Goal: Task Accomplishment & Management: Use online tool/utility

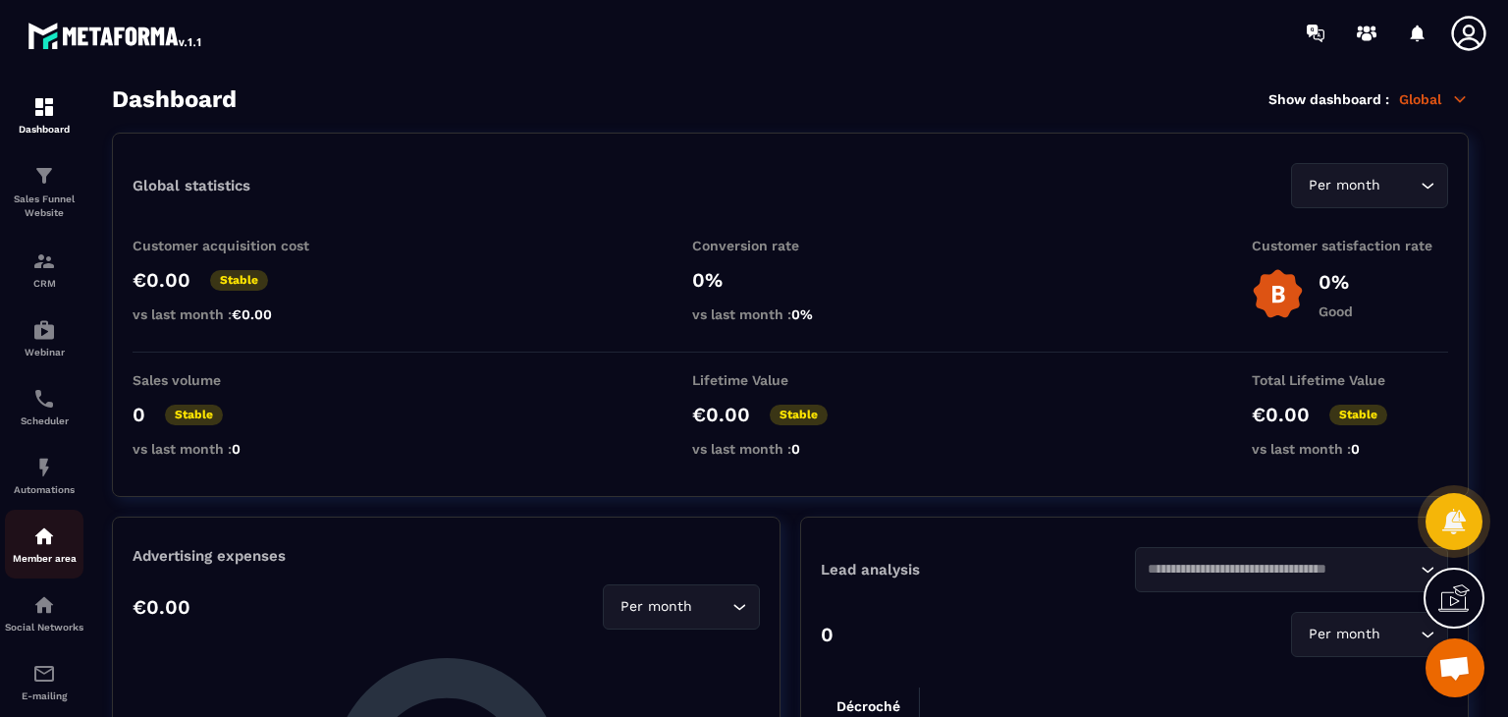
click at [16, 545] on div "Member area" at bounding box center [44, 543] width 79 height 39
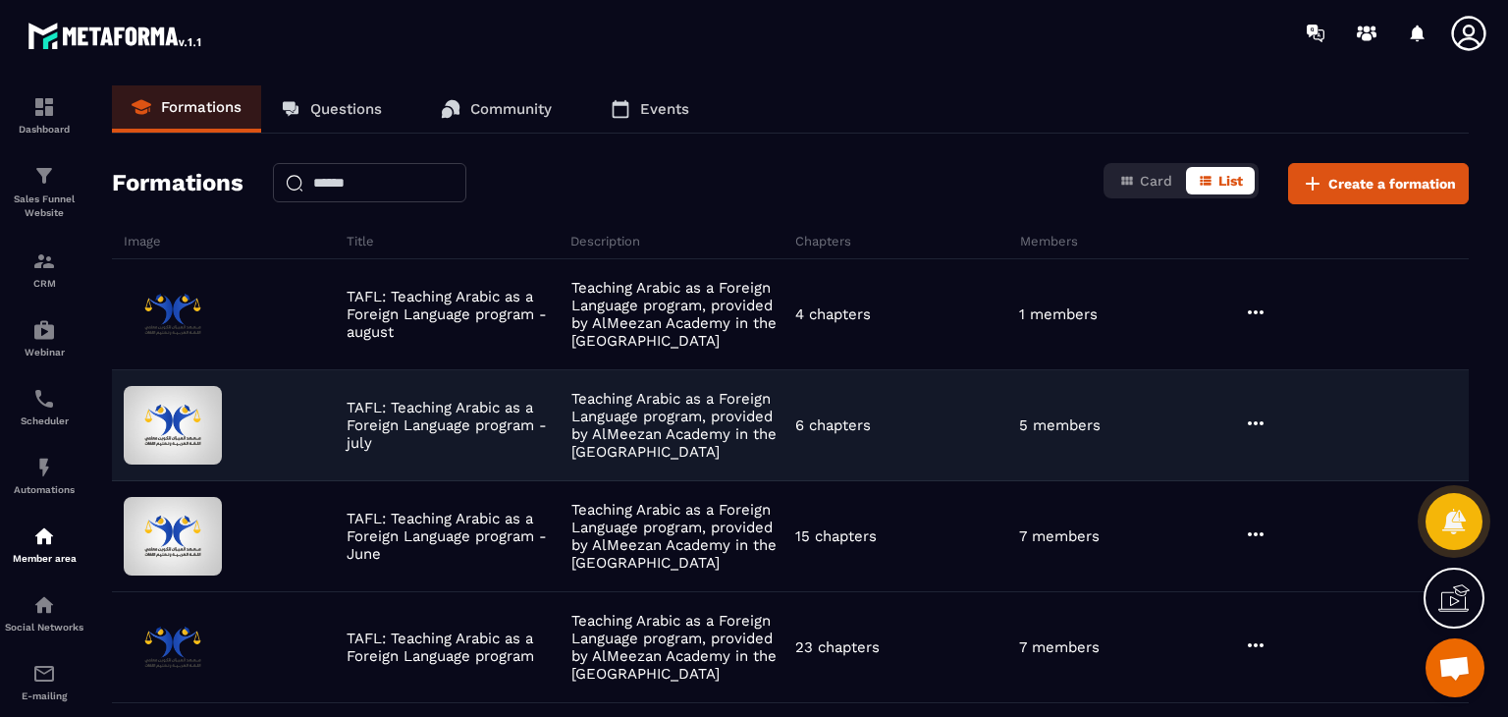
click at [1253, 421] on icon at bounding box center [1256, 423] width 24 height 24
click at [1293, 455] on button "Edit" at bounding box center [1306, 463] width 118 height 35
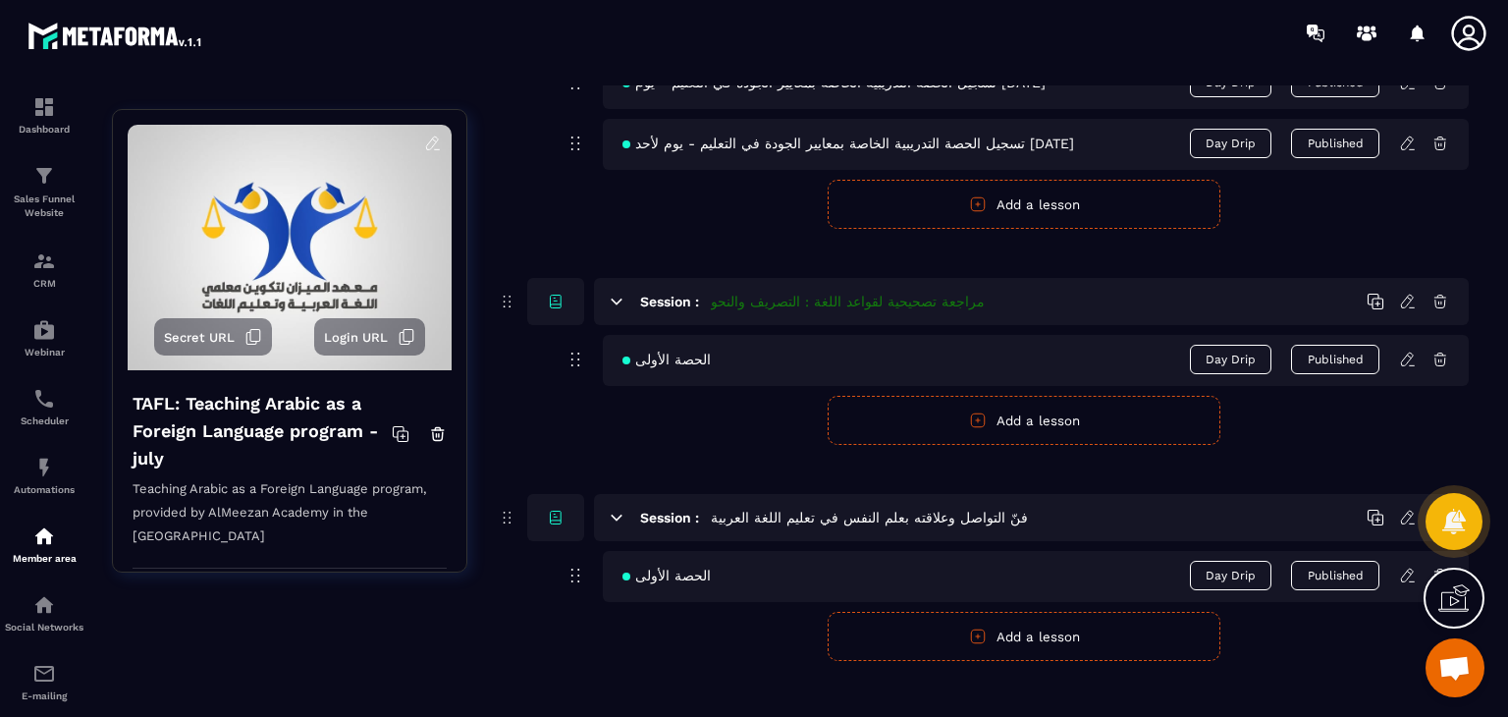
scroll to position [1461, 0]
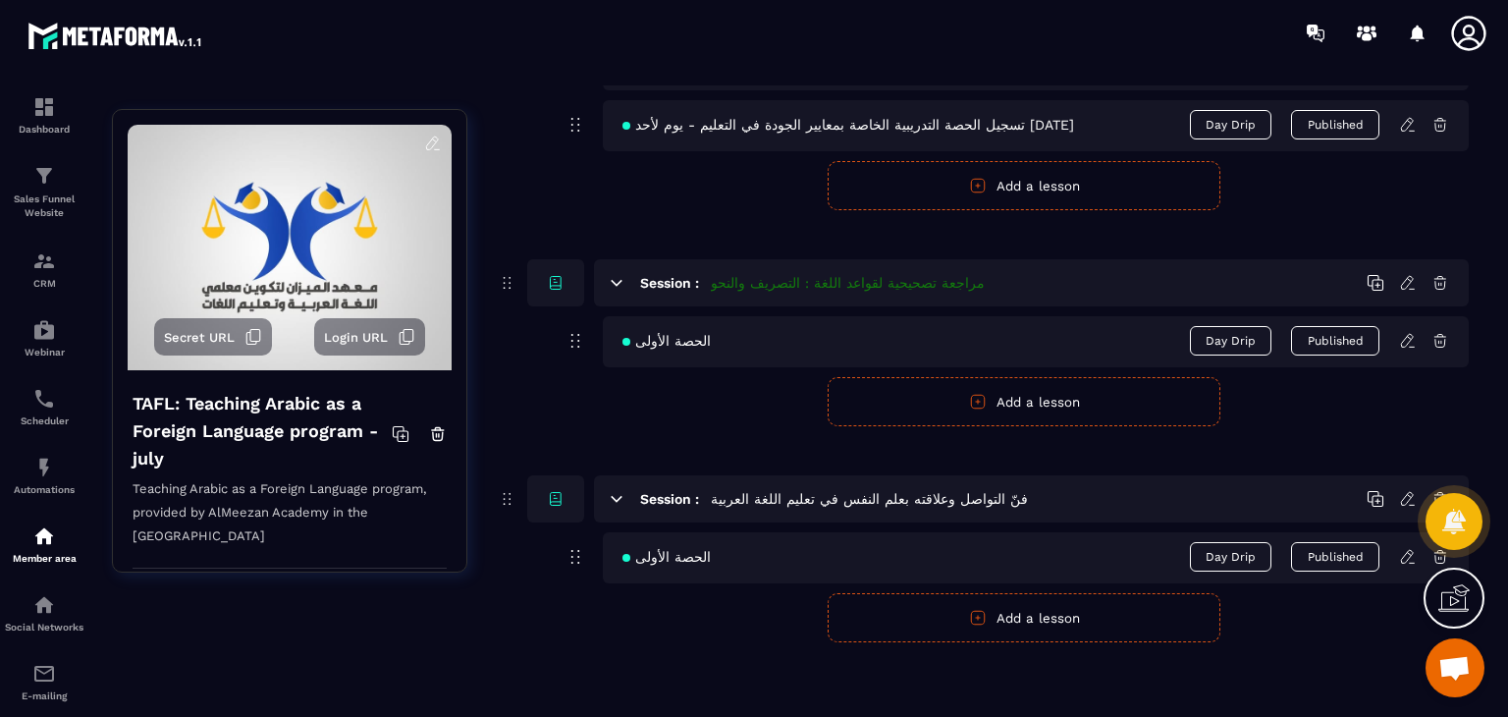
click at [1000, 621] on button "Add a lesson" at bounding box center [1024, 617] width 393 height 49
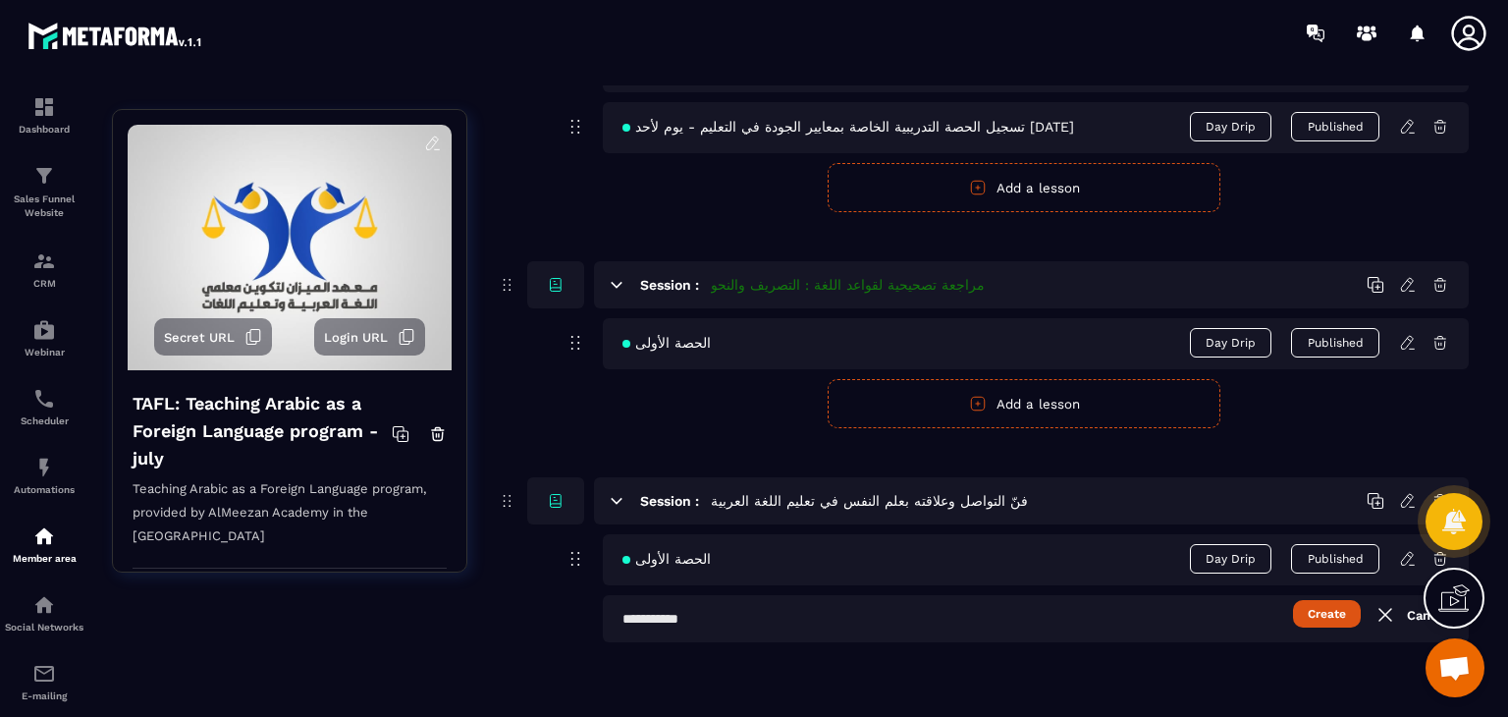
click at [820, 605] on input "text" at bounding box center [1036, 618] width 866 height 47
paste input "**********"
type input "**********"
click at [1334, 619] on button "Create" at bounding box center [1327, 613] width 68 height 27
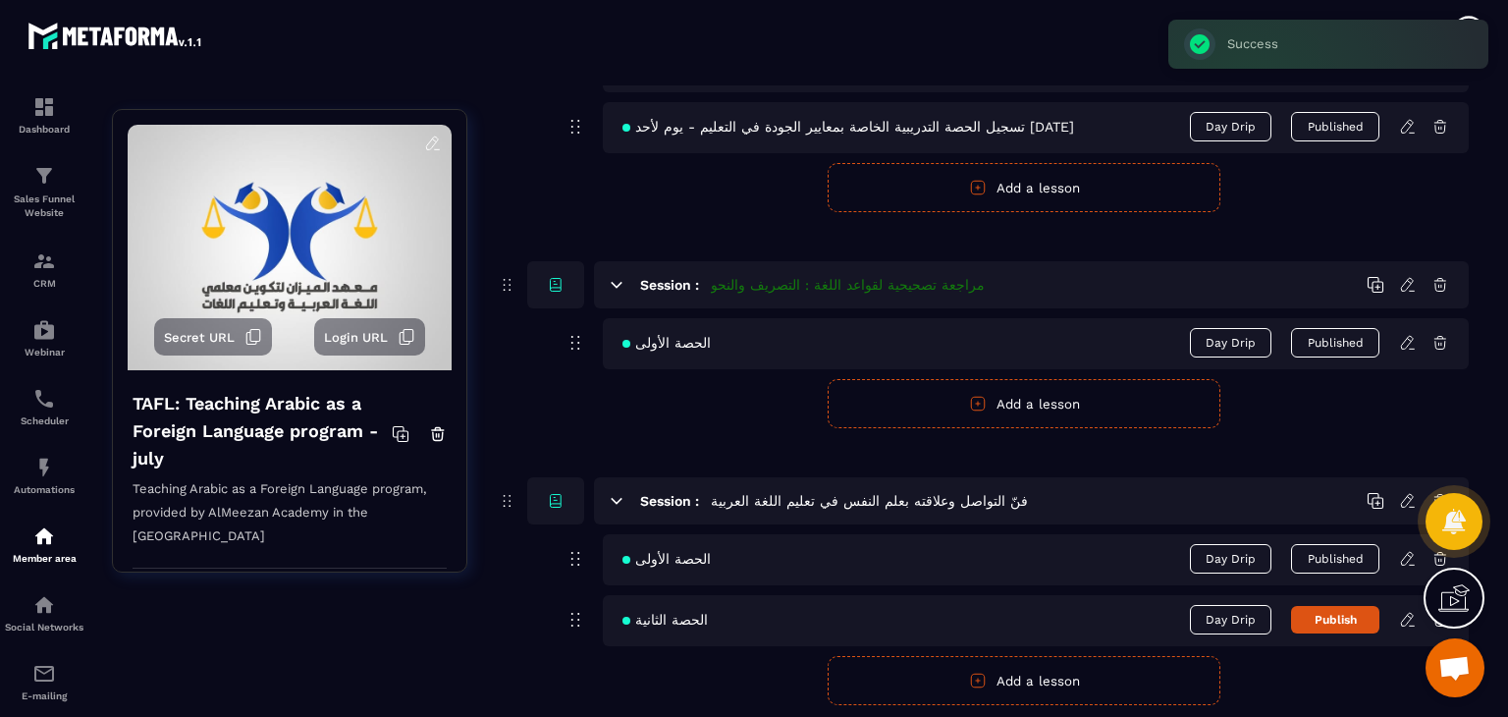
click at [1406, 617] on icon at bounding box center [1408, 620] width 18 height 18
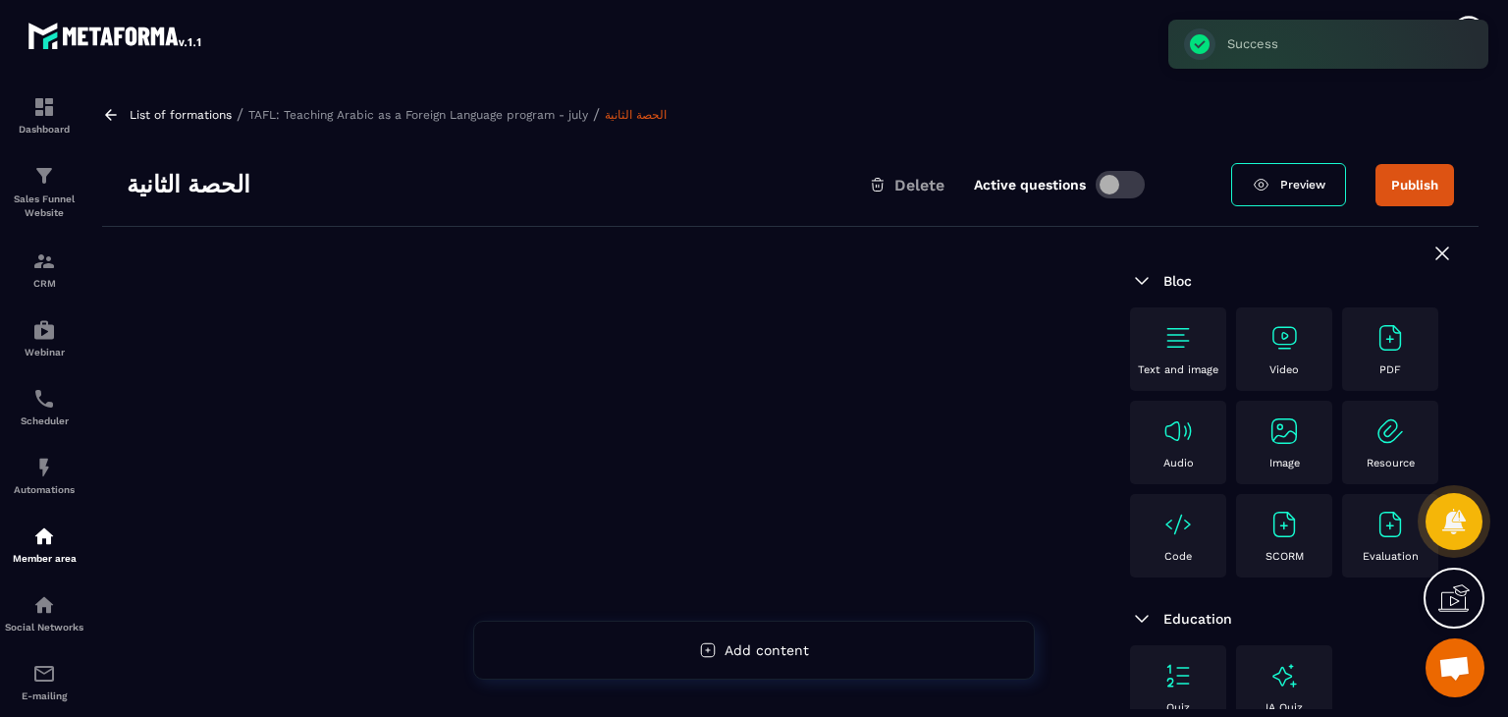
click at [1302, 332] on div "Video" at bounding box center [1284, 349] width 77 height 54
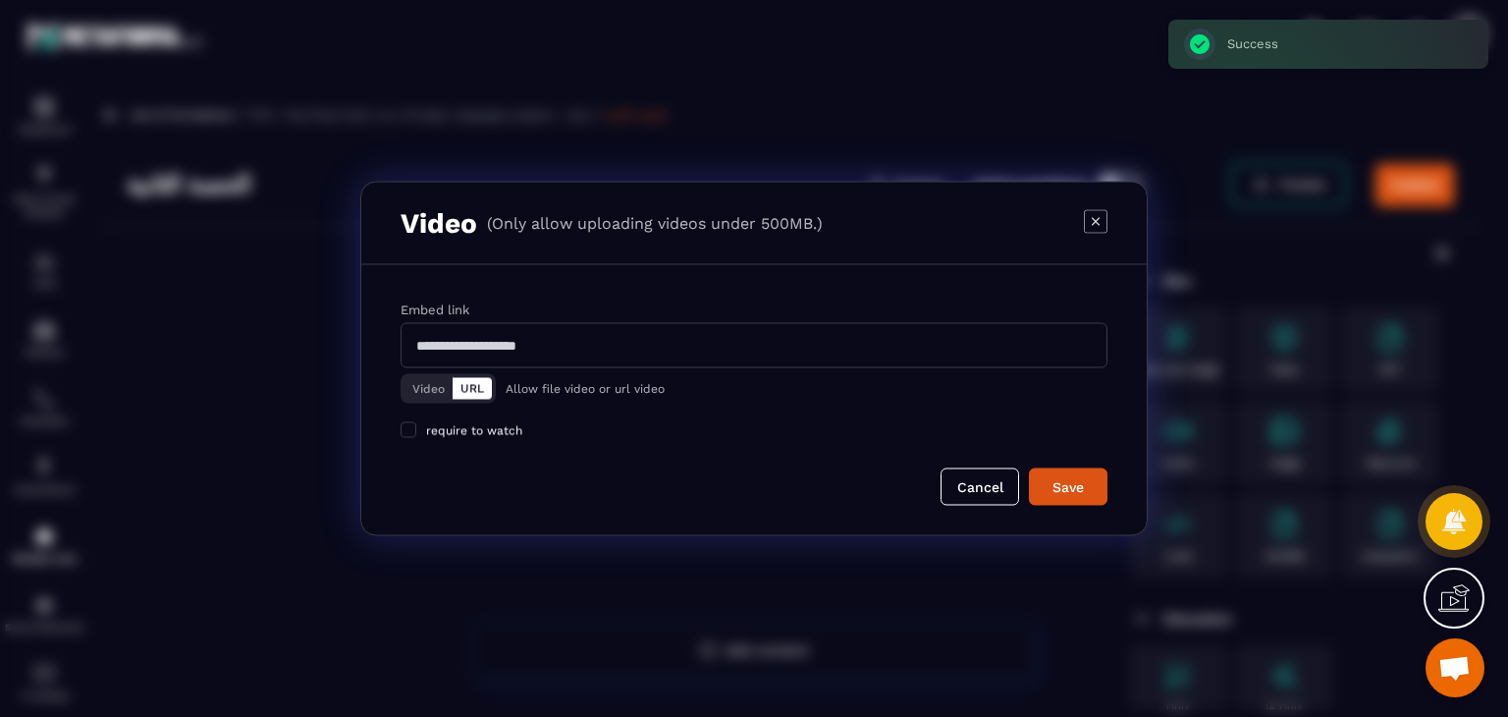
click at [426, 392] on button "Video" at bounding box center [428, 389] width 48 height 22
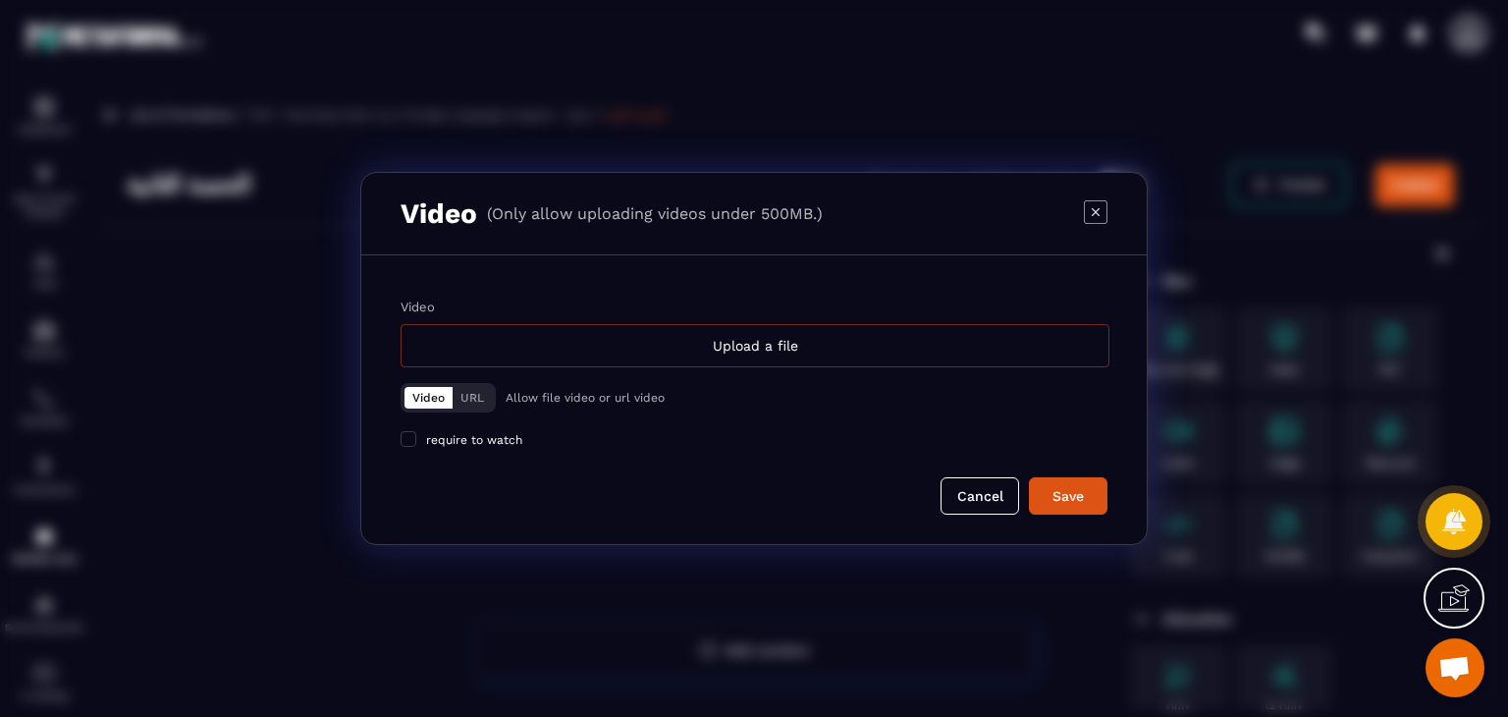
click at [699, 357] on div "Upload a file" at bounding box center [755, 345] width 709 height 43
click at [0, 0] on input "Video Upload a file" at bounding box center [0, 0] width 0 height 0
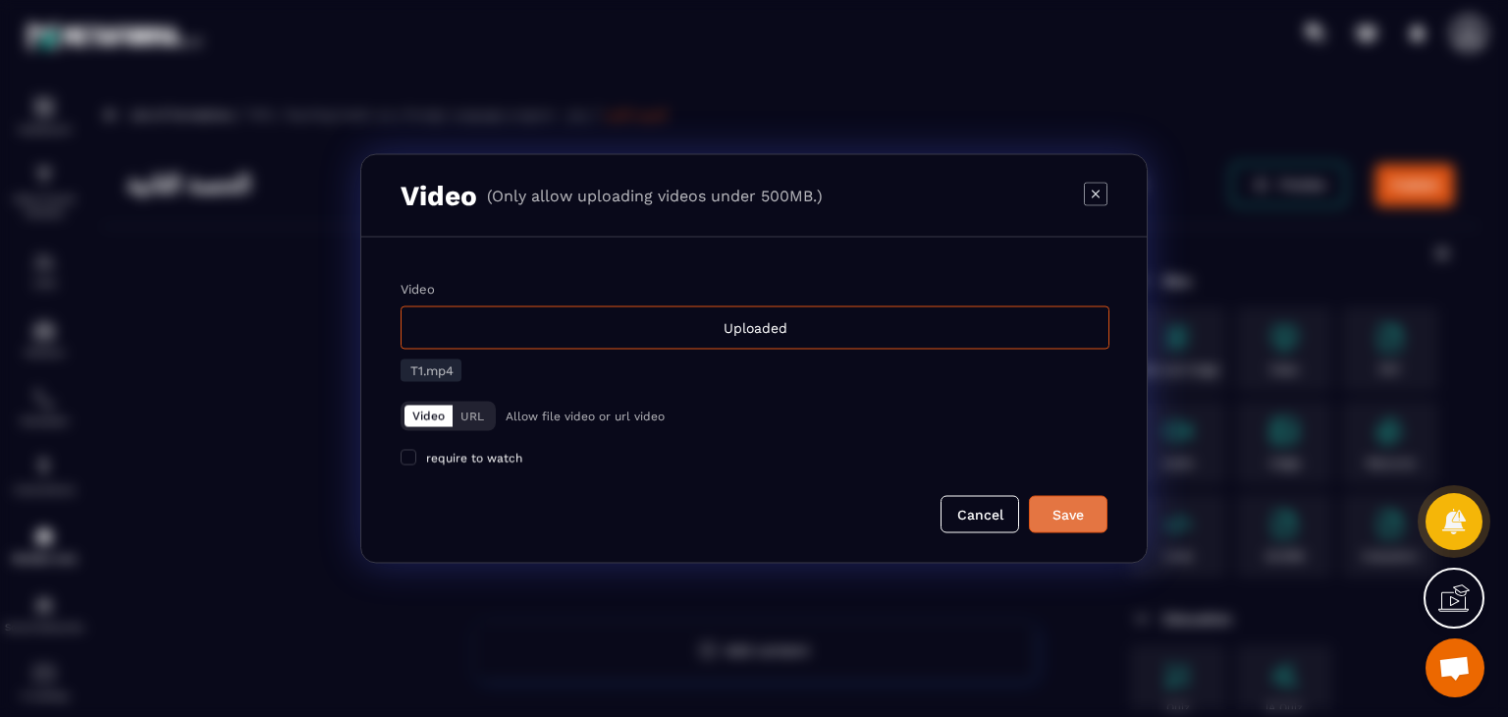
click at [1071, 507] on div "Save" at bounding box center [1068, 515] width 53 height 20
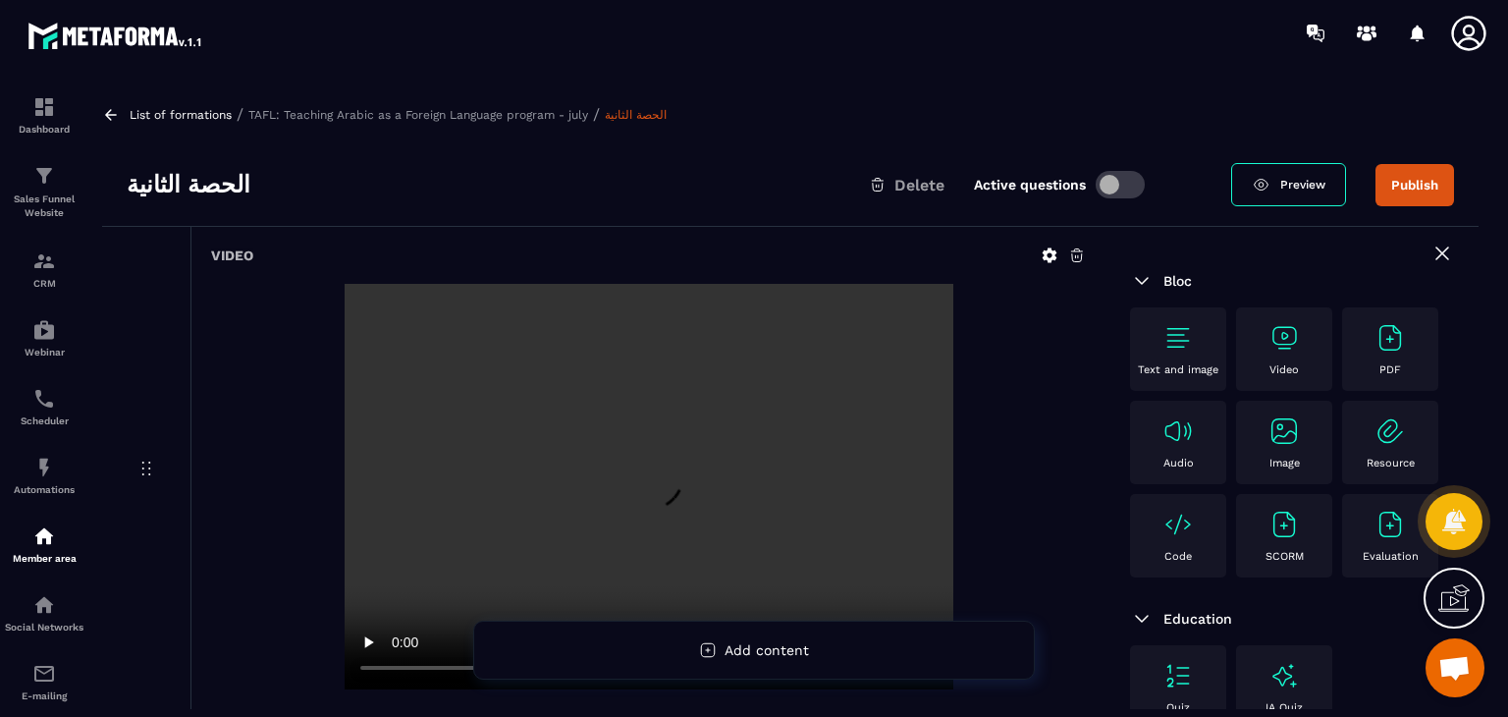
click at [1266, 352] on div "Video" at bounding box center [1284, 349] width 77 height 54
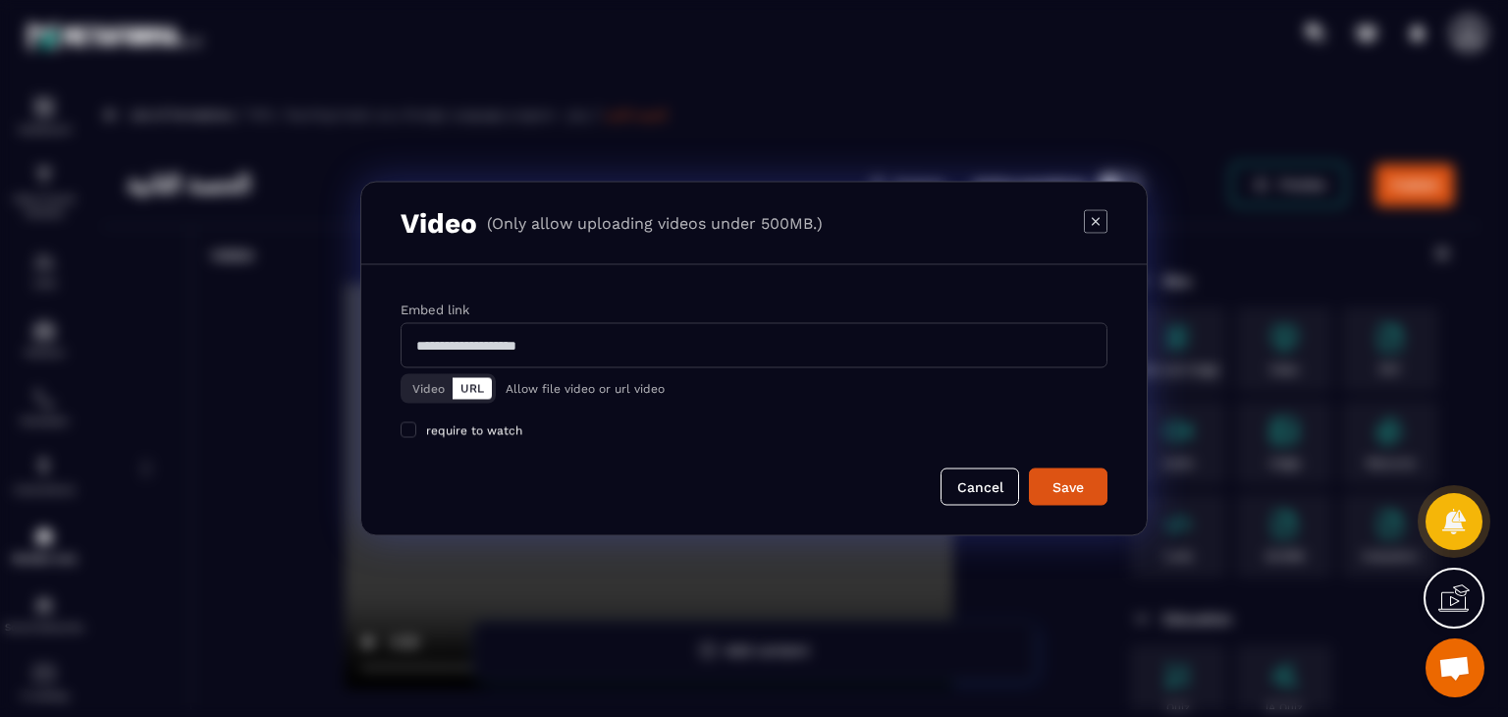
click at [424, 378] on button "Video" at bounding box center [428, 389] width 48 height 22
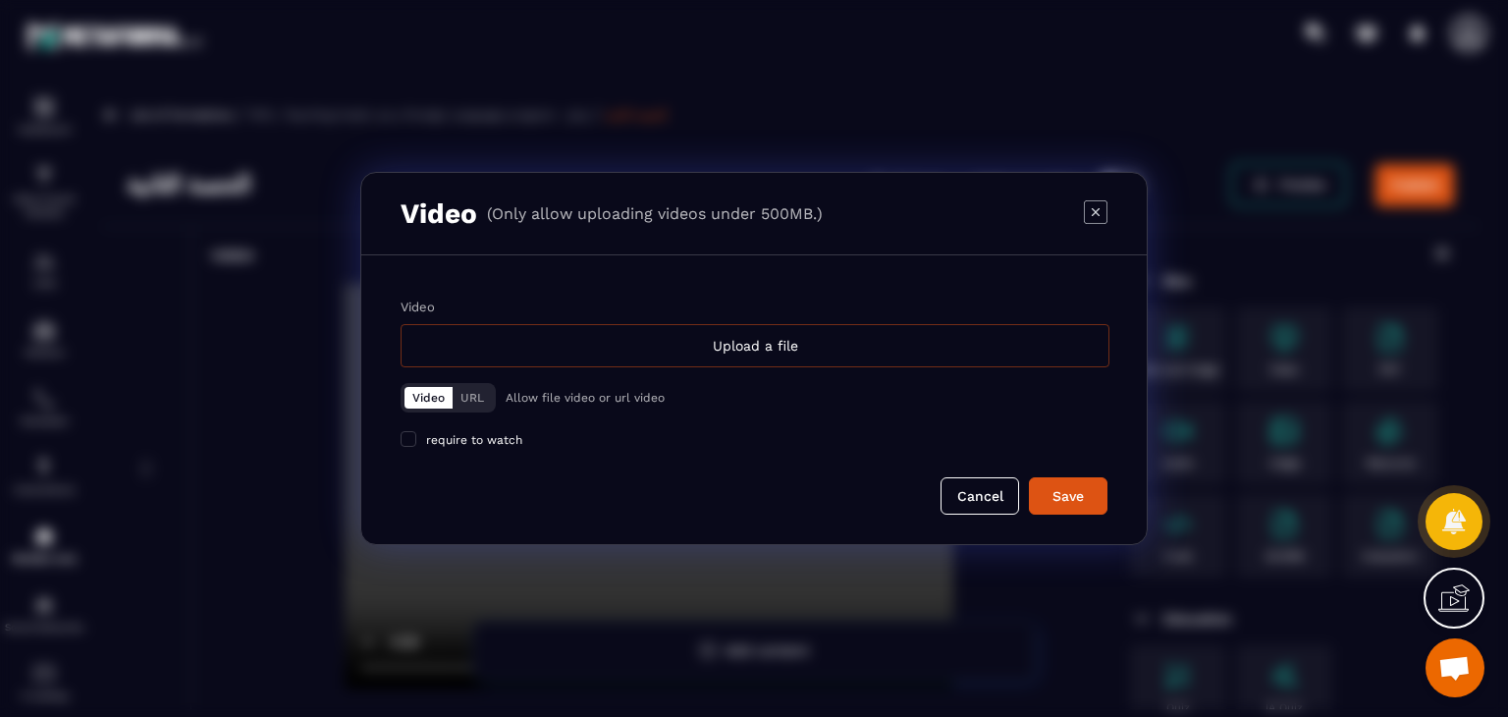
click at [562, 347] on div "Upload a file" at bounding box center [755, 345] width 709 height 43
click at [0, 0] on input "Video Upload a file" at bounding box center [0, 0] width 0 height 0
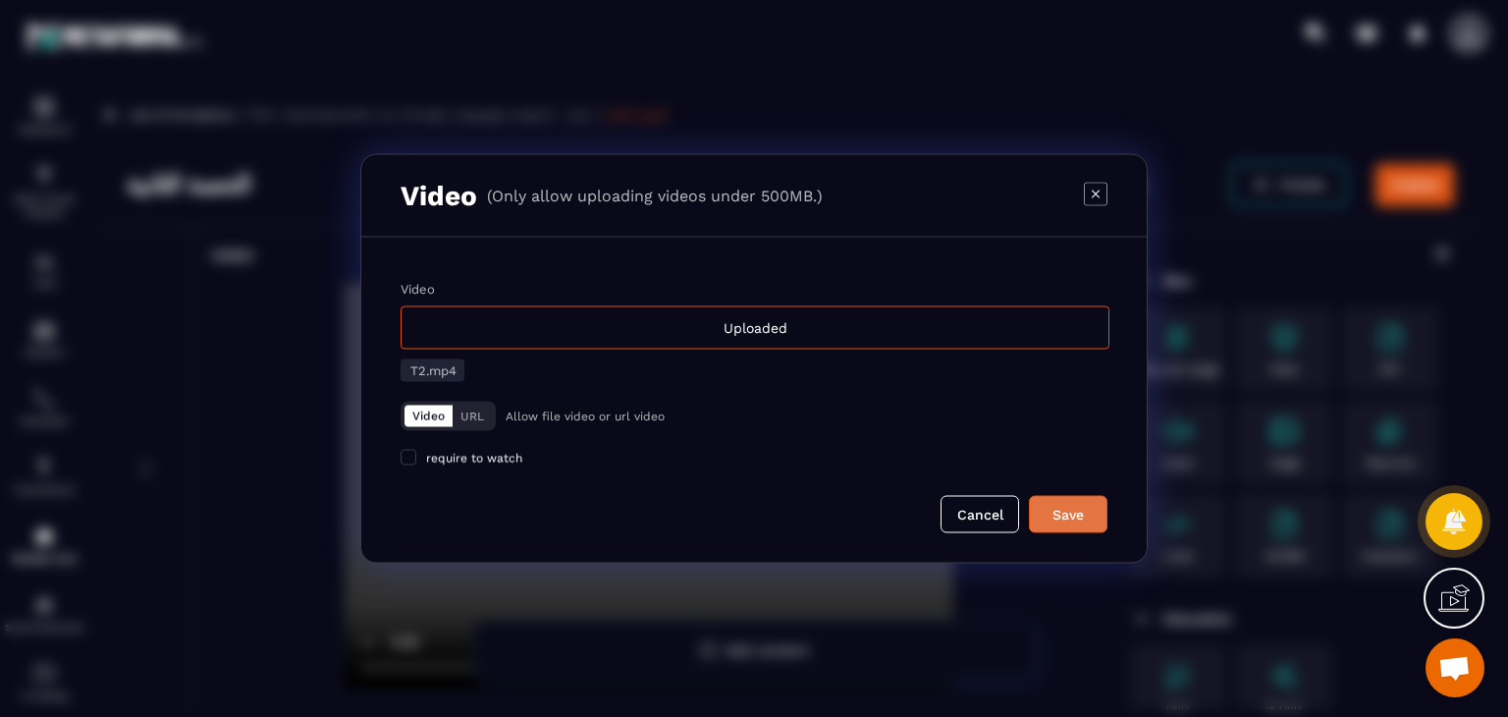
click at [1061, 513] on div "Save" at bounding box center [1068, 515] width 53 height 20
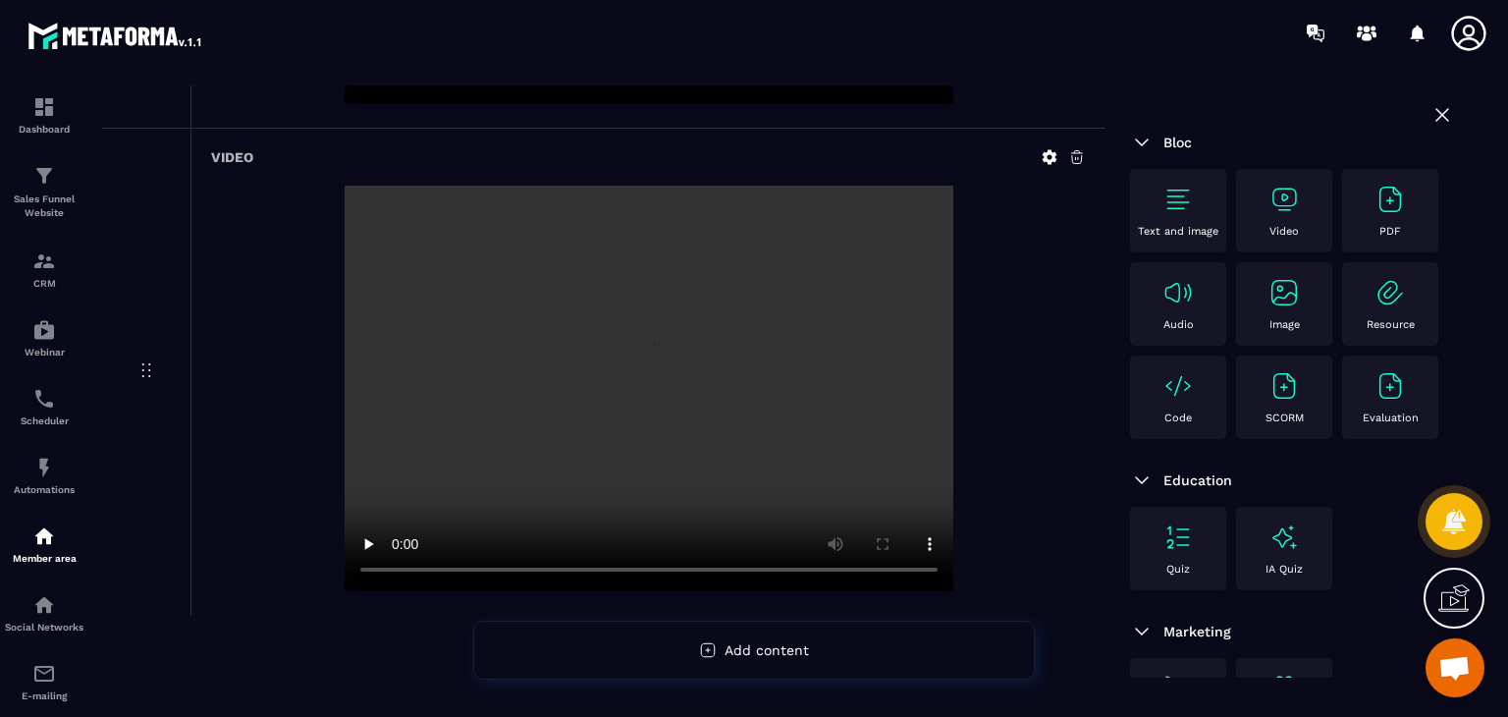
scroll to position [590, 0]
click at [1286, 233] on p "Video" at bounding box center [1283, 231] width 29 height 13
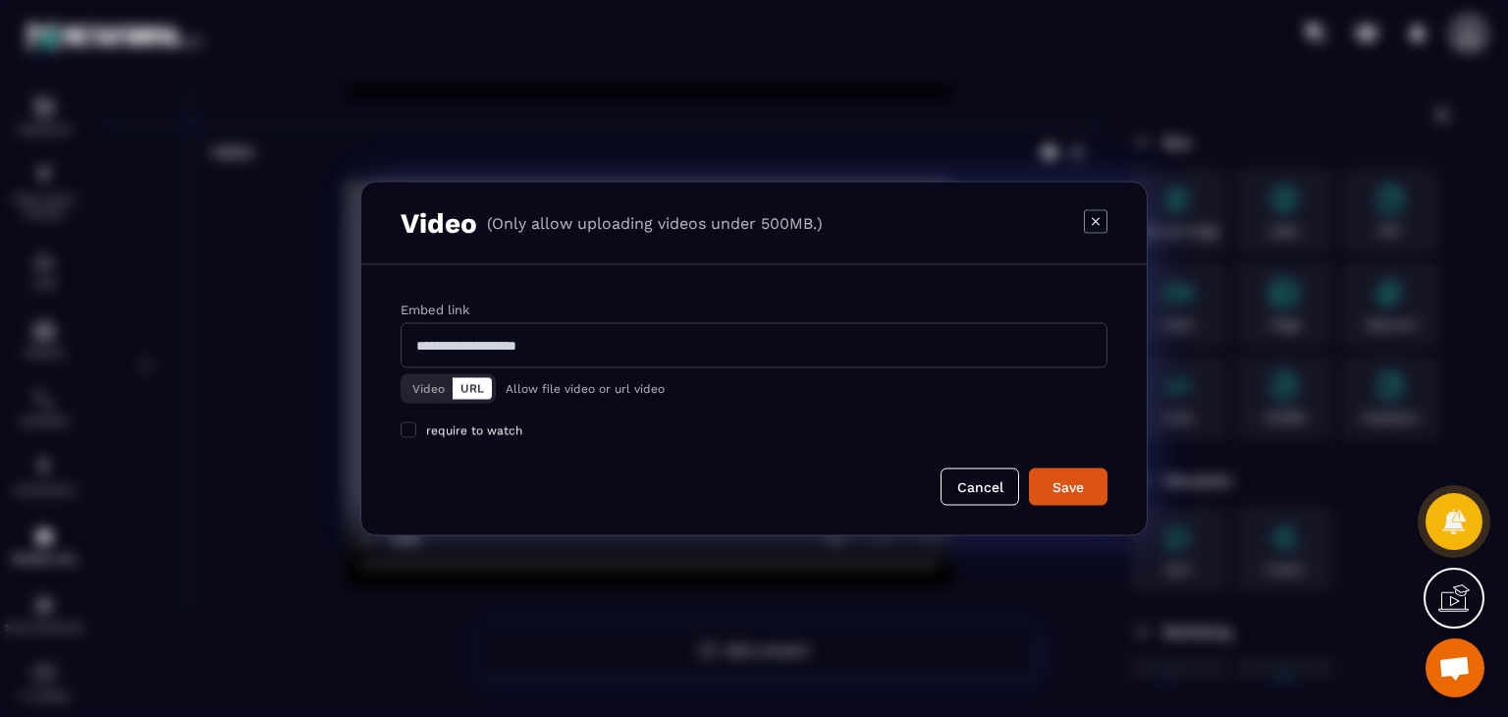
click at [437, 393] on button "Video" at bounding box center [428, 389] width 48 height 22
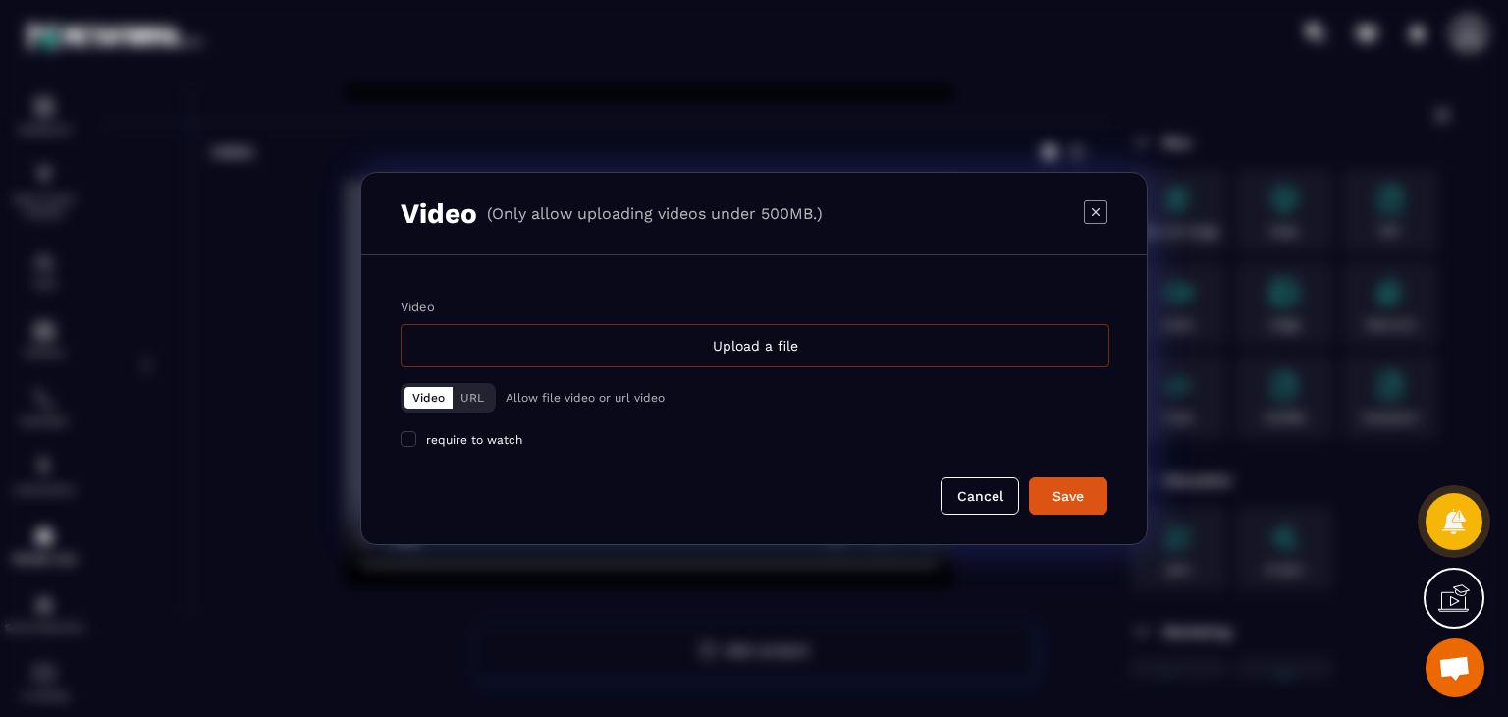
click at [663, 349] on div "Upload a file" at bounding box center [755, 345] width 709 height 43
click at [0, 0] on input "Video Upload a file" at bounding box center [0, 0] width 0 height 0
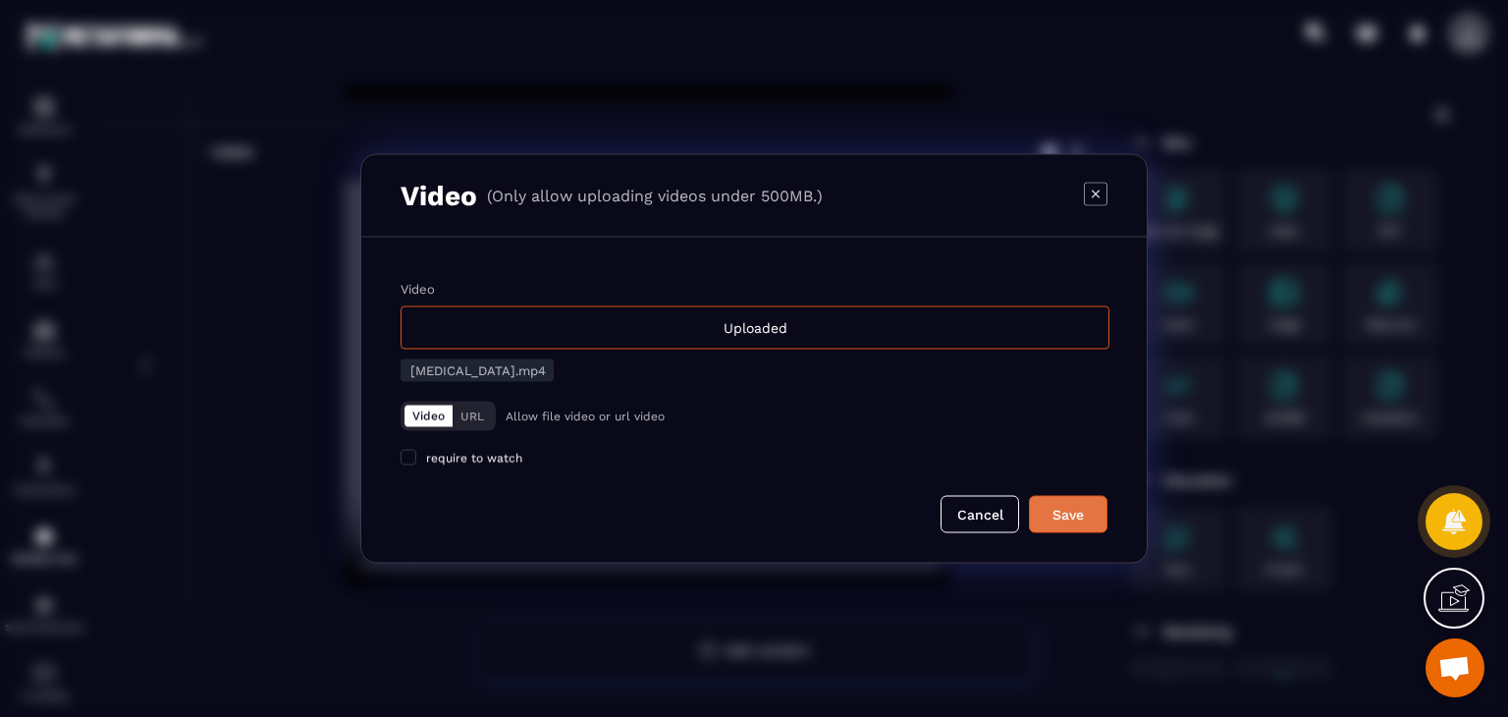
click at [1063, 511] on div "Save" at bounding box center [1068, 515] width 53 height 20
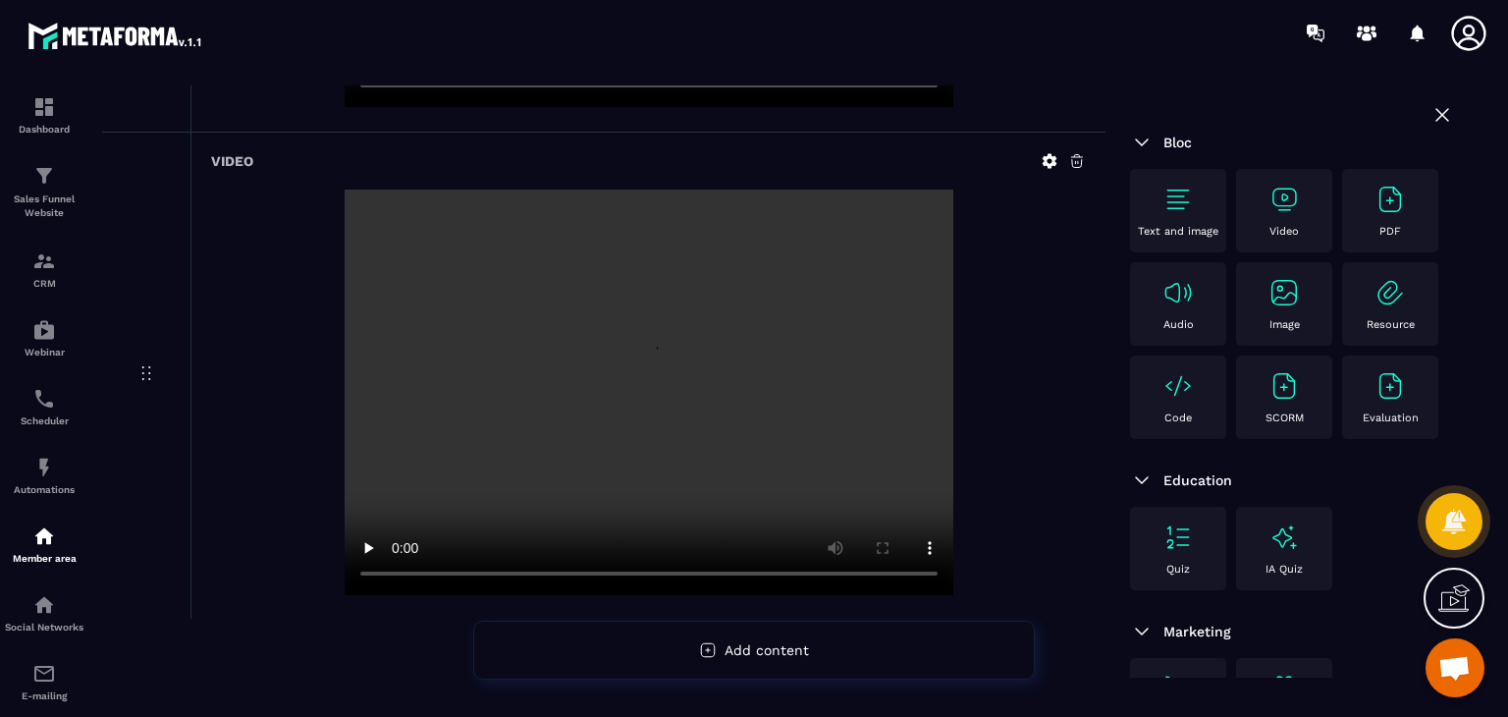
scroll to position [1077, 0]
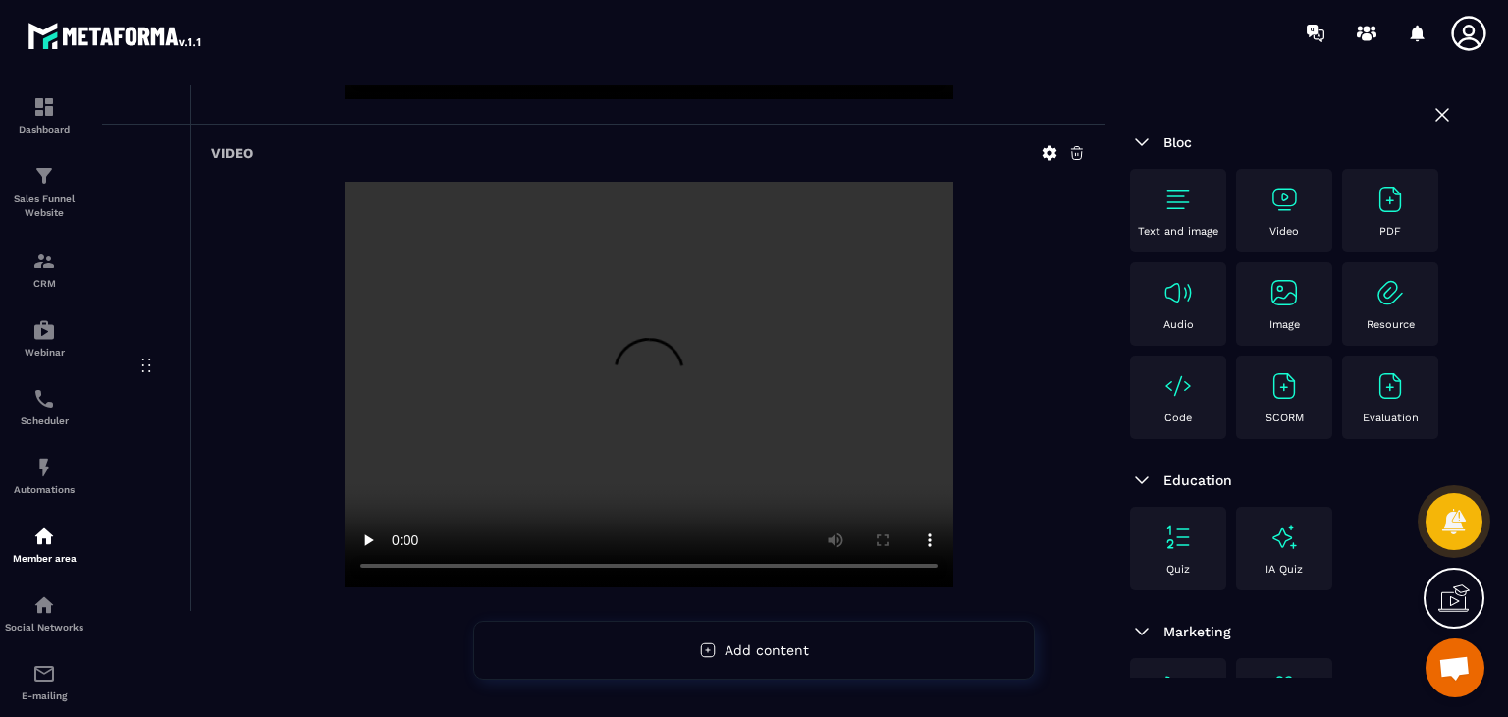
click at [1310, 200] on div "Video" at bounding box center [1284, 211] width 77 height 54
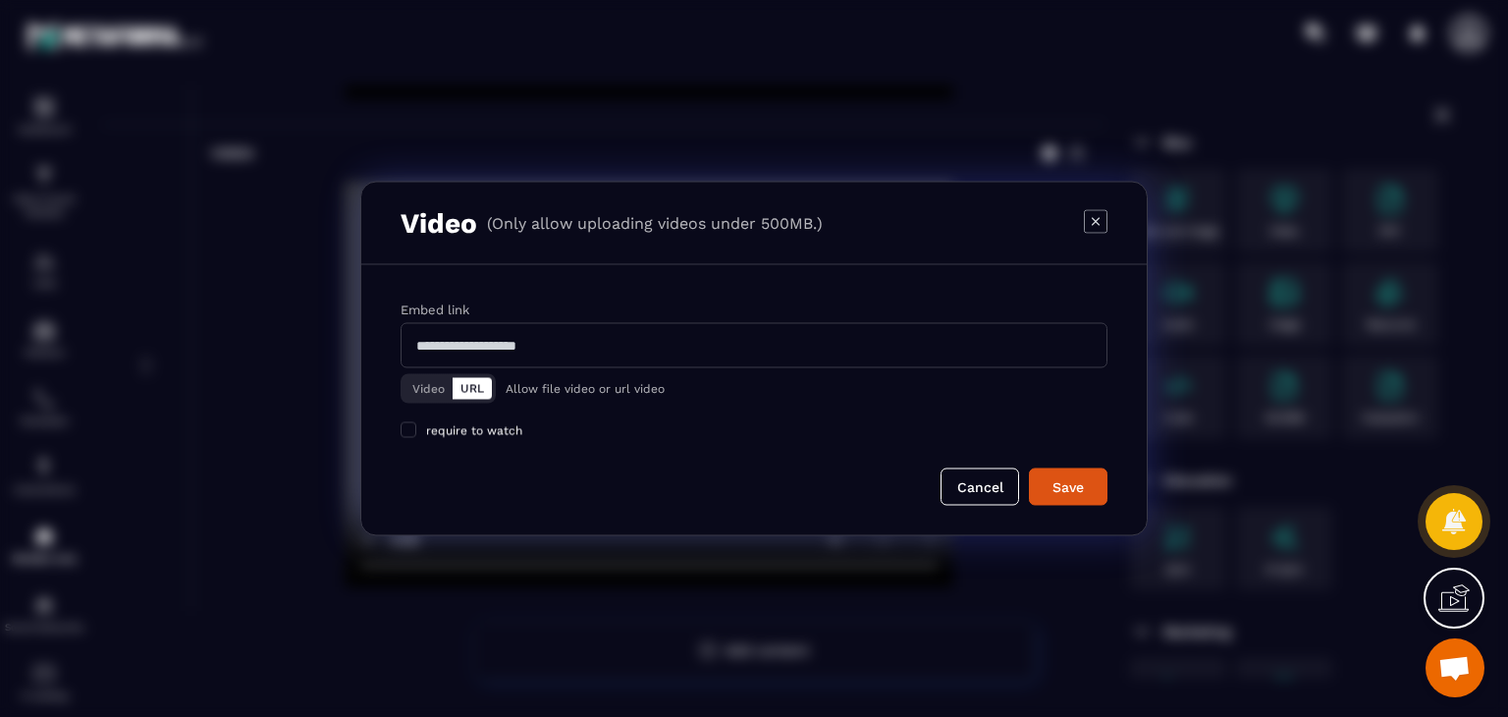
click at [406, 382] on button "Video" at bounding box center [428, 389] width 48 height 22
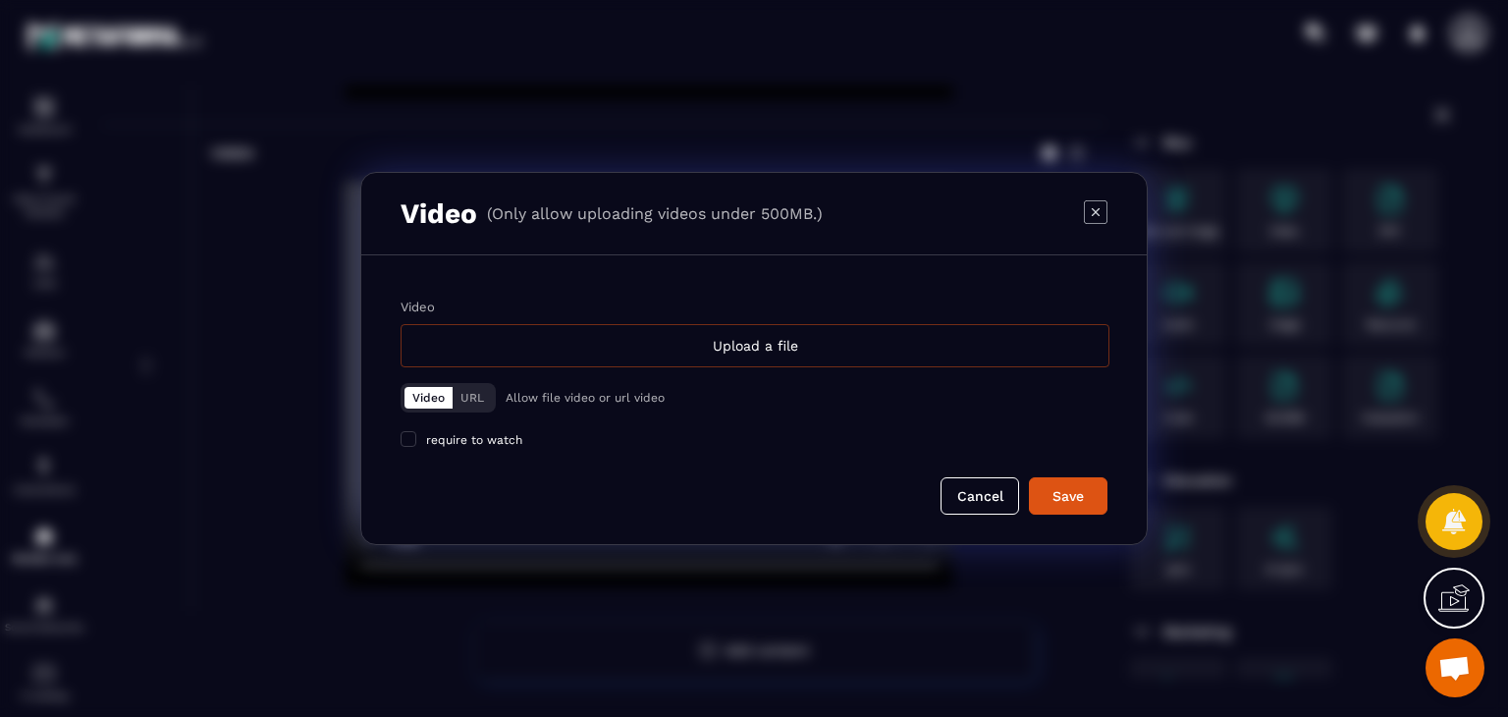
click at [668, 362] on div "Upload a file" at bounding box center [755, 345] width 709 height 43
click at [0, 0] on input "Video Upload a file" at bounding box center [0, 0] width 0 height 0
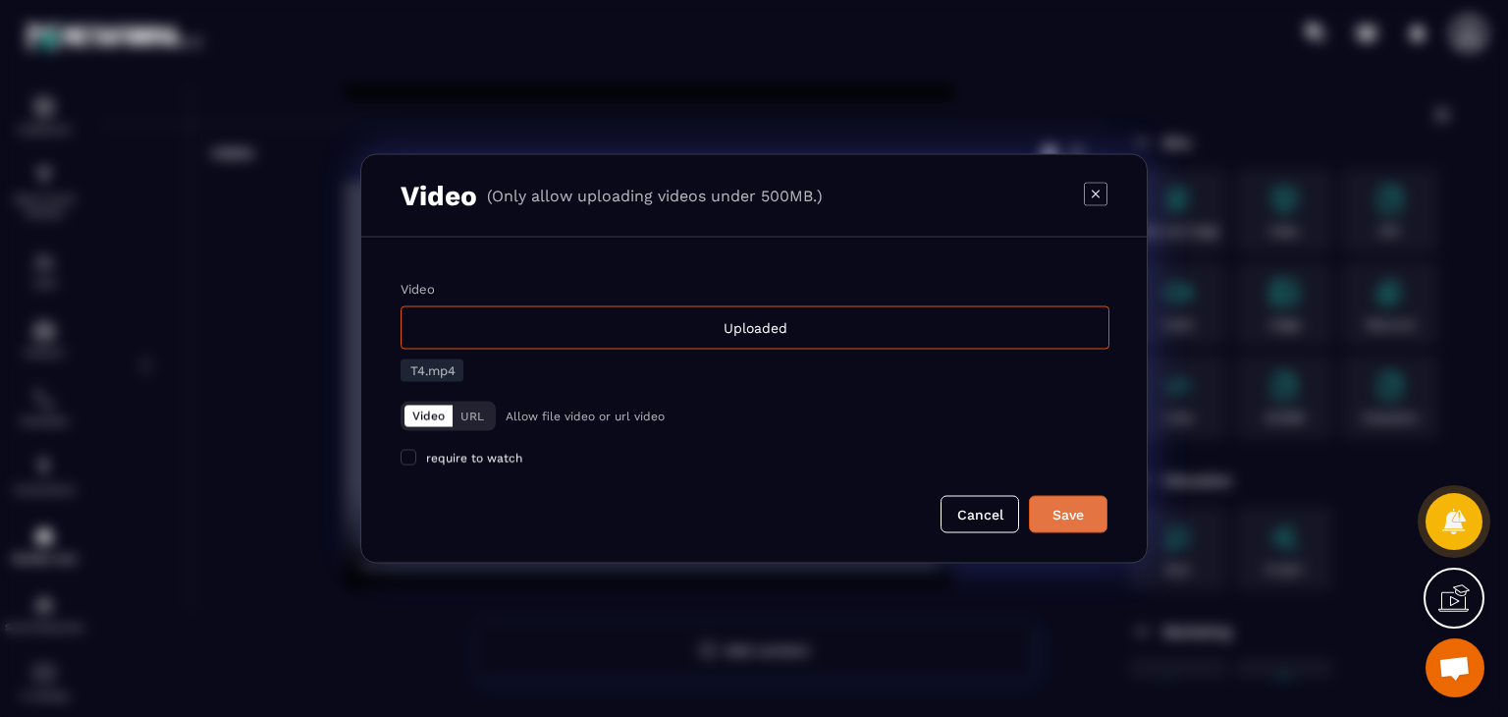
click at [1066, 521] on div "Save" at bounding box center [1068, 515] width 53 height 20
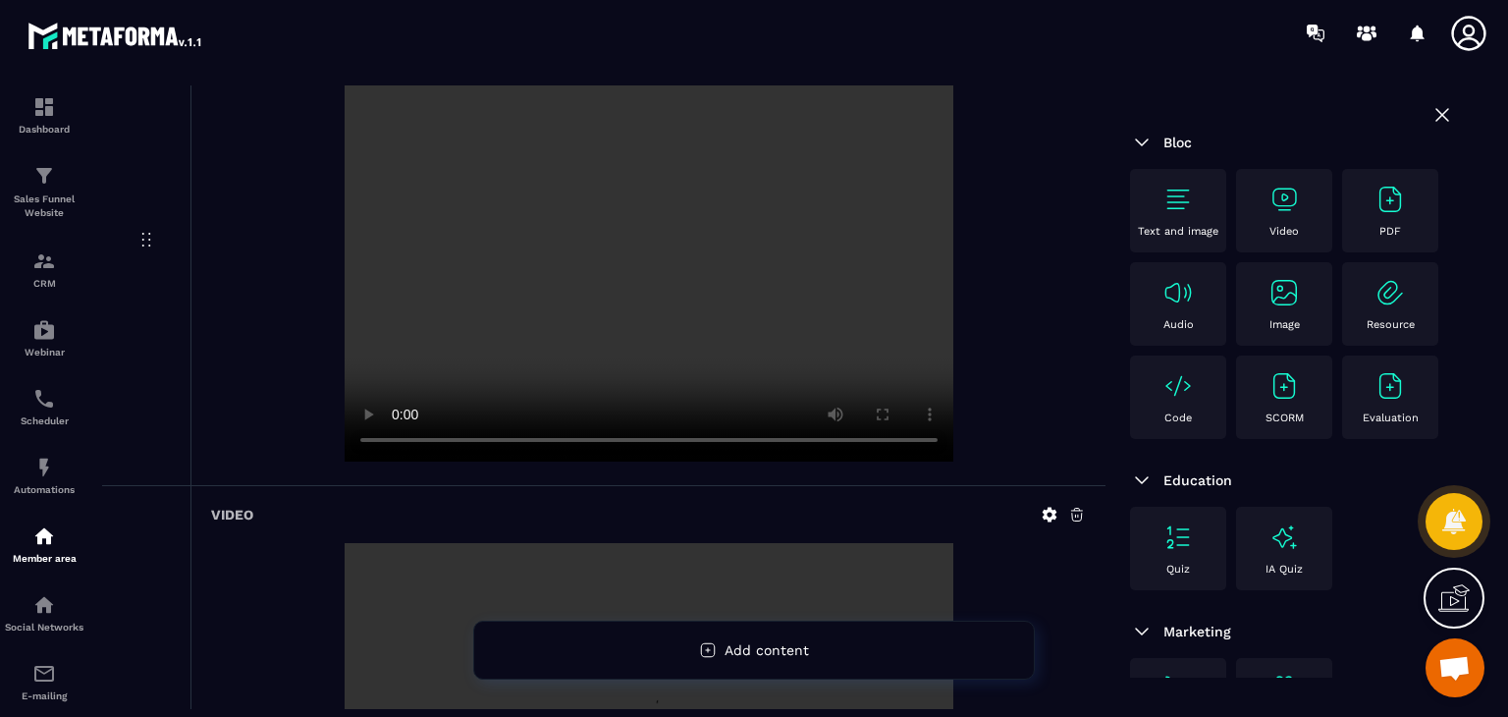
scroll to position [1564, 0]
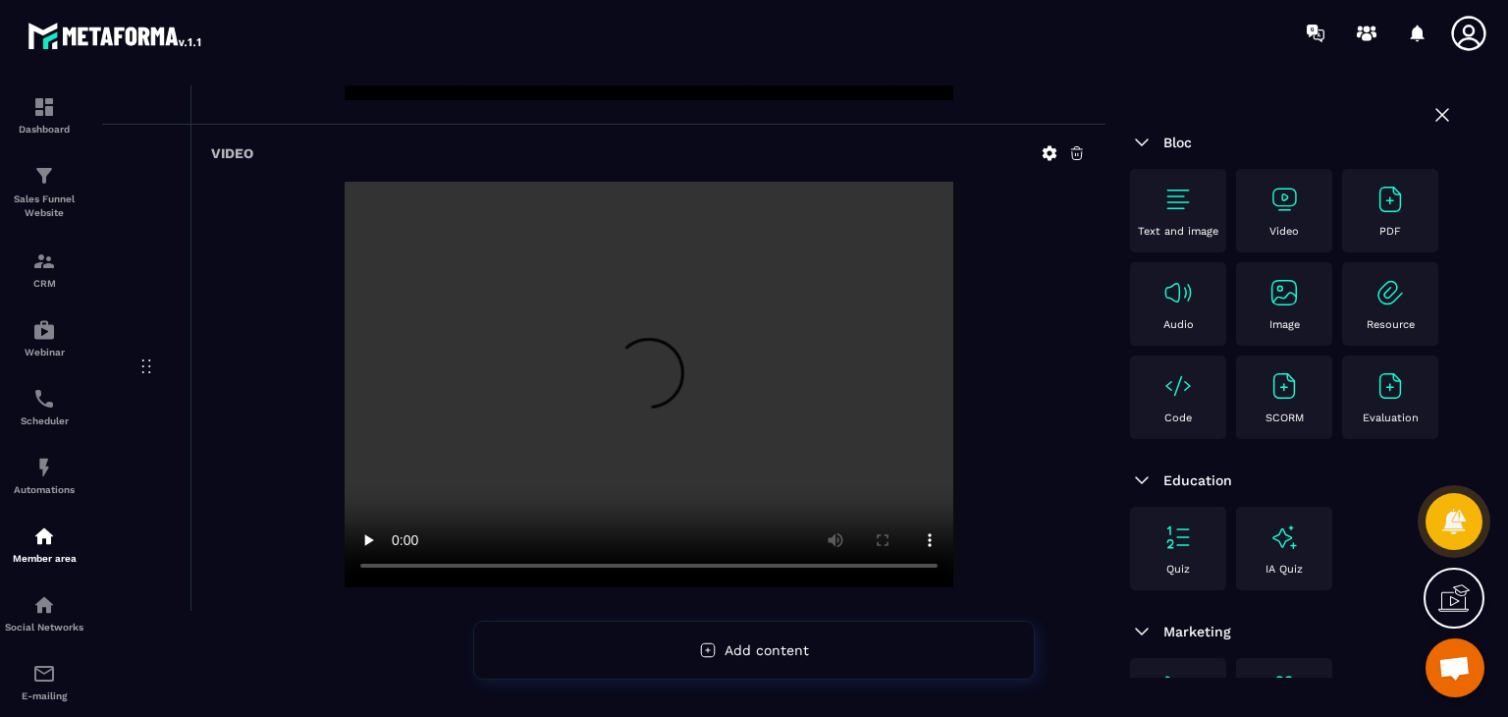
click at [1319, 213] on div "Video" at bounding box center [1284, 211] width 77 height 54
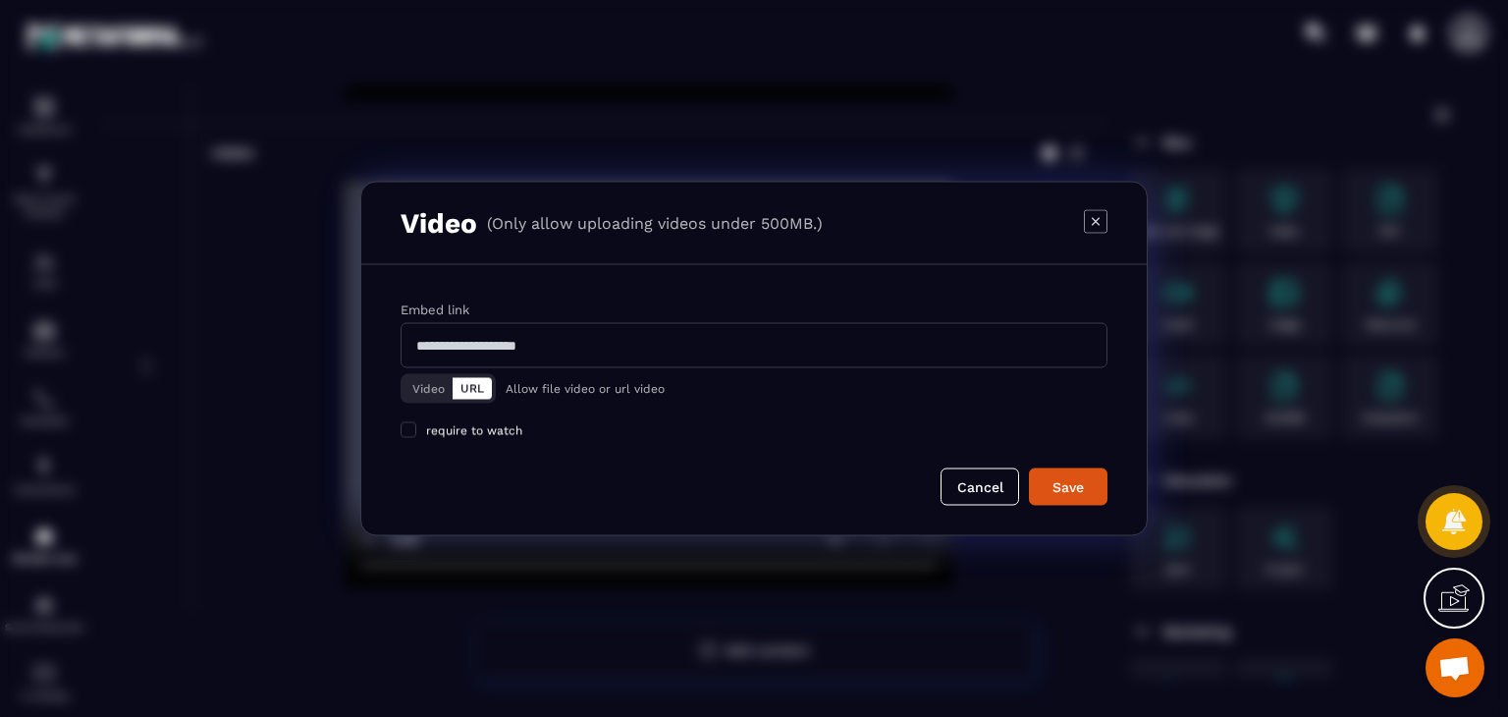
click at [436, 384] on button "Video" at bounding box center [428, 389] width 48 height 22
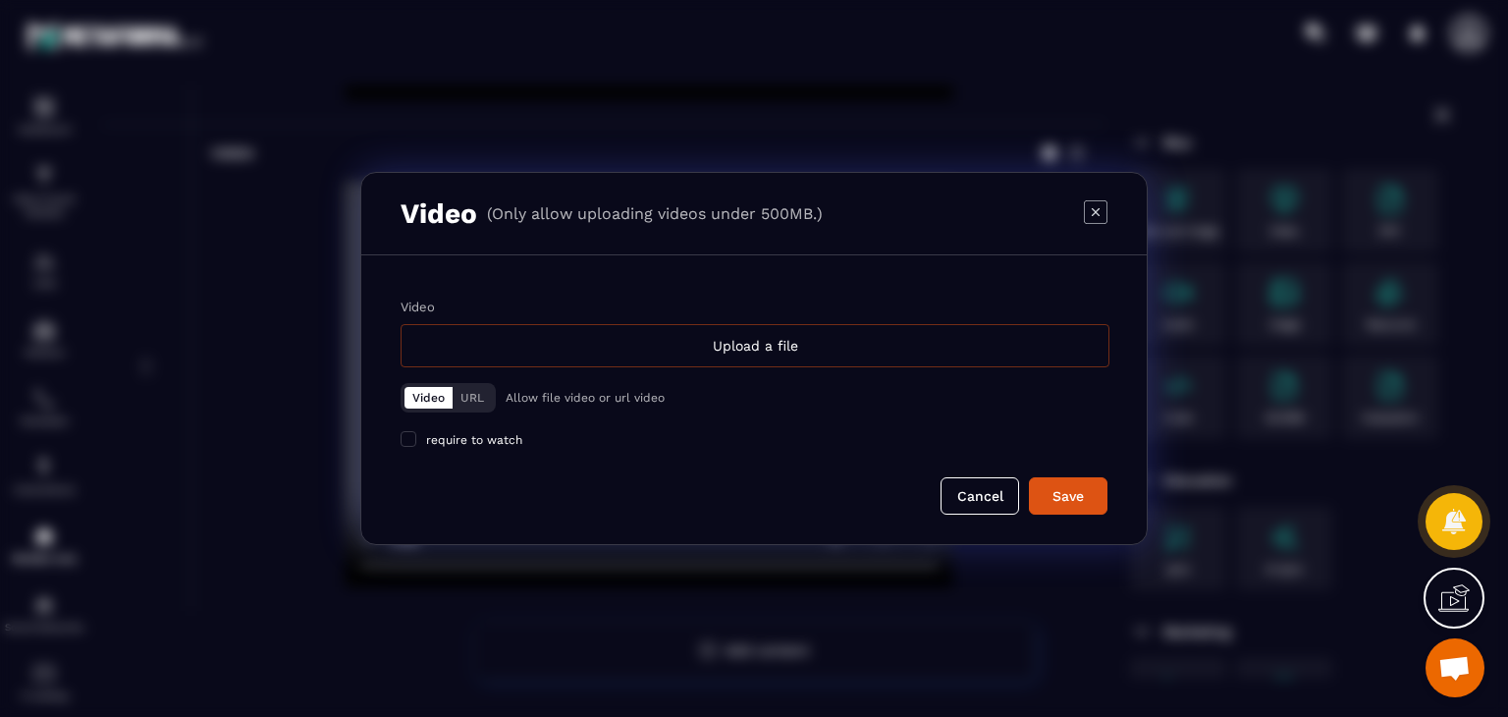
click at [655, 348] on div "Upload a file" at bounding box center [755, 345] width 709 height 43
click at [0, 0] on input "Video Upload a file" at bounding box center [0, 0] width 0 height 0
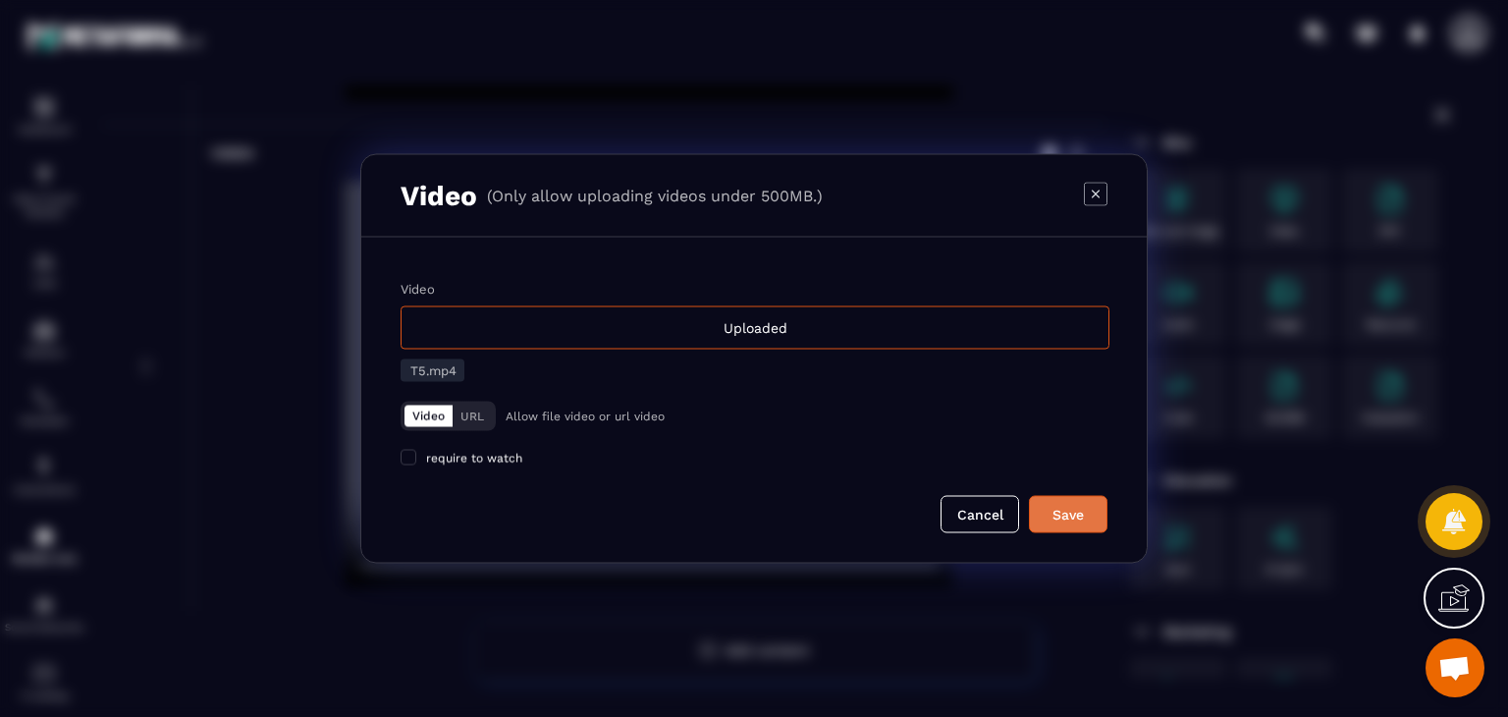
click at [1100, 521] on button "Save" at bounding box center [1068, 514] width 79 height 37
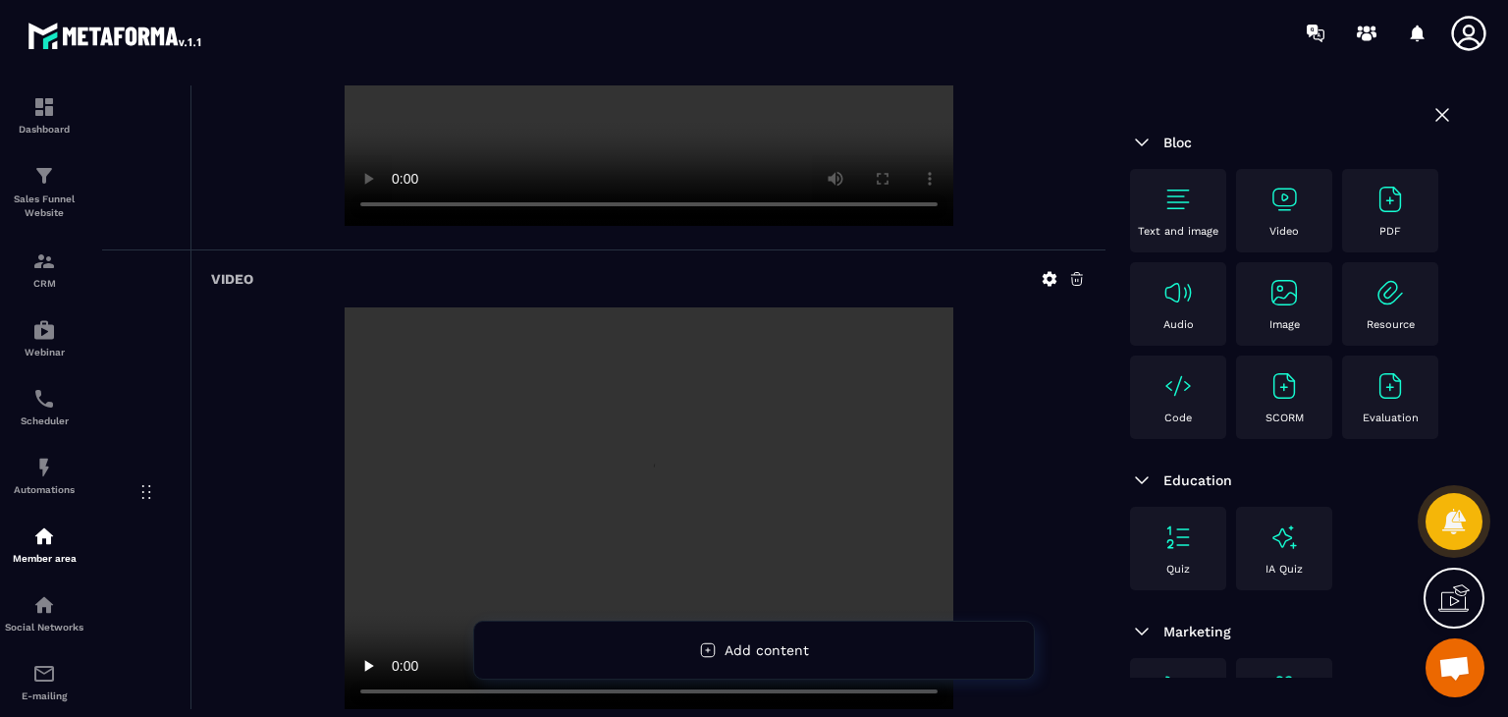
scroll to position [2051, 0]
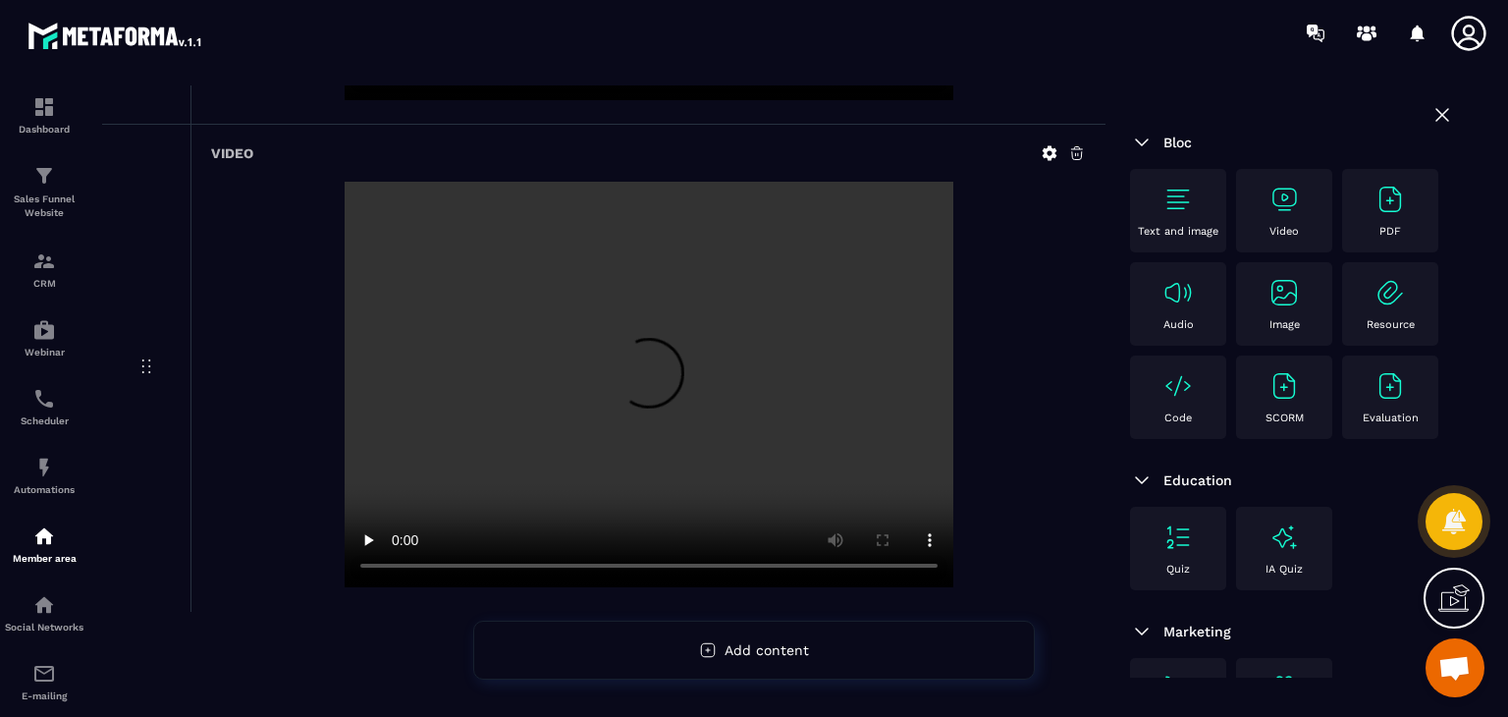
click at [1343, 230] on div "Text and image Video PDF Audio Image Resource Code SCORM Evaluation" at bounding box center [1292, 309] width 324 height 280
click at [1288, 224] on div "Video" at bounding box center [1284, 211] width 77 height 54
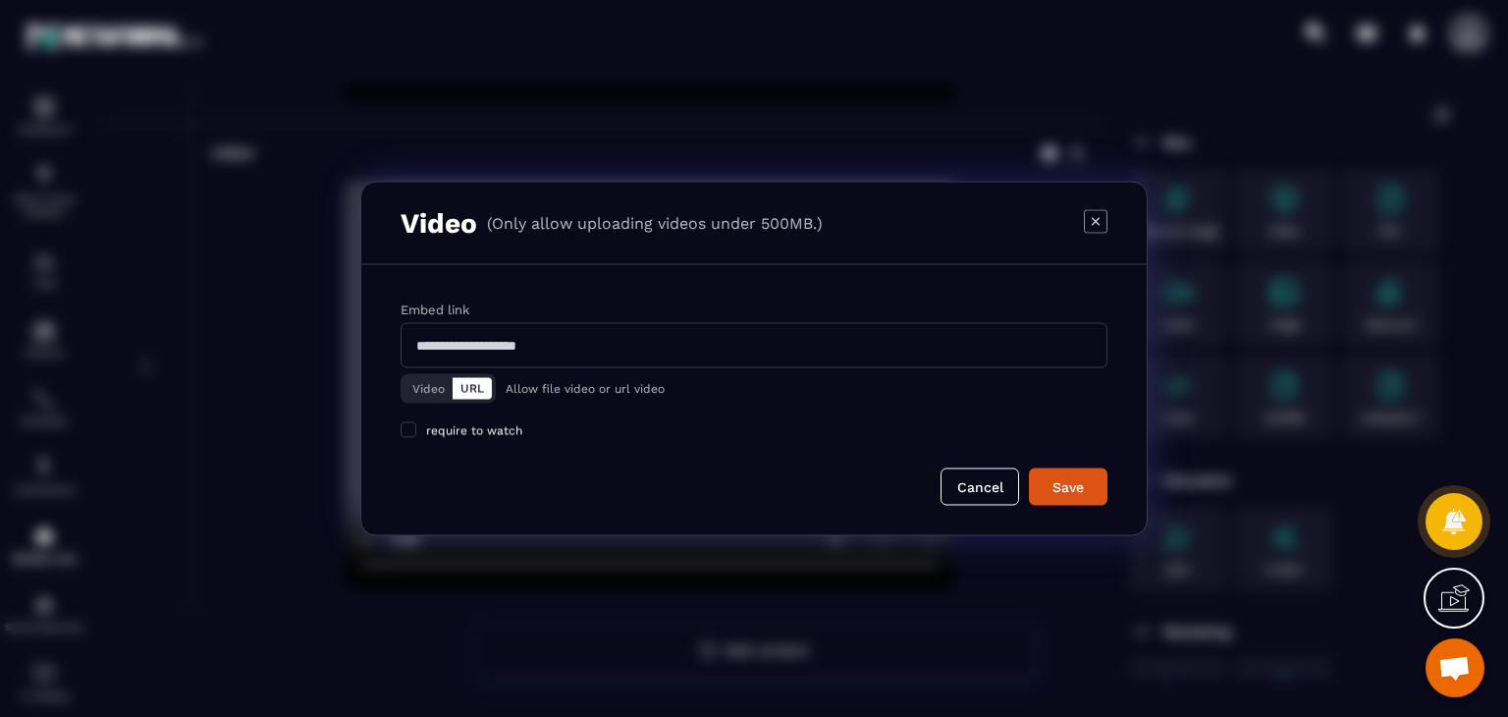
click at [402, 397] on div "Video URL" at bounding box center [448, 388] width 95 height 29
click at [425, 383] on button "Video" at bounding box center [428, 389] width 48 height 22
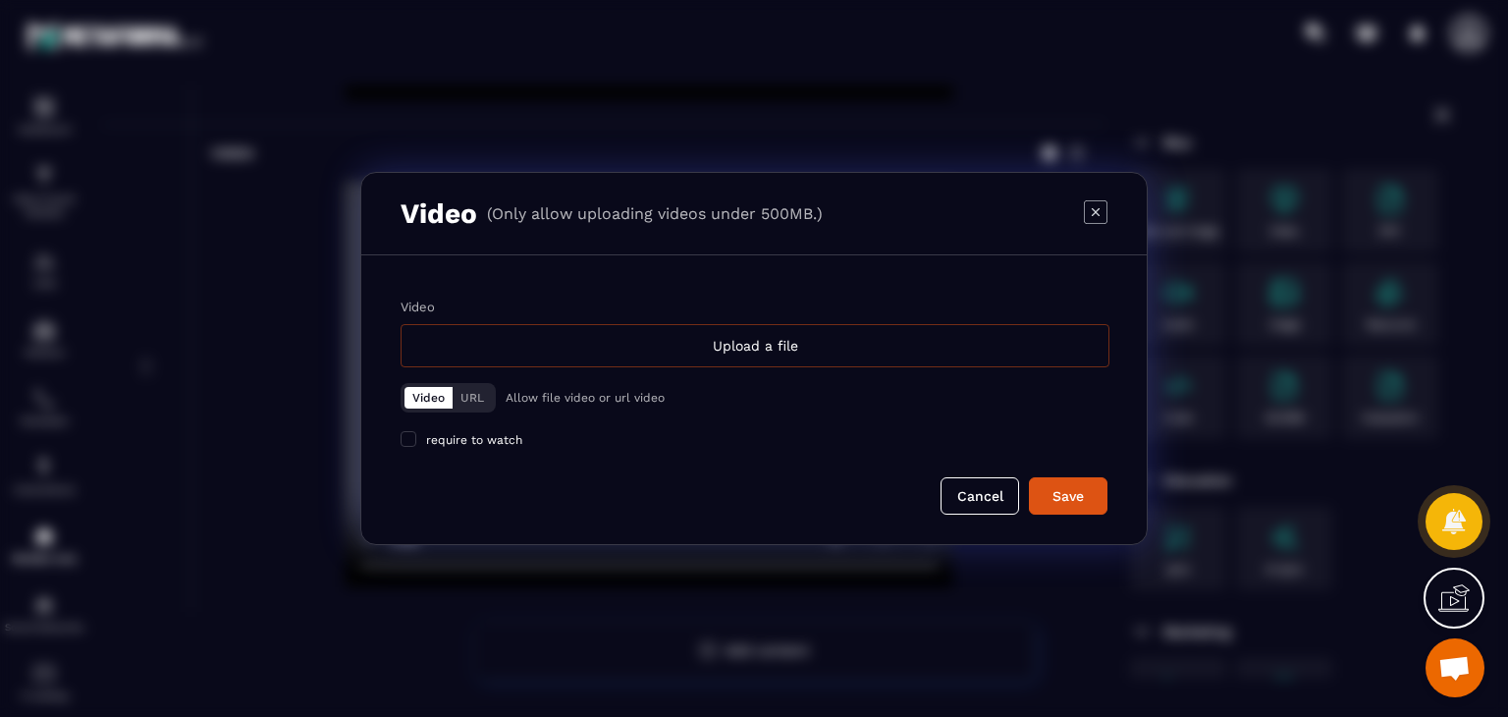
click at [616, 336] on div "Upload a file" at bounding box center [755, 345] width 709 height 43
click at [0, 0] on input "Video Upload a file" at bounding box center [0, 0] width 0 height 0
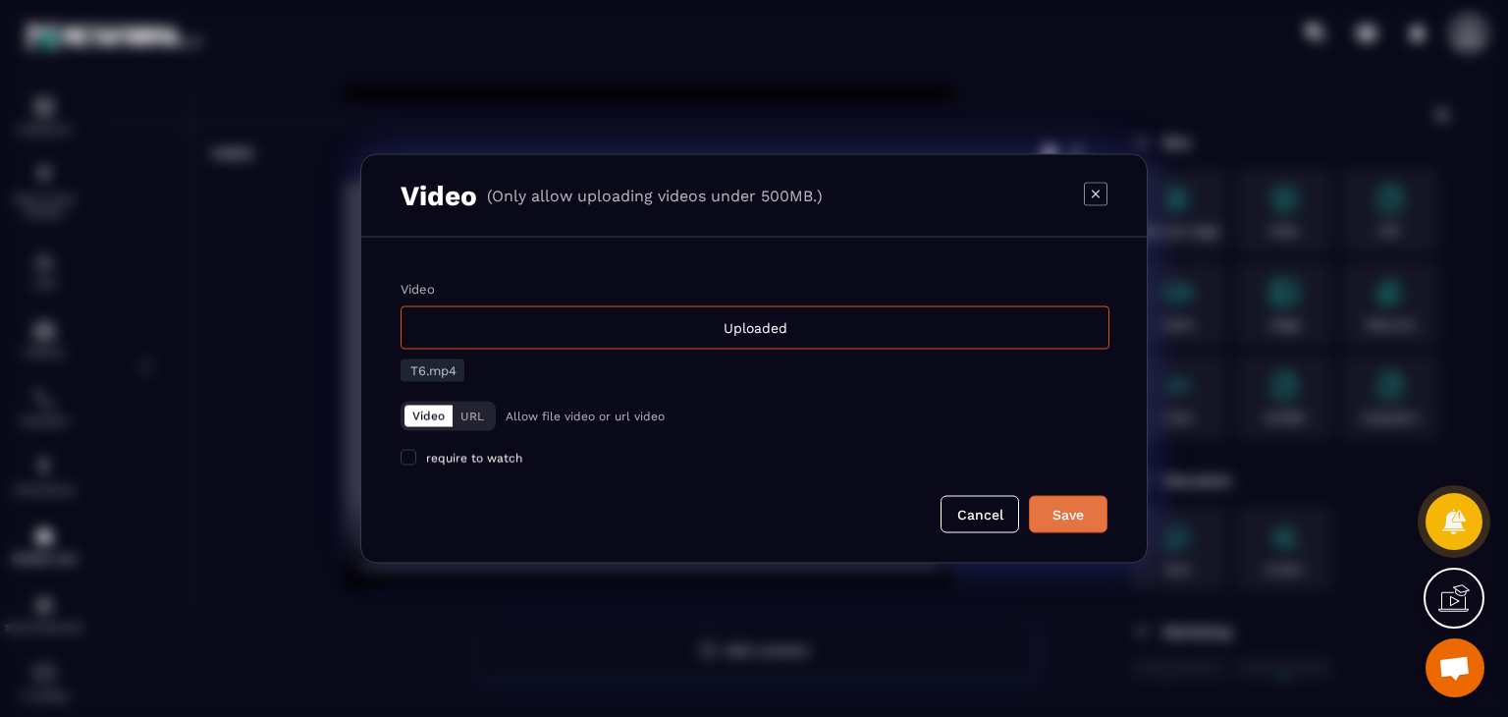
click at [1055, 508] on div "Save" at bounding box center [1068, 515] width 53 height 20
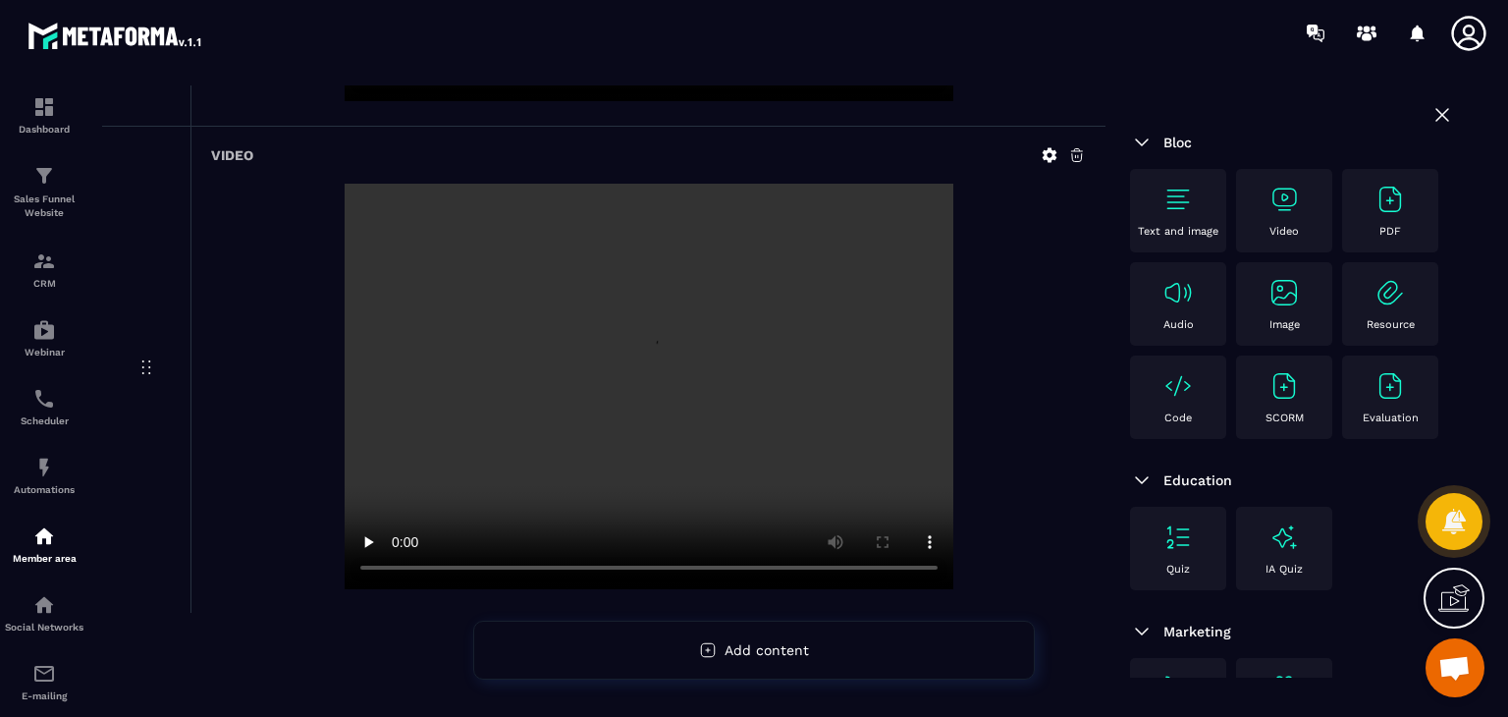
scroll to position [2538, 0]
click at [1297, 214] on img at bounding box center [1283, 199] width 31 height 31
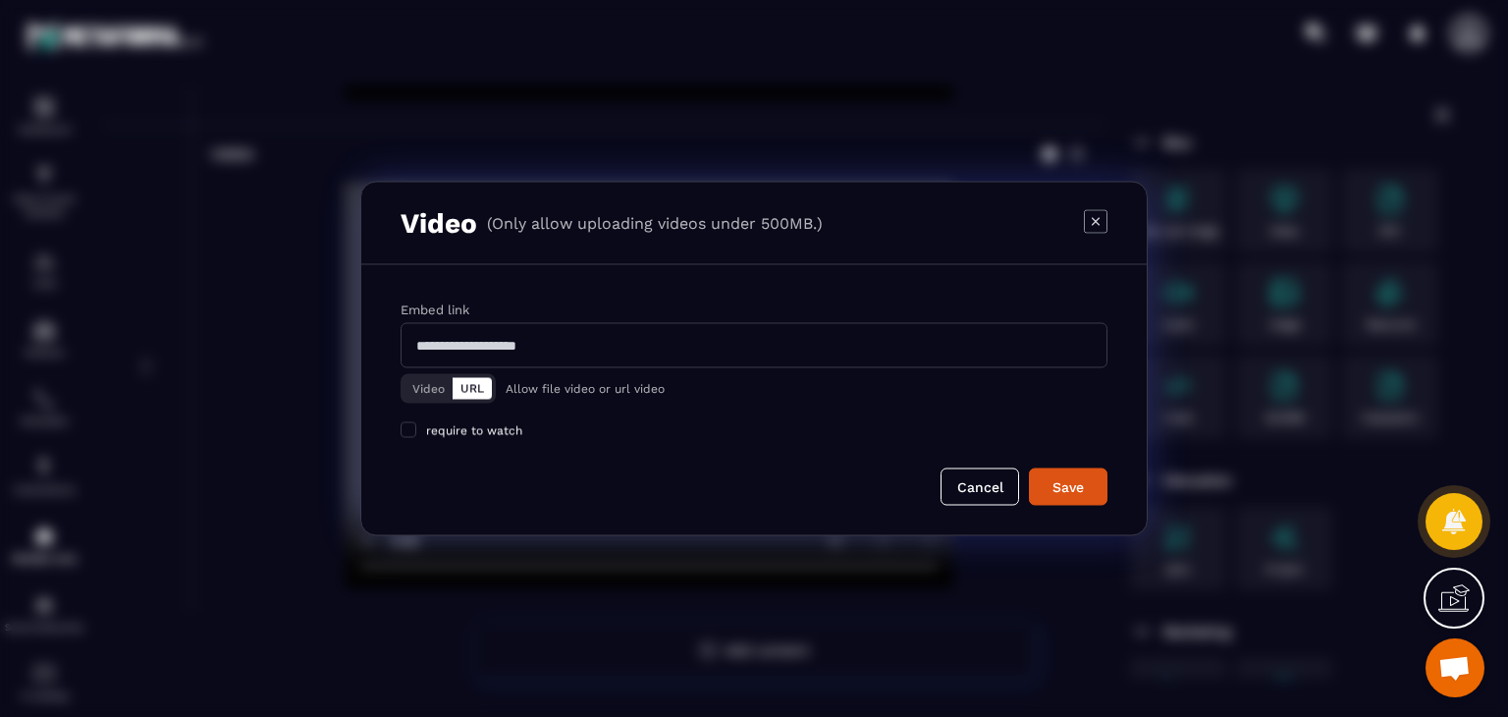
click at [432, 389] on button "Video" at bounding box center [428, 389] width 48 height 22
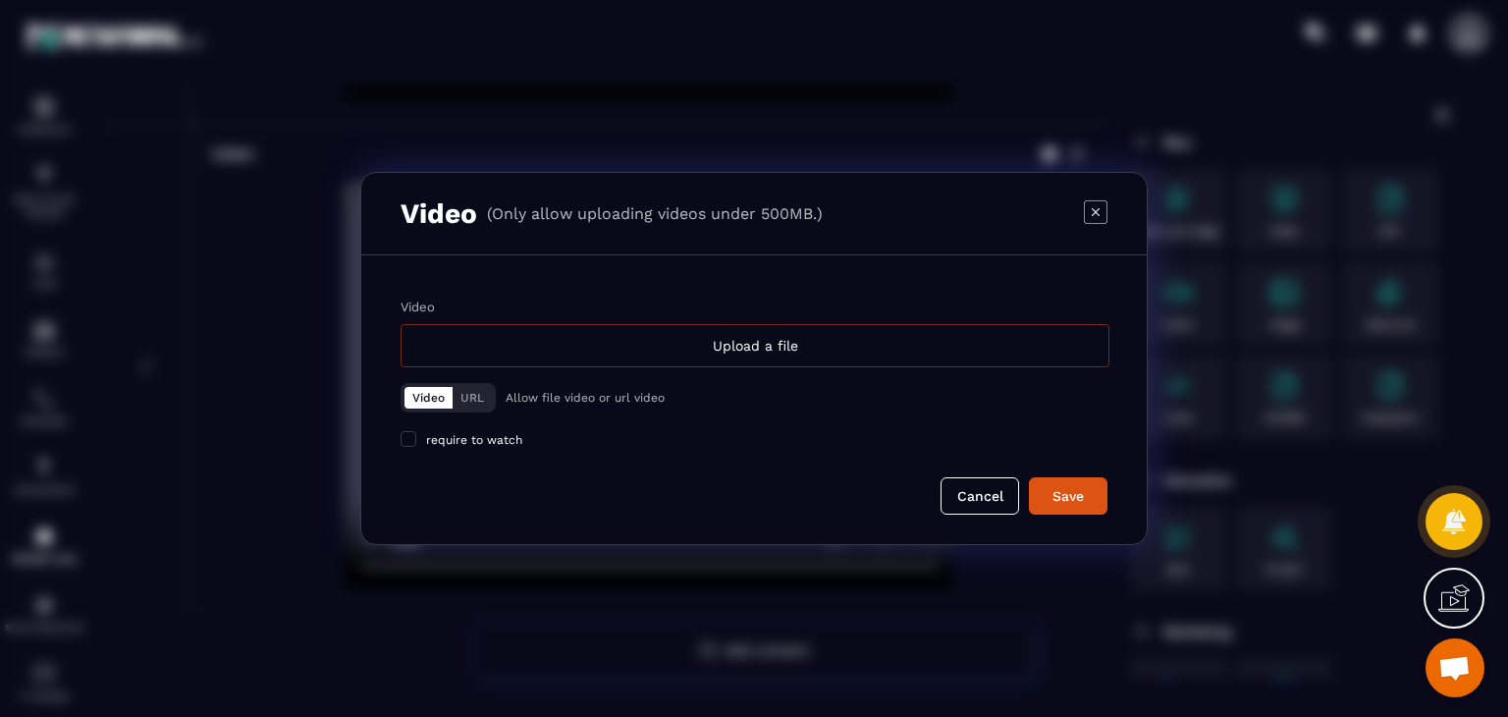
click at [658, 337] on div "Upload a file" at bounding box center [755, 345] width 709 height 43
click at [0, 0] on input "Video Upload a file" at bounding box center [0, 0] width 0 height 0
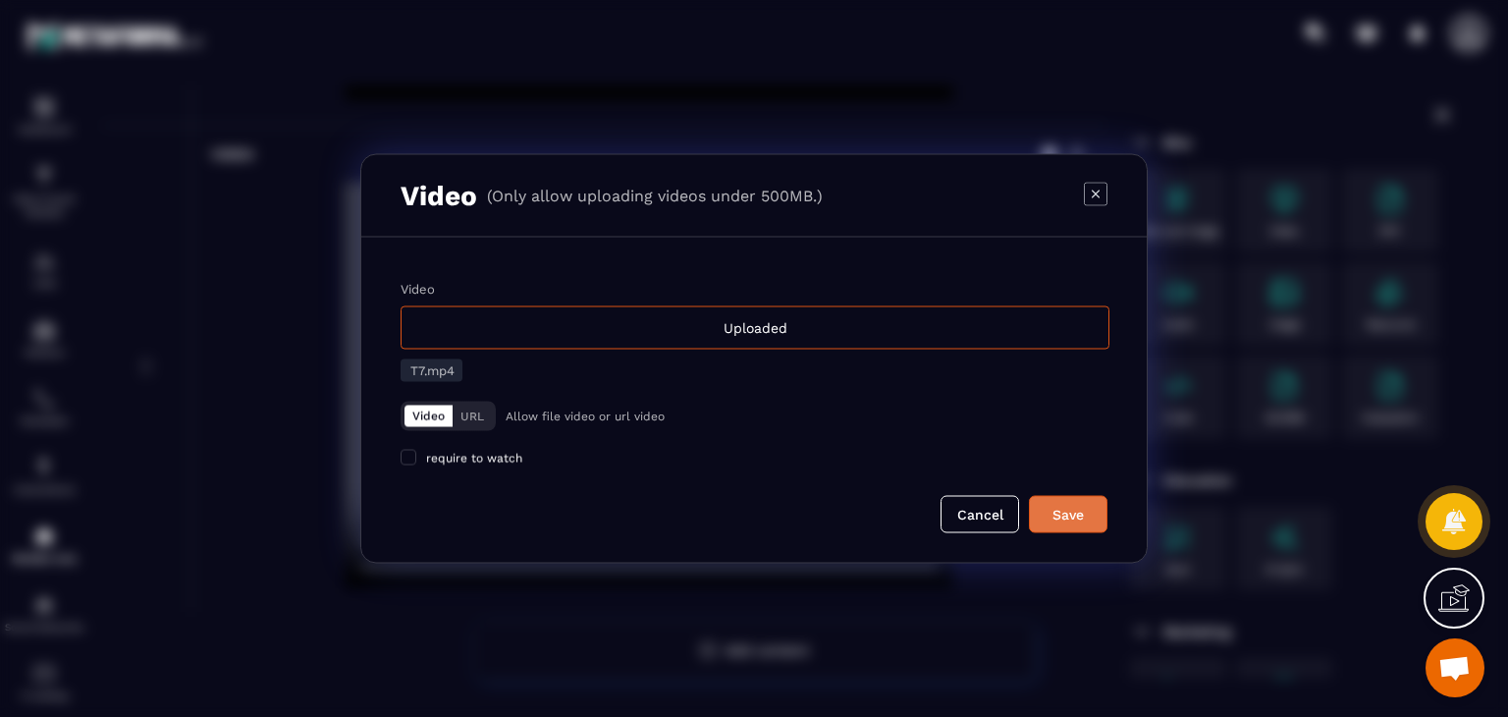
click at [1072, 508] on div "Save" at bounding box center [1068, 515] width 53 height 20
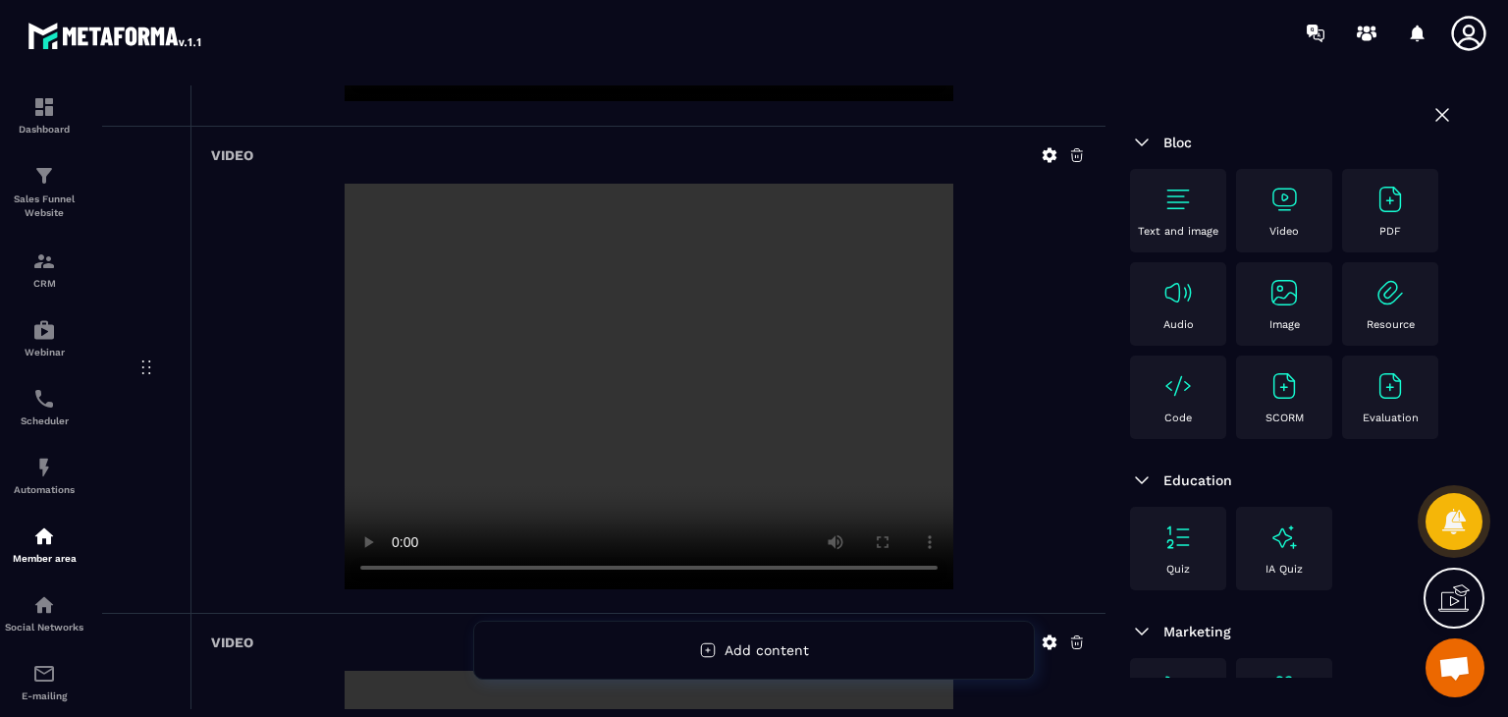
scroll to position [1080, 0]
drag, startPoint x: 611, startPoint y: 353, endPoint x: 237, endPoint y: 289, distance: 379.6
click at [237, 289] on div at bounding box center [648, 383] width 875 height 409
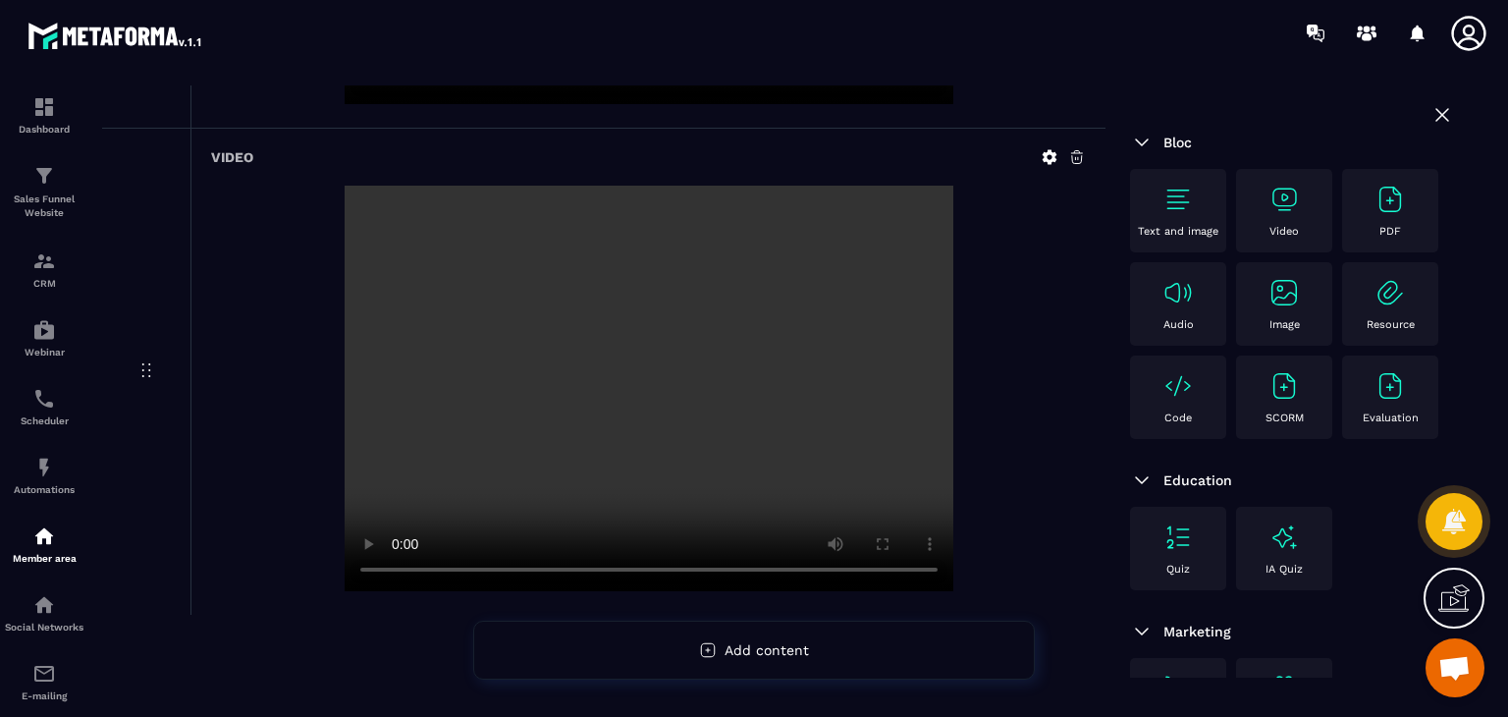
scroll to position [3026, 0]
click at [1265, 229] on div "Video" at bounding box center [1284, 211] width 77 height 54
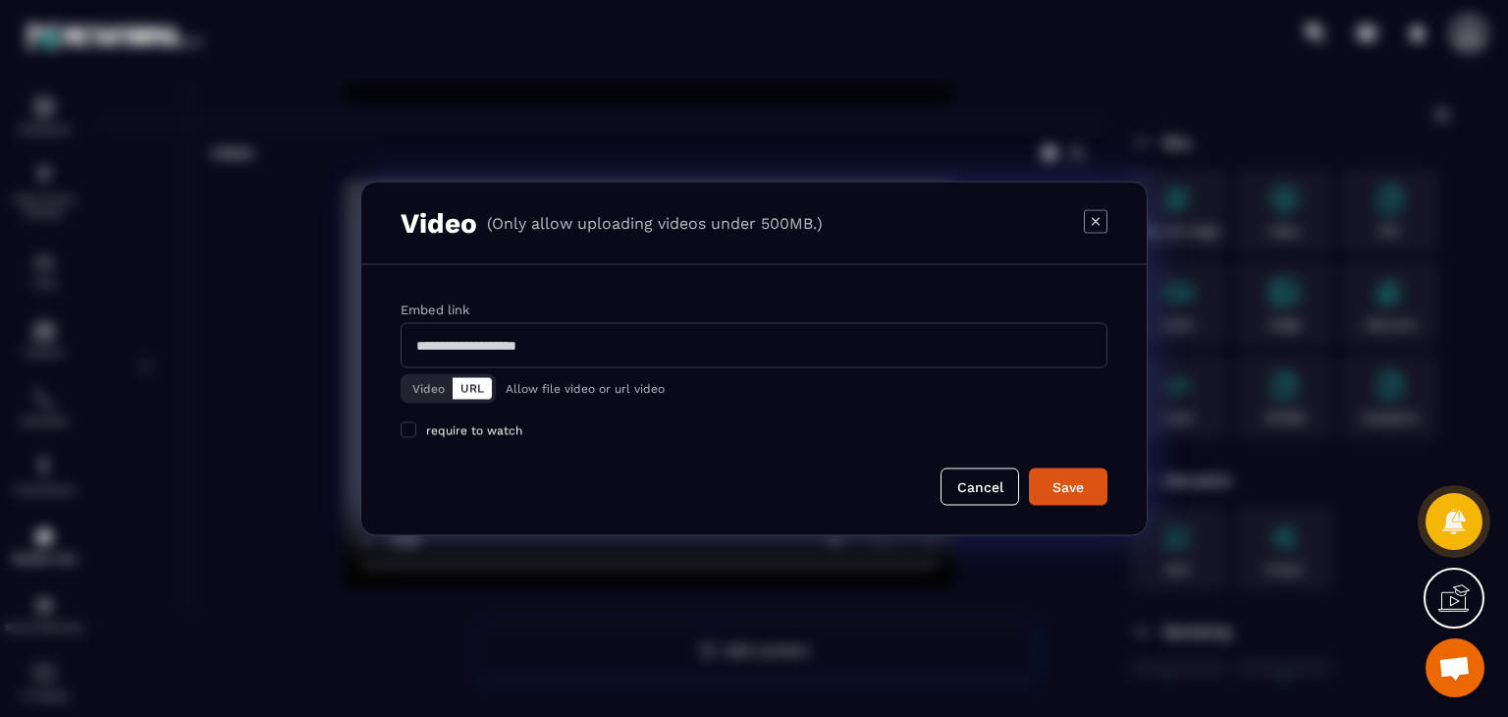
click at [415, 393] on button "Video" at bounding box center [428, 389] width 48 height 22
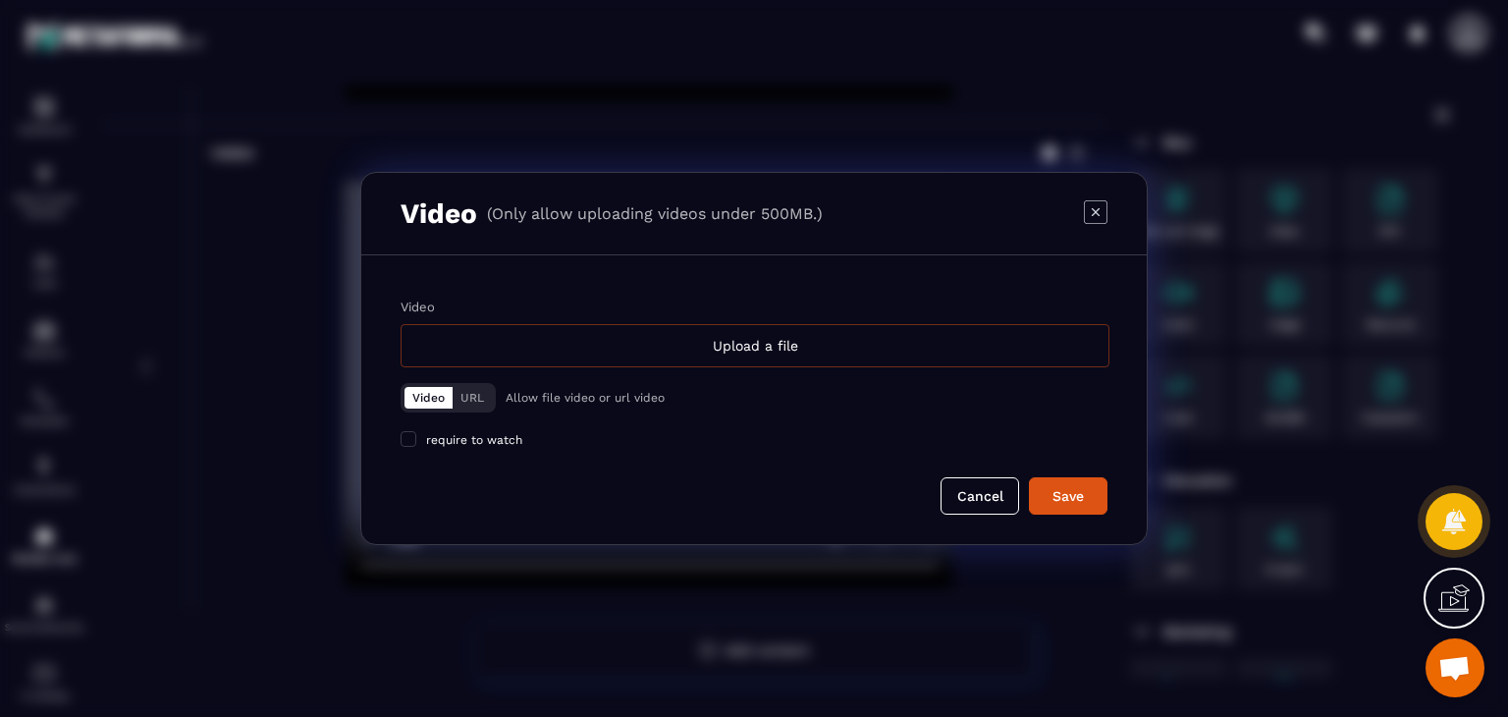
click at [702, 327] on div "Upload a file" at bounding box center [755, 345] width 709 height 43
click at [0, 0] on input "Video Upload a file" at bounding box center [0, 0] width 0 height 0
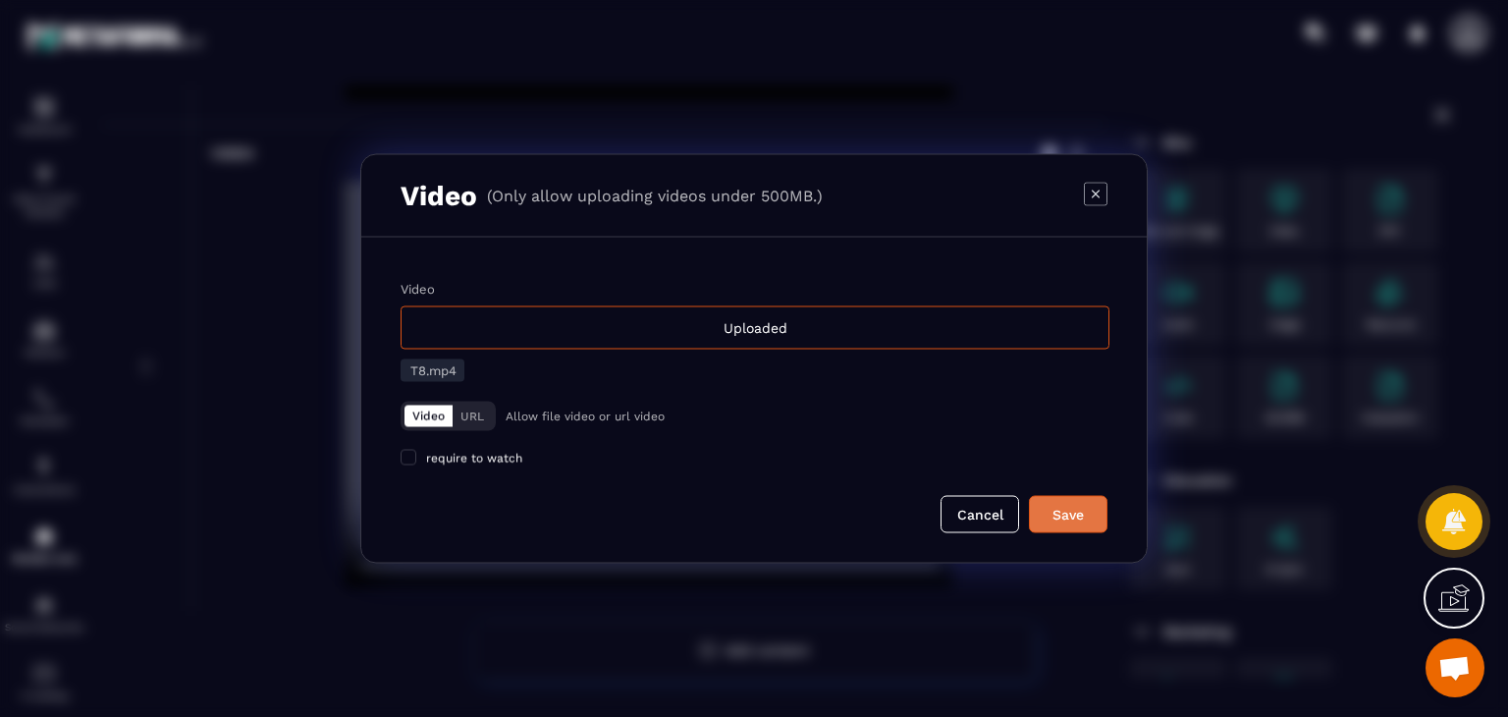
click at [1098, 516] on button "Save" at bounding box center [1068, 514] width 79 height 37
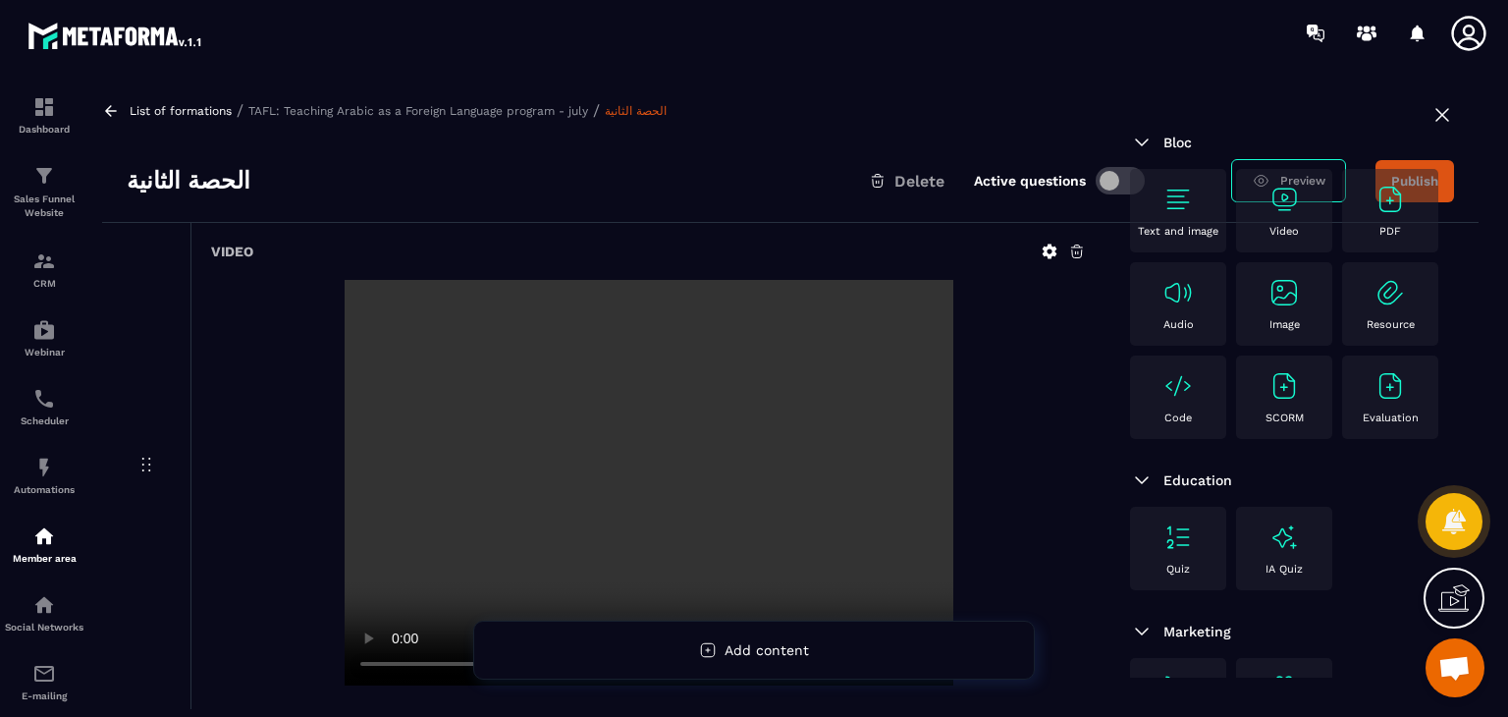
scroll to position [0, 0]
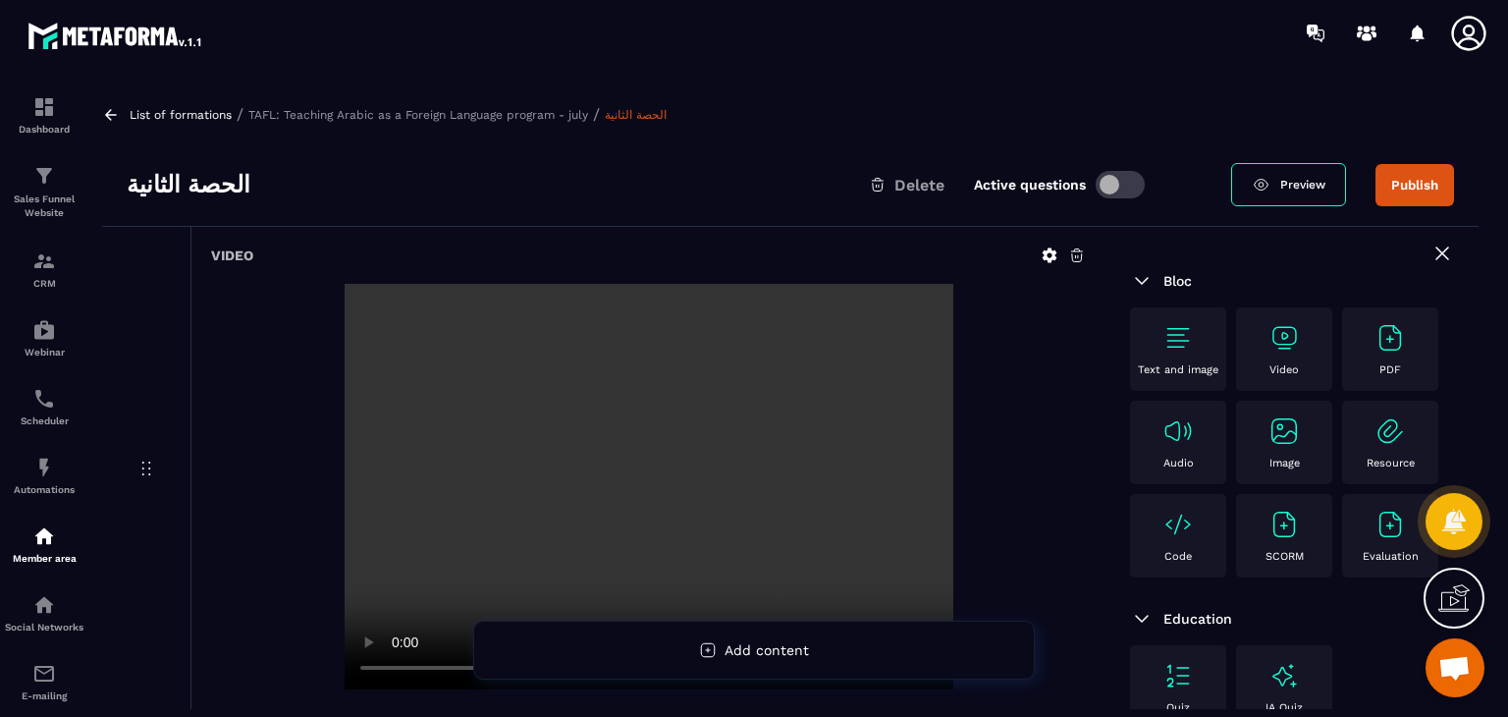
click at [1270, 358] on div "Video" at bounding box center [1284, 349] width 77 height 54
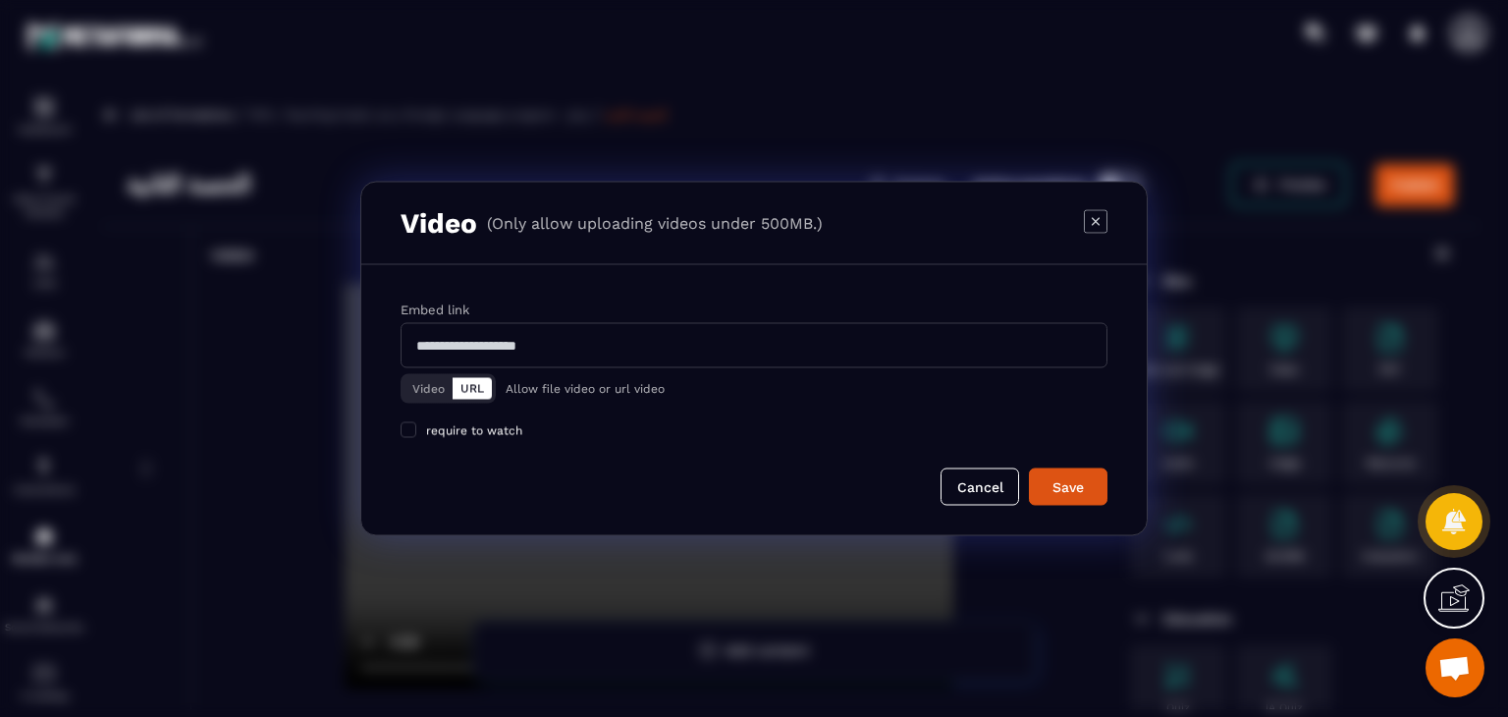
click at [433, 396] on button "Video" at bounding box center [428, 389] width 48 height 22
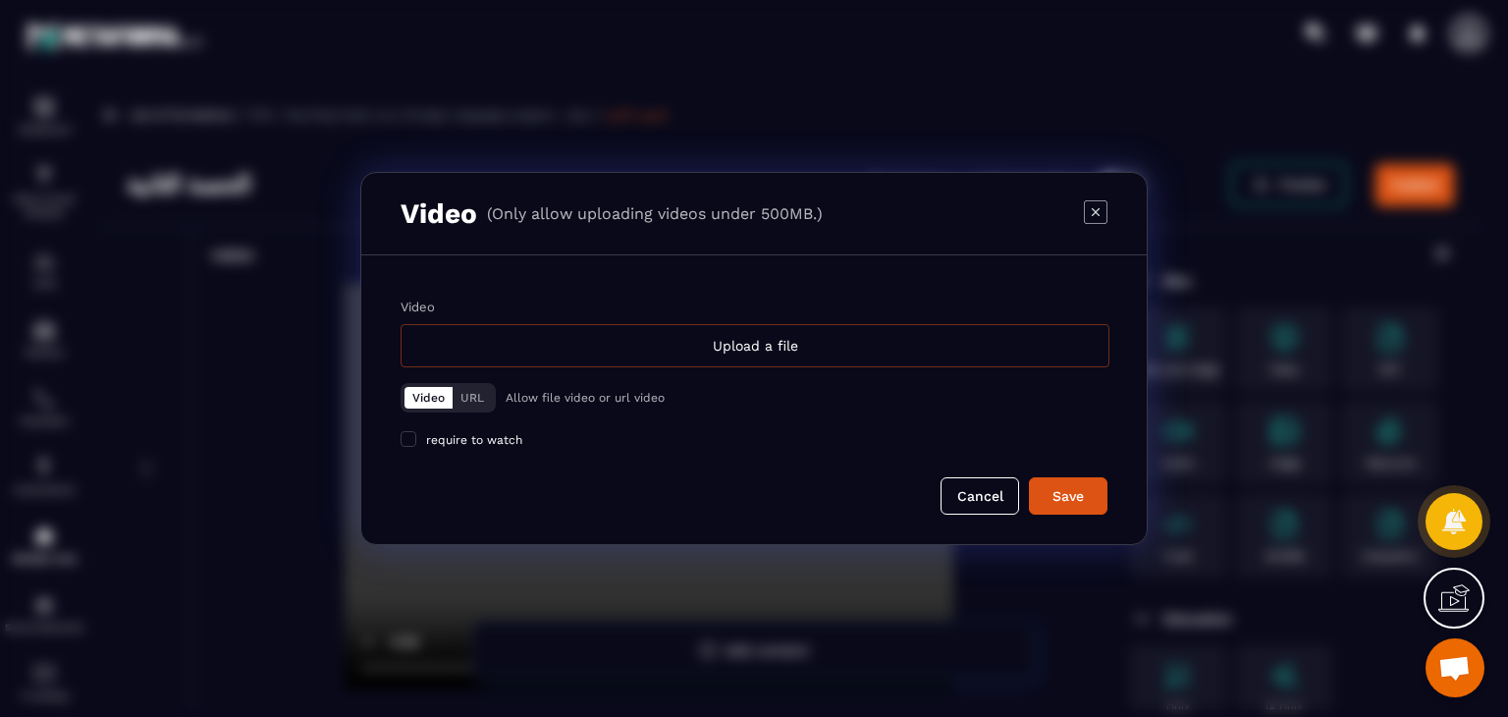
click at [646, 348] on div "Upload a file" at bounding box center [755, 345] width 709 height 43
click at [0, 0] on input "Video Upload a file" at bounding box center [0, 0] width 0 height 0
click at [1084, 211] on icon "Modal window" at bounding box center [1095, 211] width 23 height 23
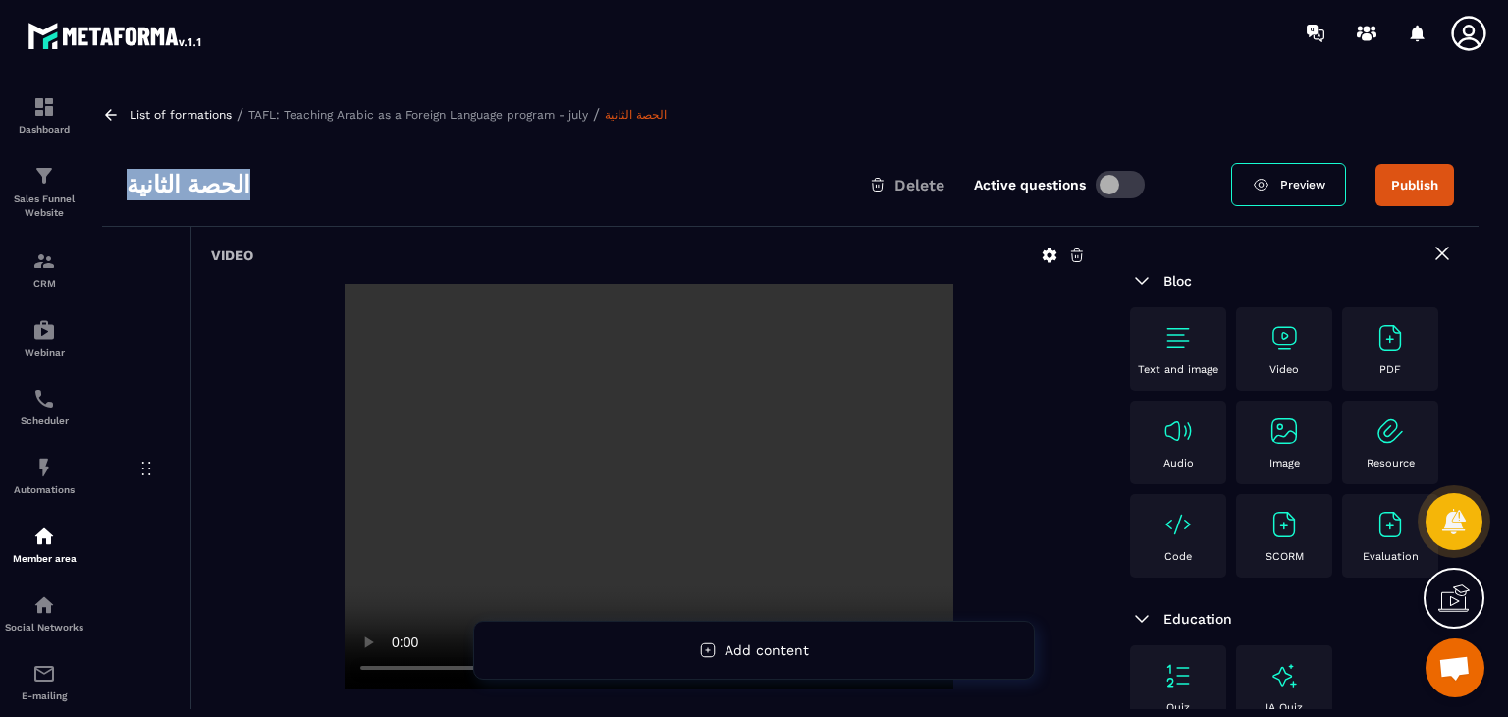
drag, startPoint x: 232, startPoint y: 187, endPoint x: 118, endPoint y: 189, distance: 113.9
click at [118, 189] on div "الحصة الثانية Delete Active questions Preview Publish" at bounding box center [790, 184] width 1376 height 83
copy h3 "الحصة الثانية"
click at [110, 108] on icon at bounding box center [111, 115] width 18 height 18
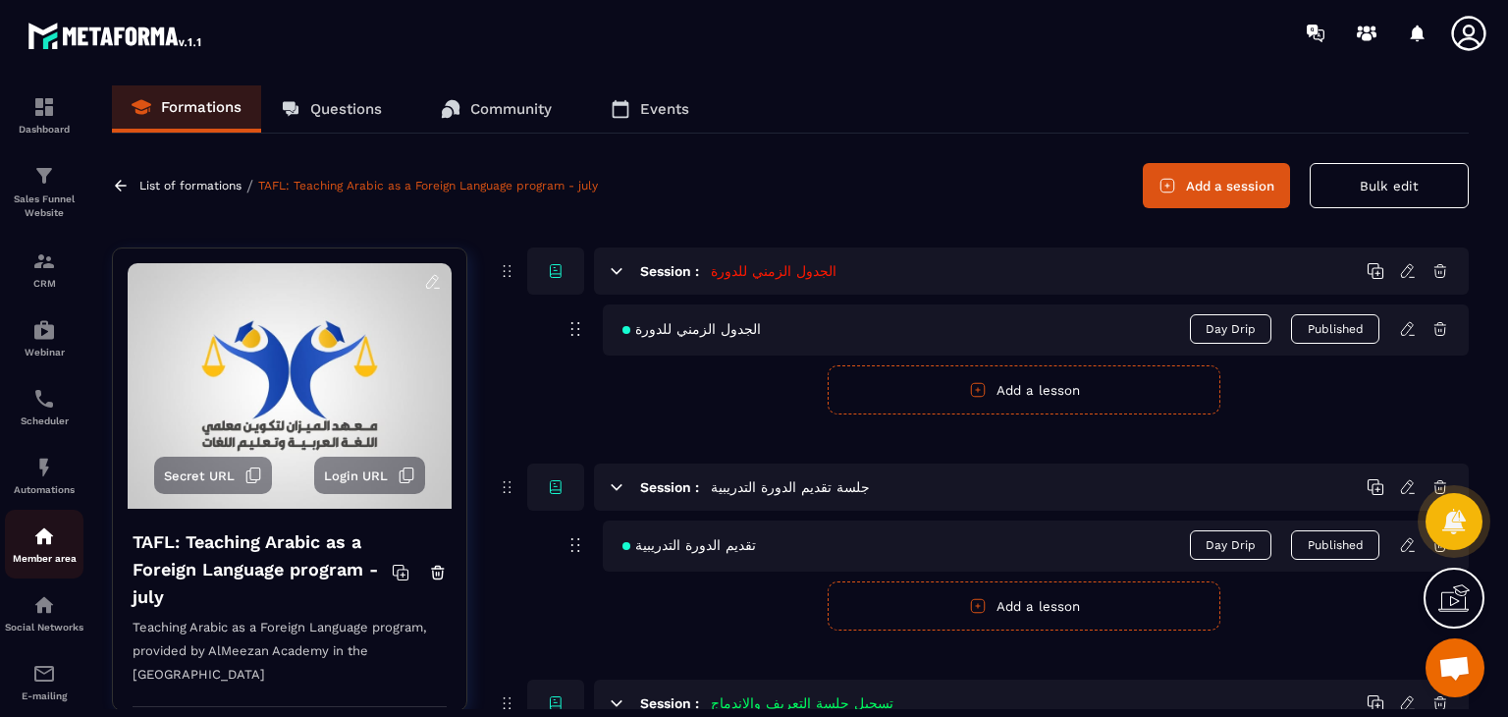
click at [54, 548] on img at bounding box center [44, 536] width 24 height 24
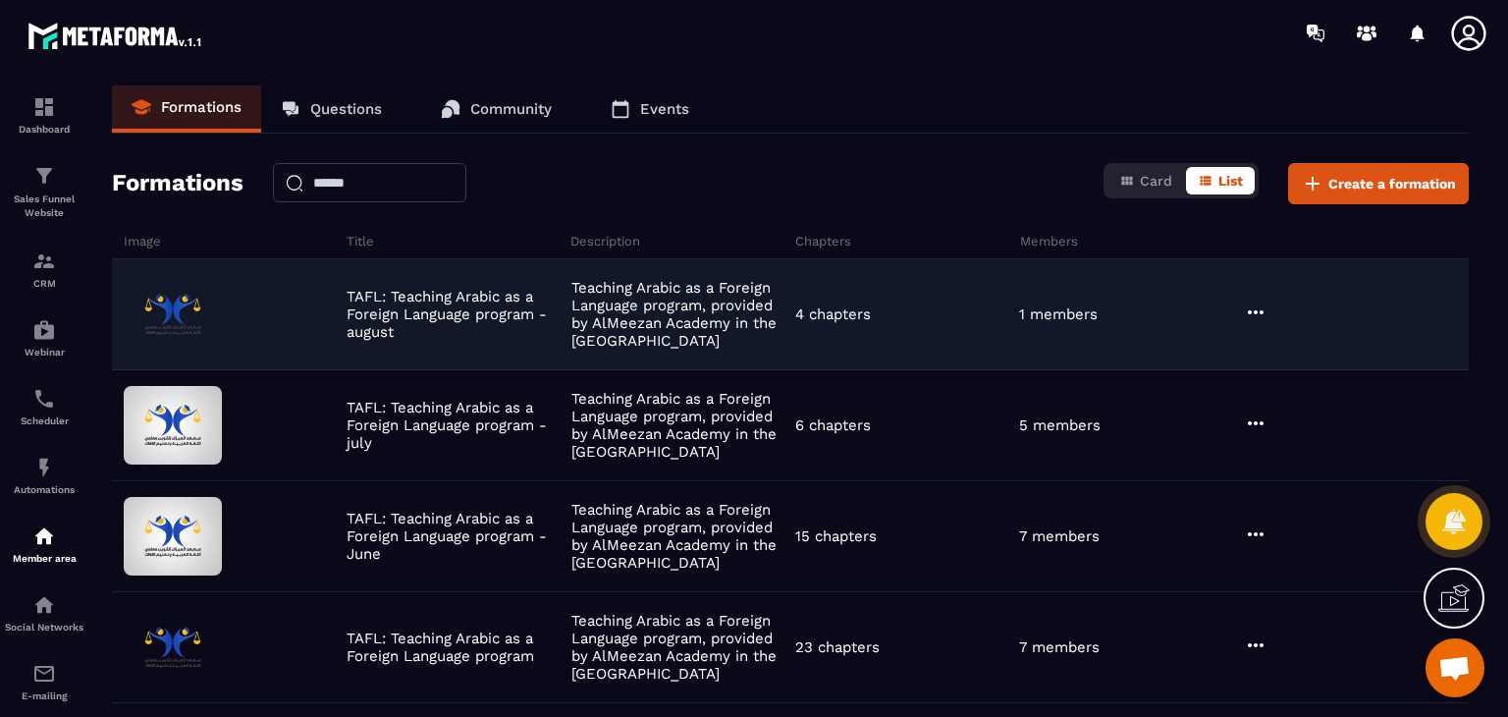
click at [1259, 309] on icon at bounding box center [1256, 312] width 24 height 24
click at [1271, 346] on icon "button" at bounding box center [1268, 353] width 18 height 18
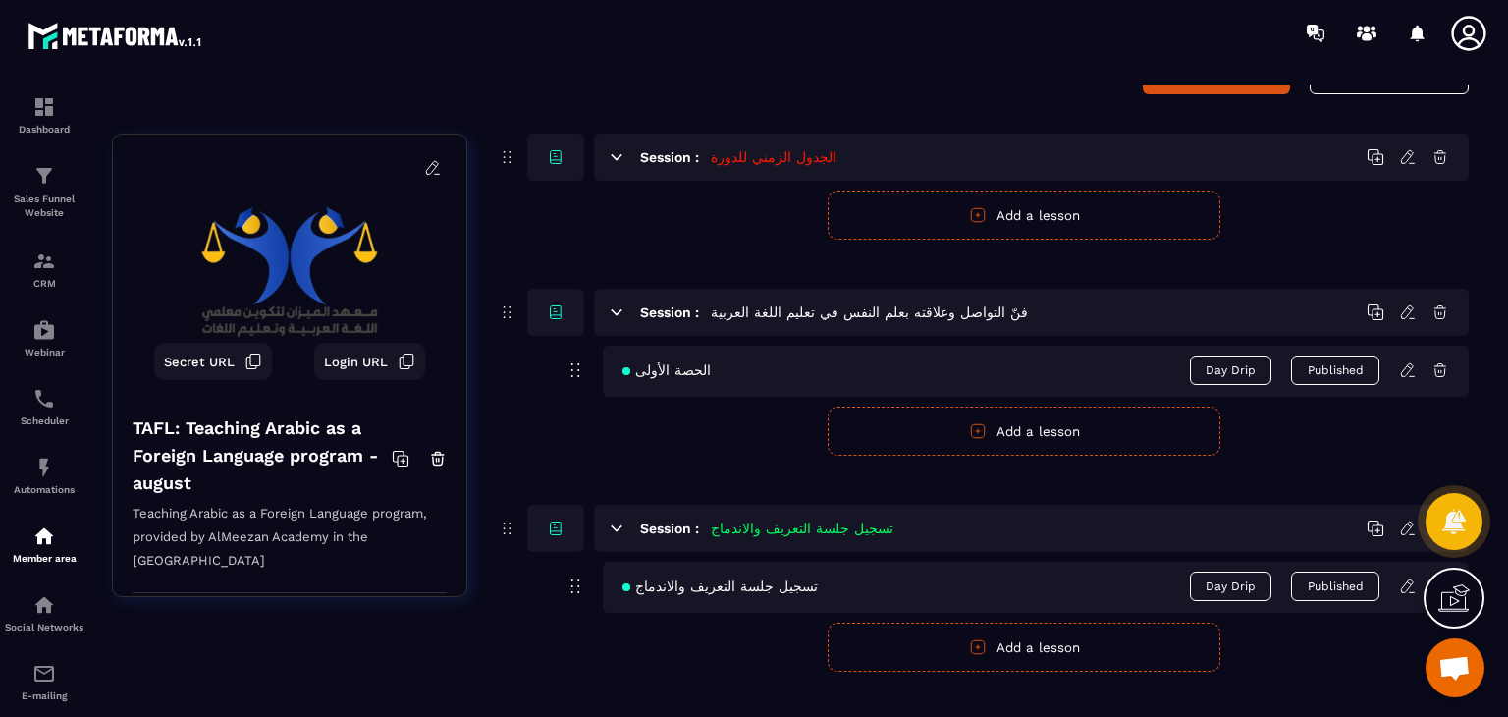
scroll to position [102, 0]
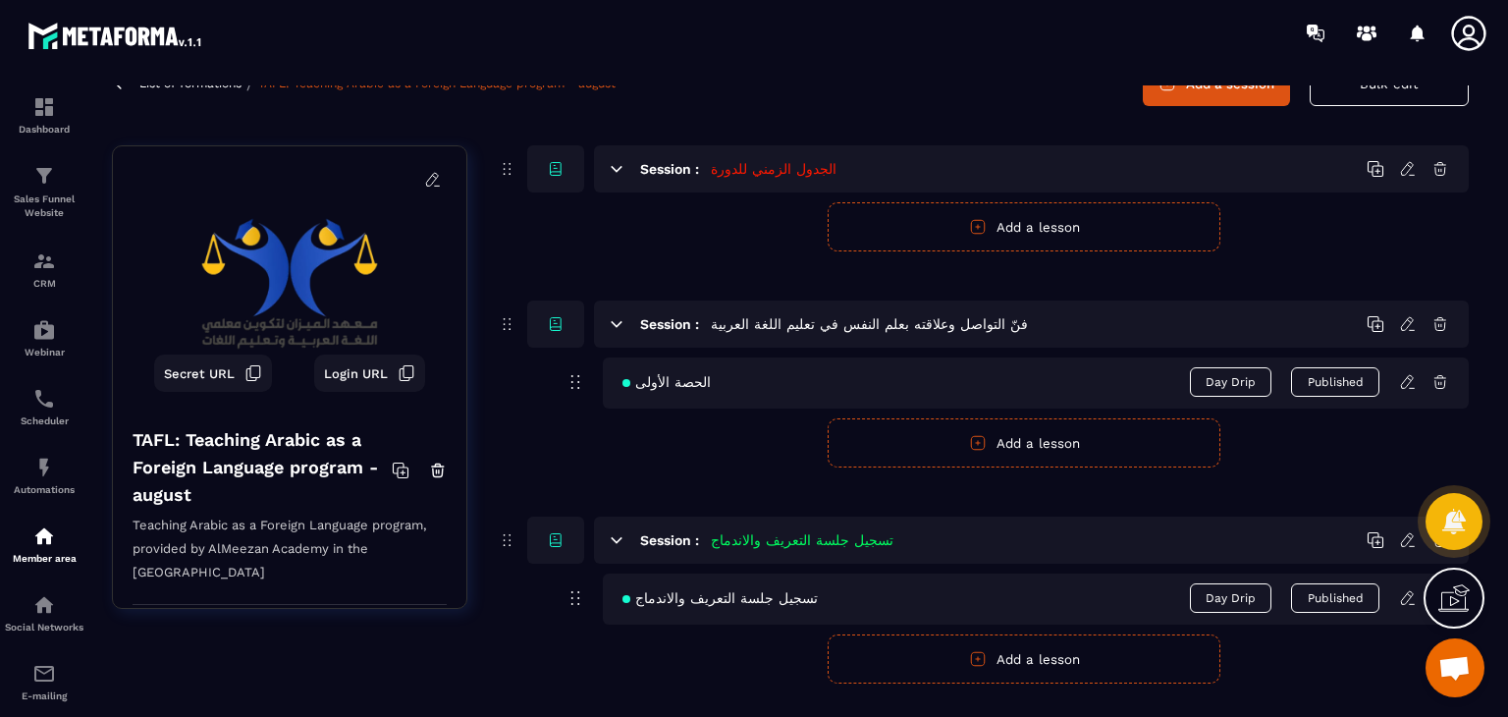
click at [1021, 439] on button "Add a lesson" at bounding box center [1024, 442] width 393 height 49
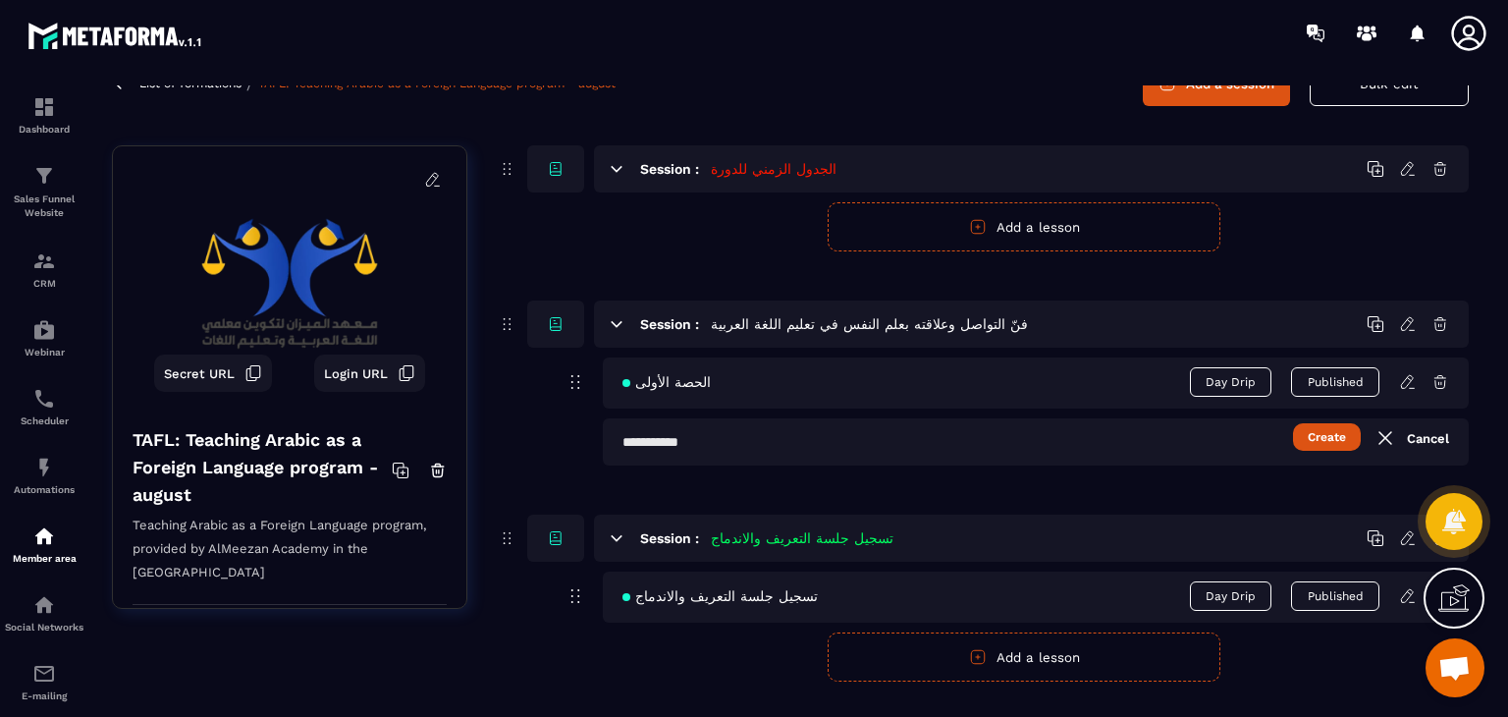
click at [773, 439] on input "text" at bounding box center [1036, 441] width 866 height 47
paste input "**********"
type input "**********"
click at [1335, 440] on button "Create" at bounding box center [1327, 436] width 68 height 27
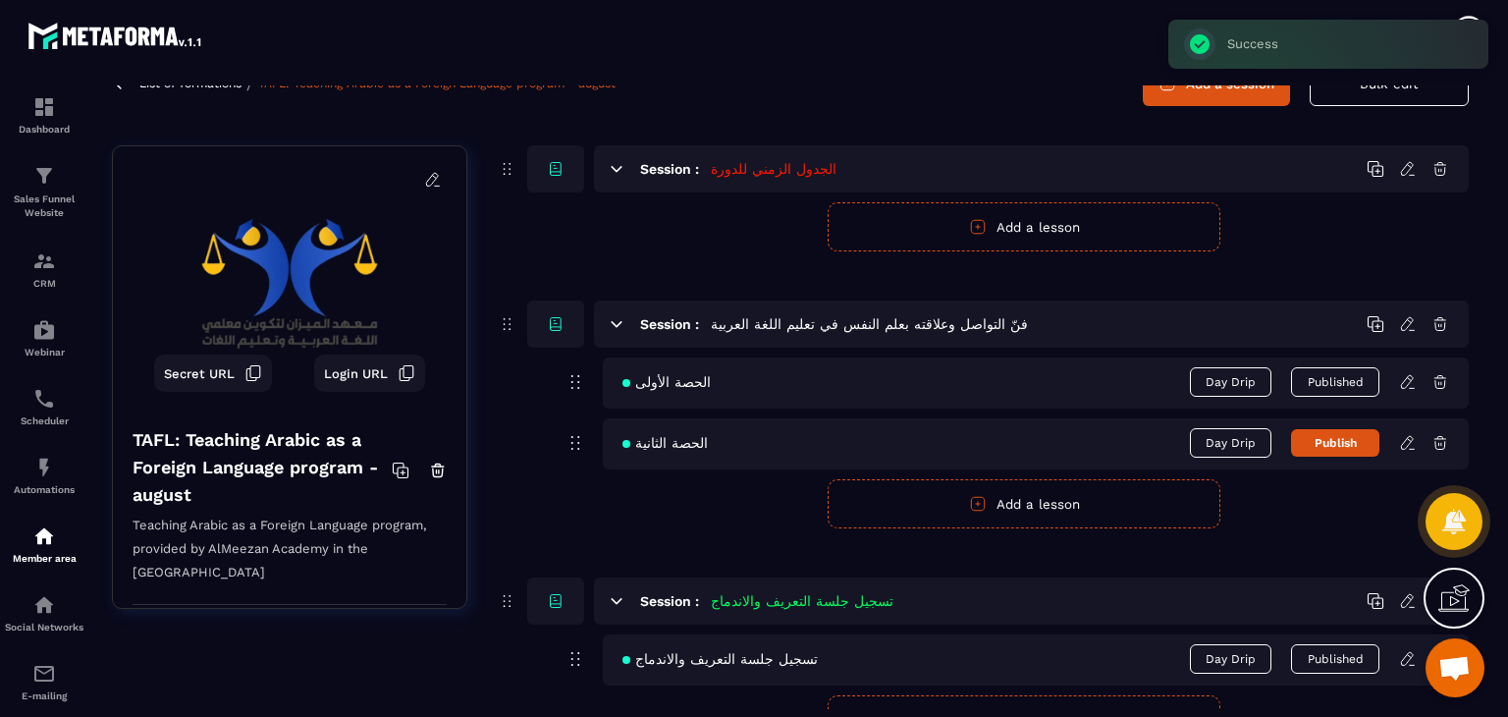
click at [1405, 443] on icon at bounding box center [1408, 443] width 18 height 18
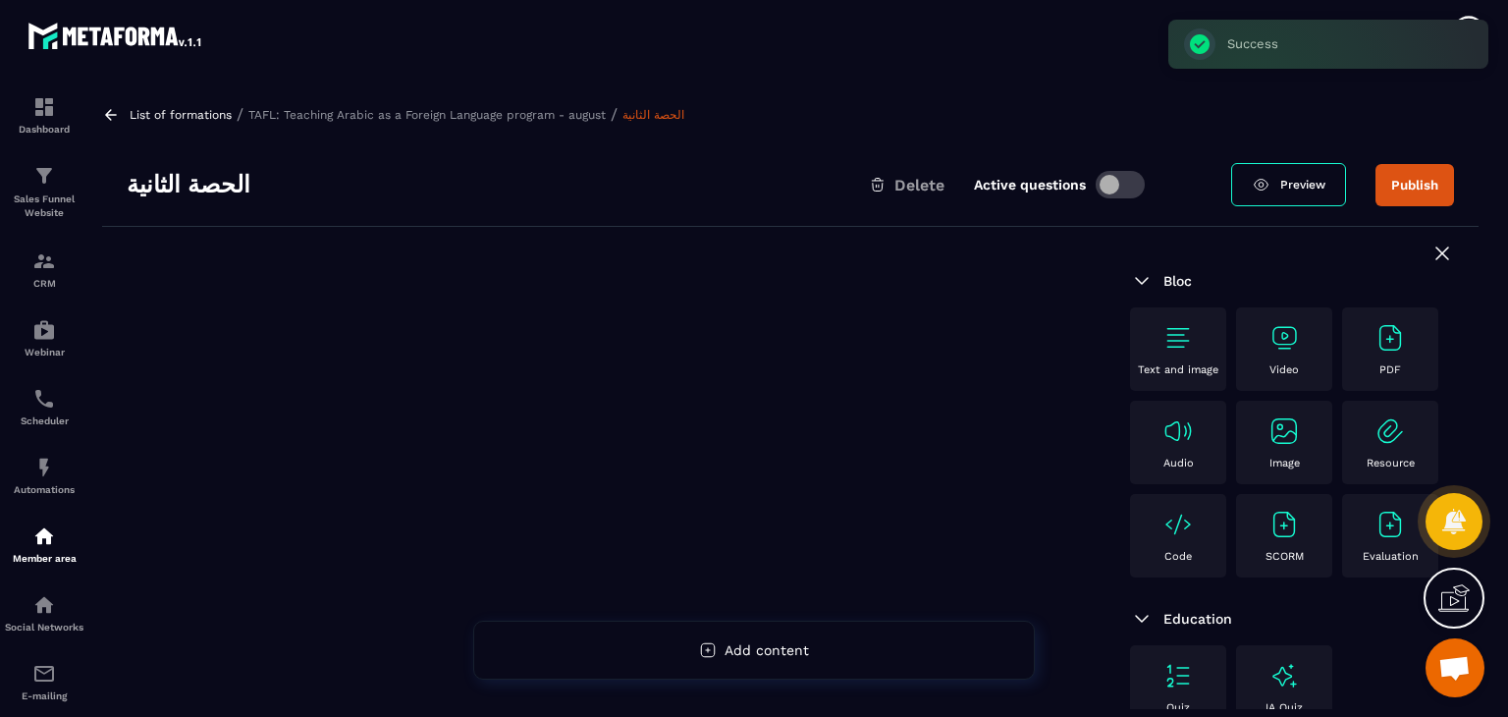
click at [1252, 343] on div "Video" at bounding box center [1284, 349] width 77 height 54
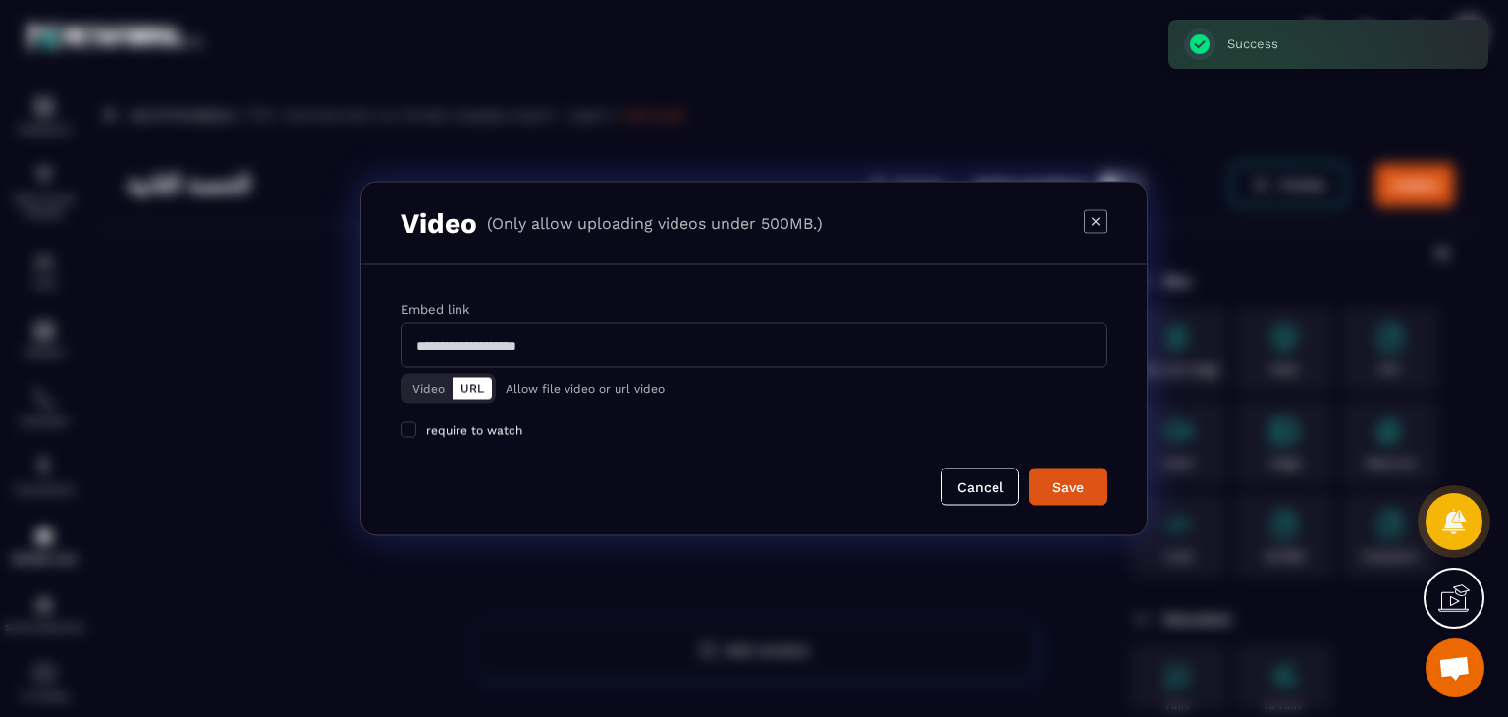
click at [420, 388] on button "Video" at bounding box center [428, 389] width 48 height 22
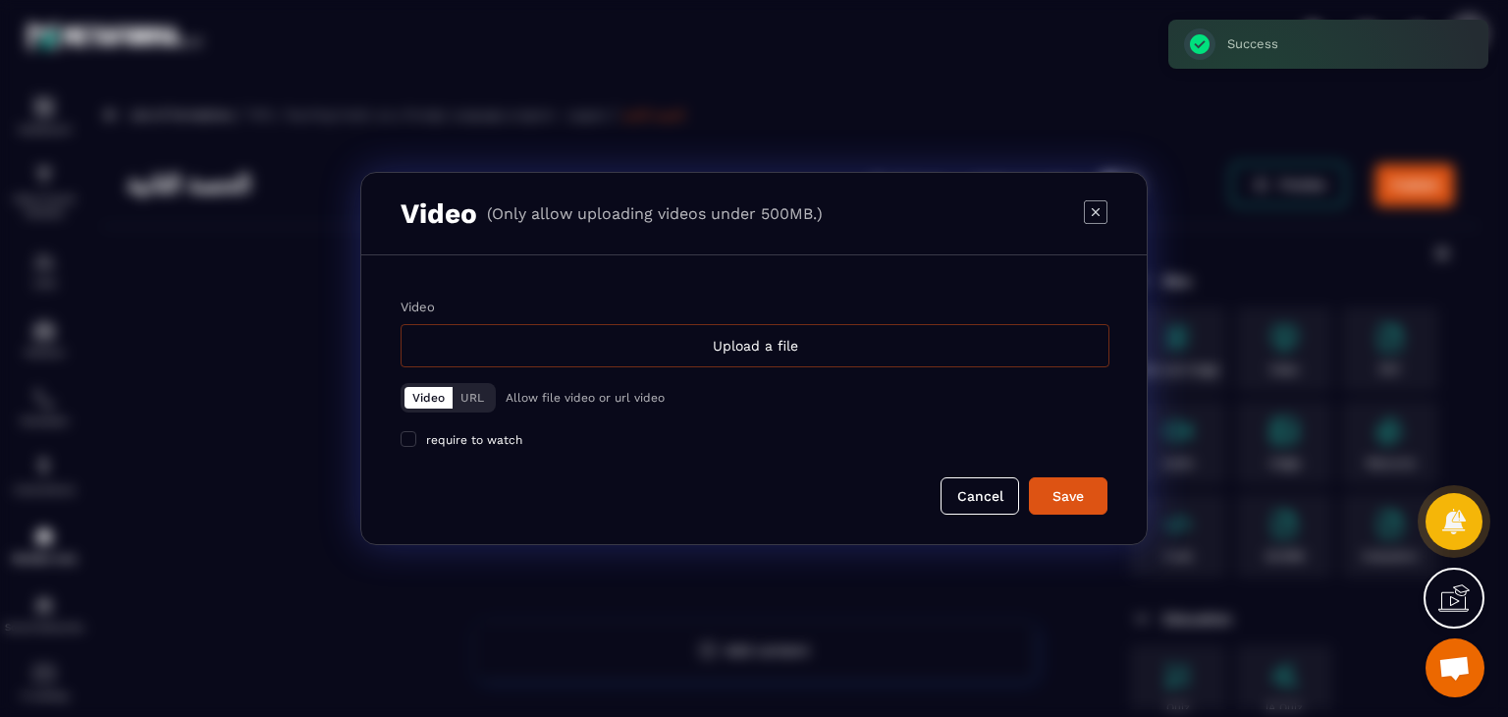
click at [547, 350] on div "Upload a file" at bounding box center [755, 345] width 709 height 43
click at [0, 0] on input "Video Upload a file" at bounding box center [0, 0] width 0 height 0
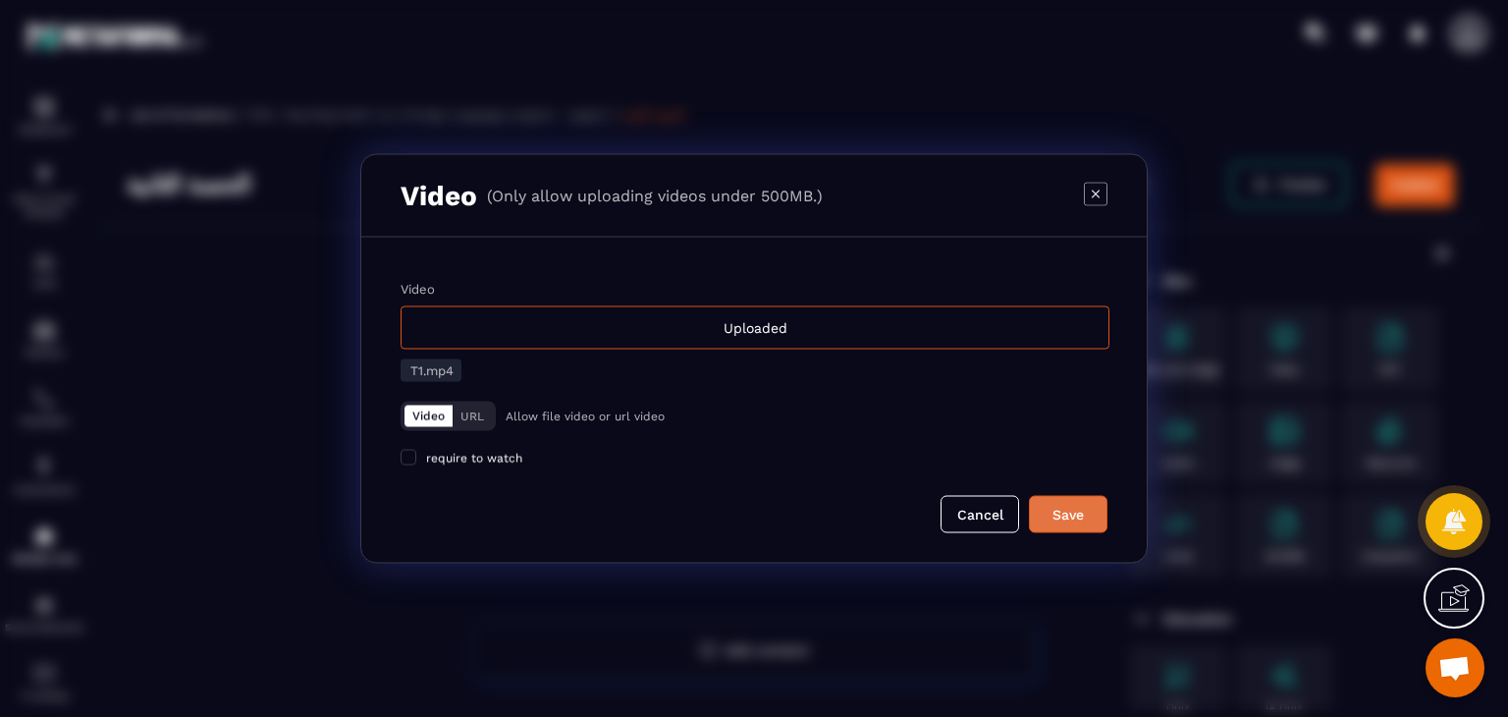
click at [1079, 525] on button "Save" at bounding box center [1068, 514] width 79 height 37
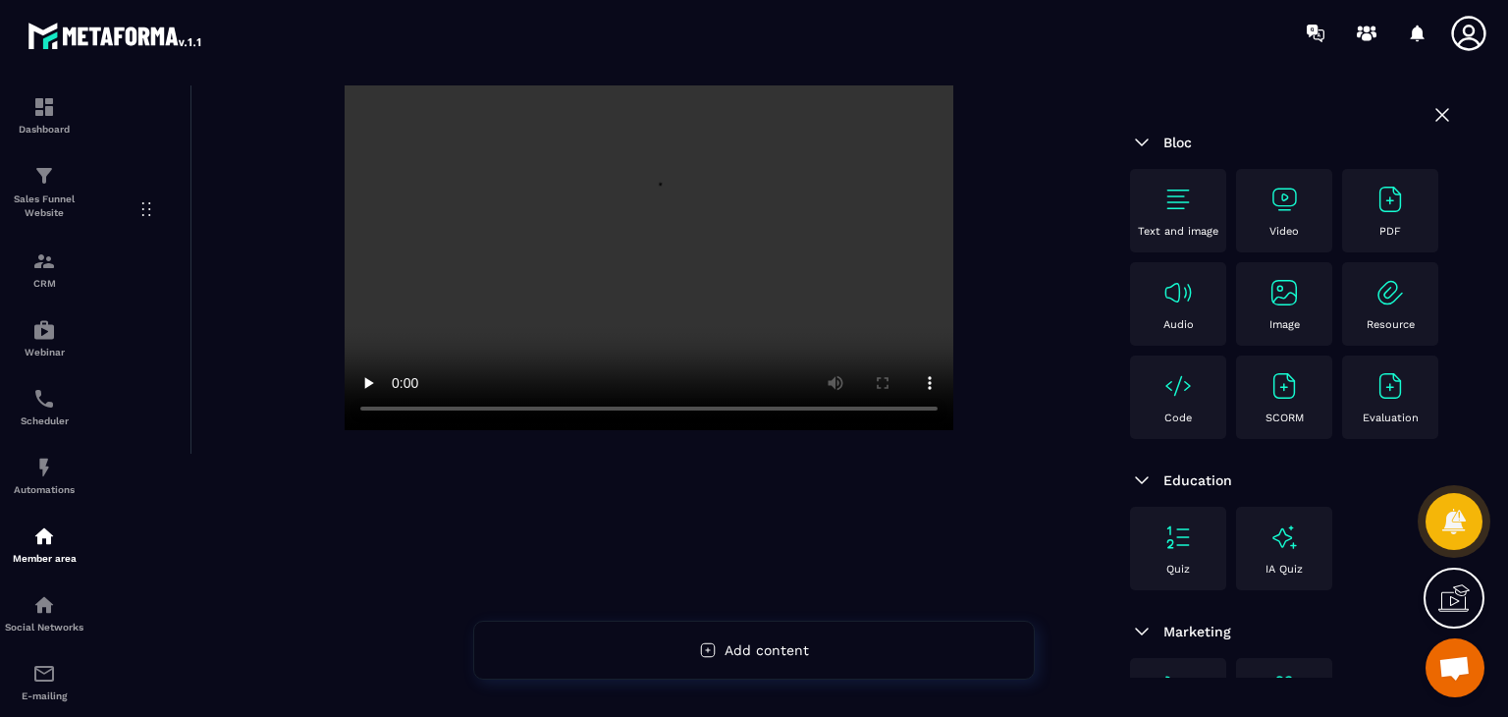
scroll to position [0, 0]
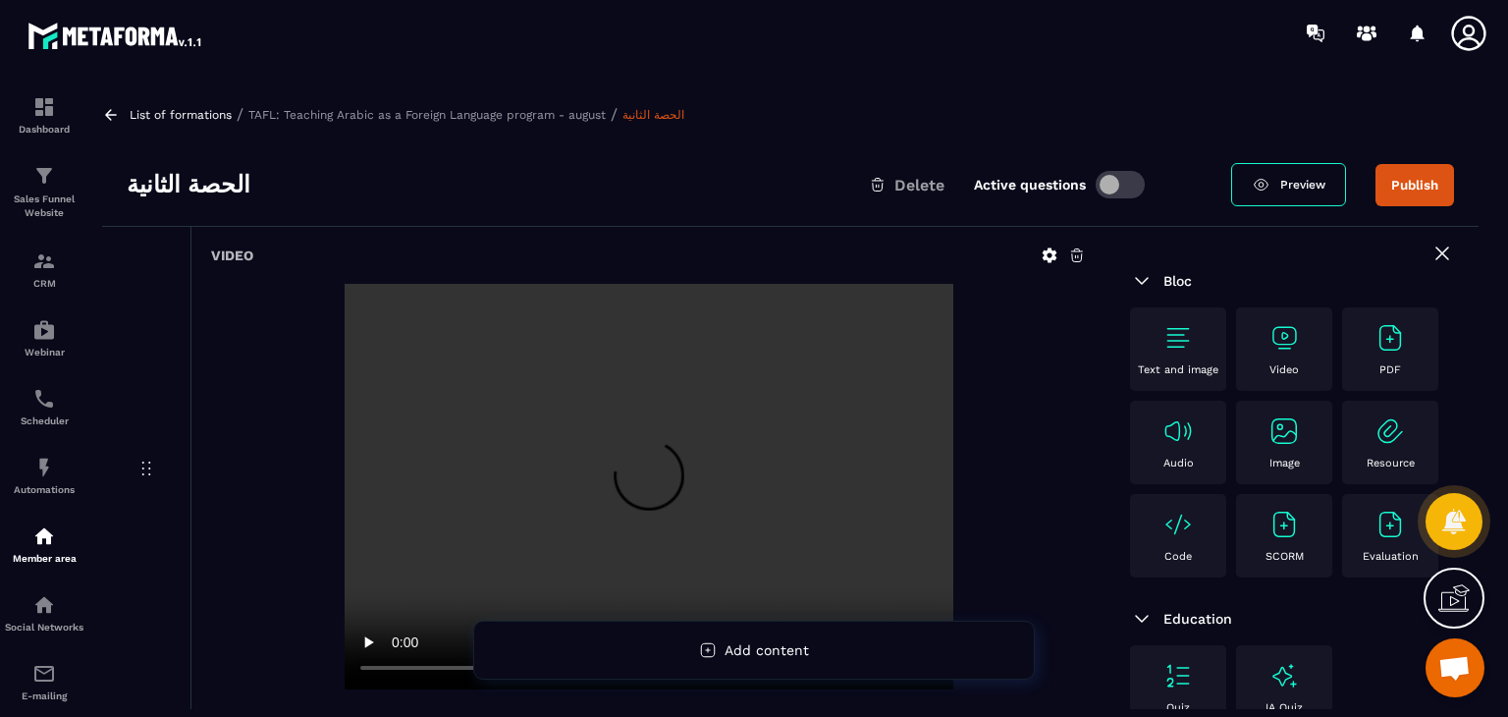
click at [1296, 322] on img at bounding box center [1283, 337] width 31 height 31
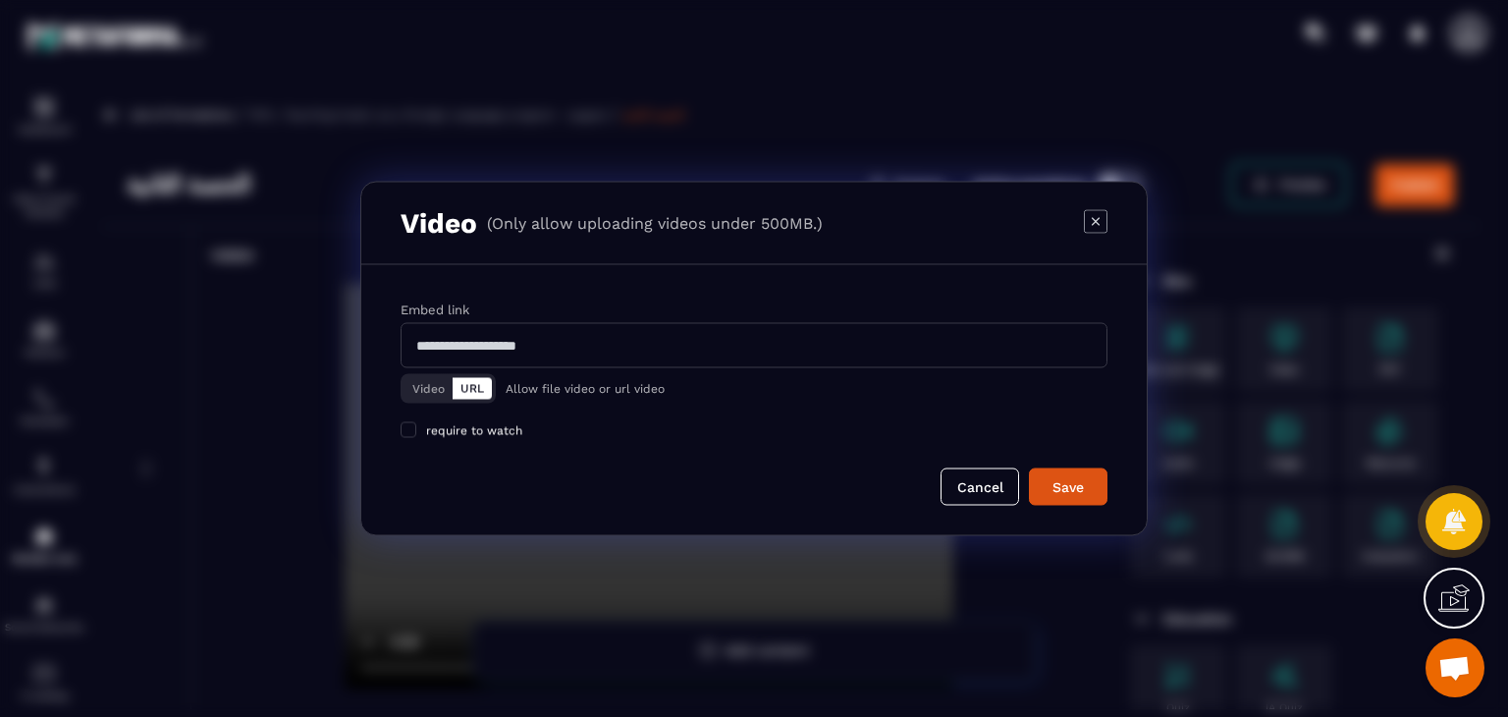
click at [431, 382] on button "Video" at bounding box center [428, 389] width 48 height 22
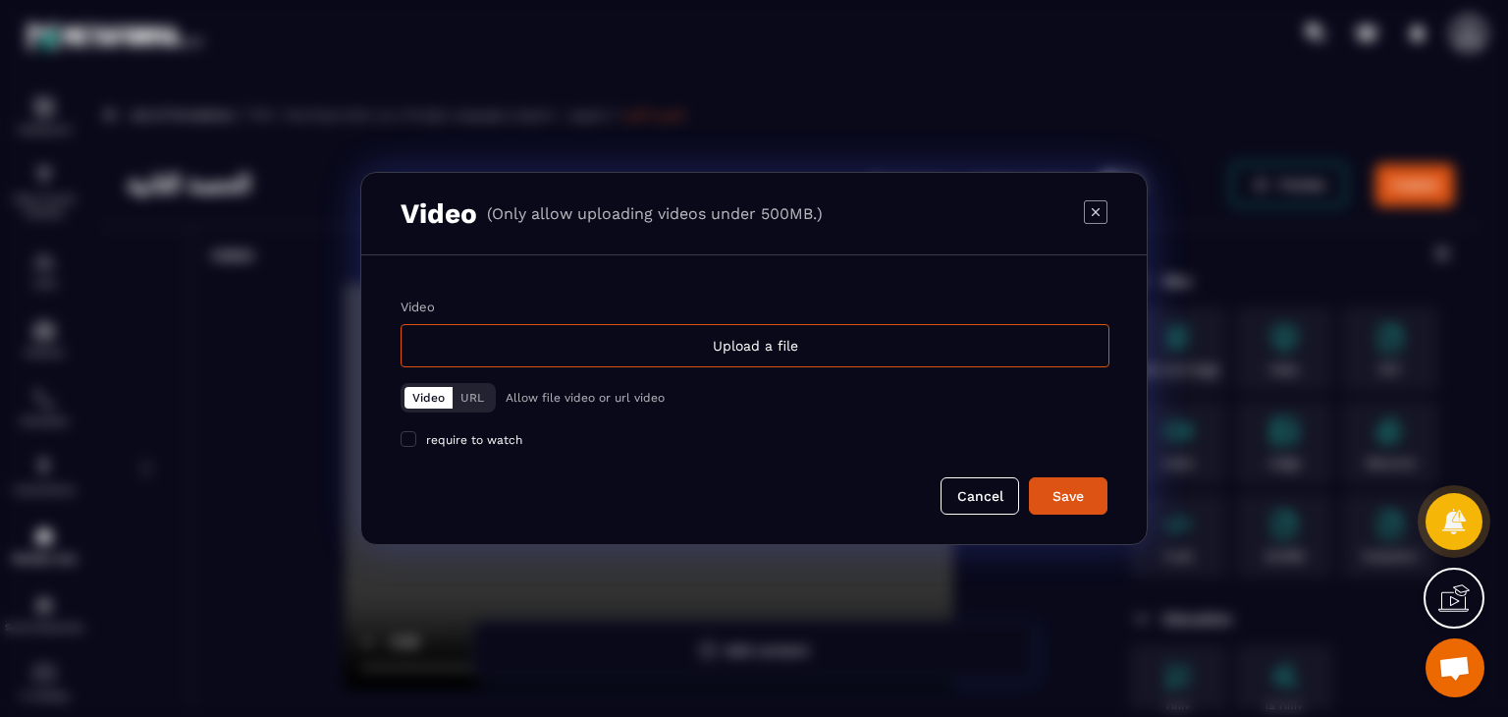
click at [585, 322] on label "Video Upload a file" at bounding box center [754, 333] width 707 height 68
click at [0, 0] on input "Video Upload a file" at bounding box center [0, 0] width 0 height 0
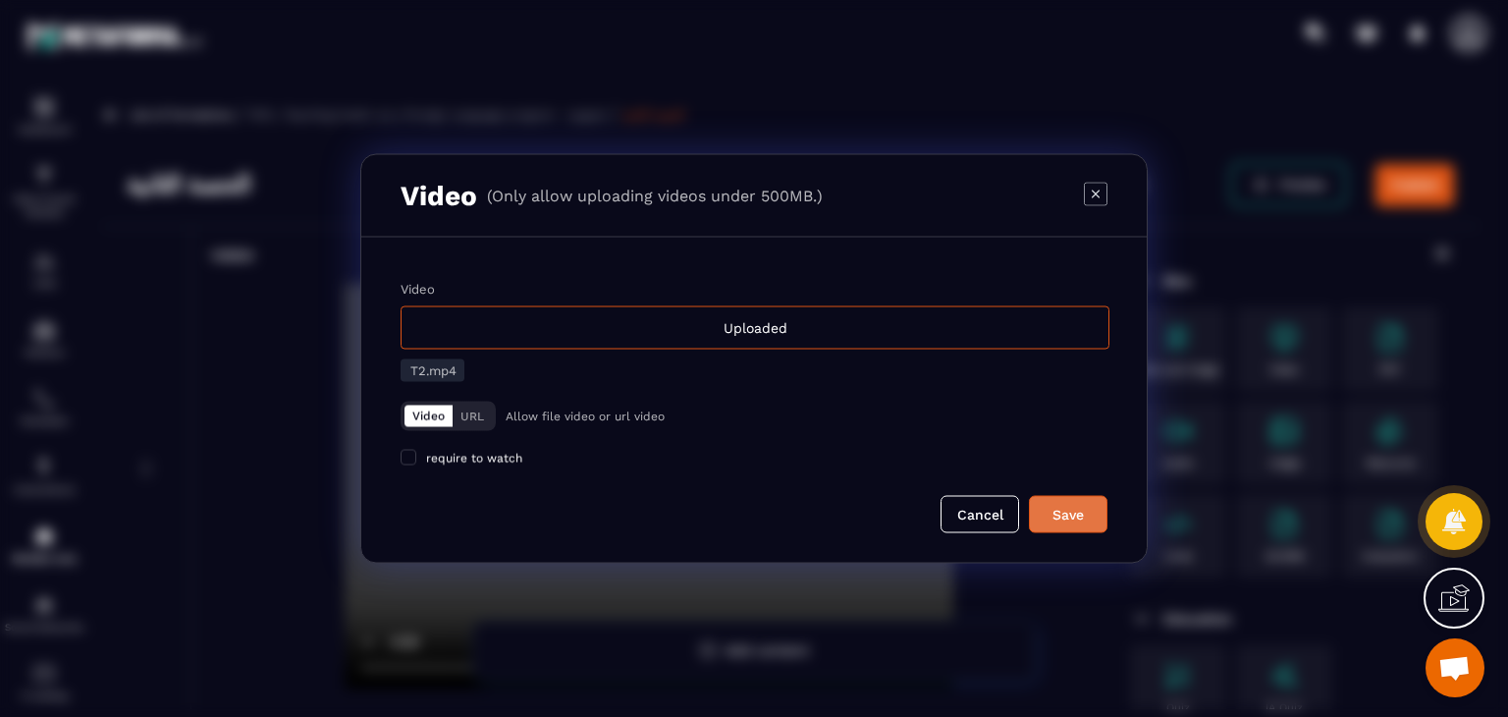
click at [1086, 520] on div "Save" at bounding box center [1068, 515] width 53 height 20
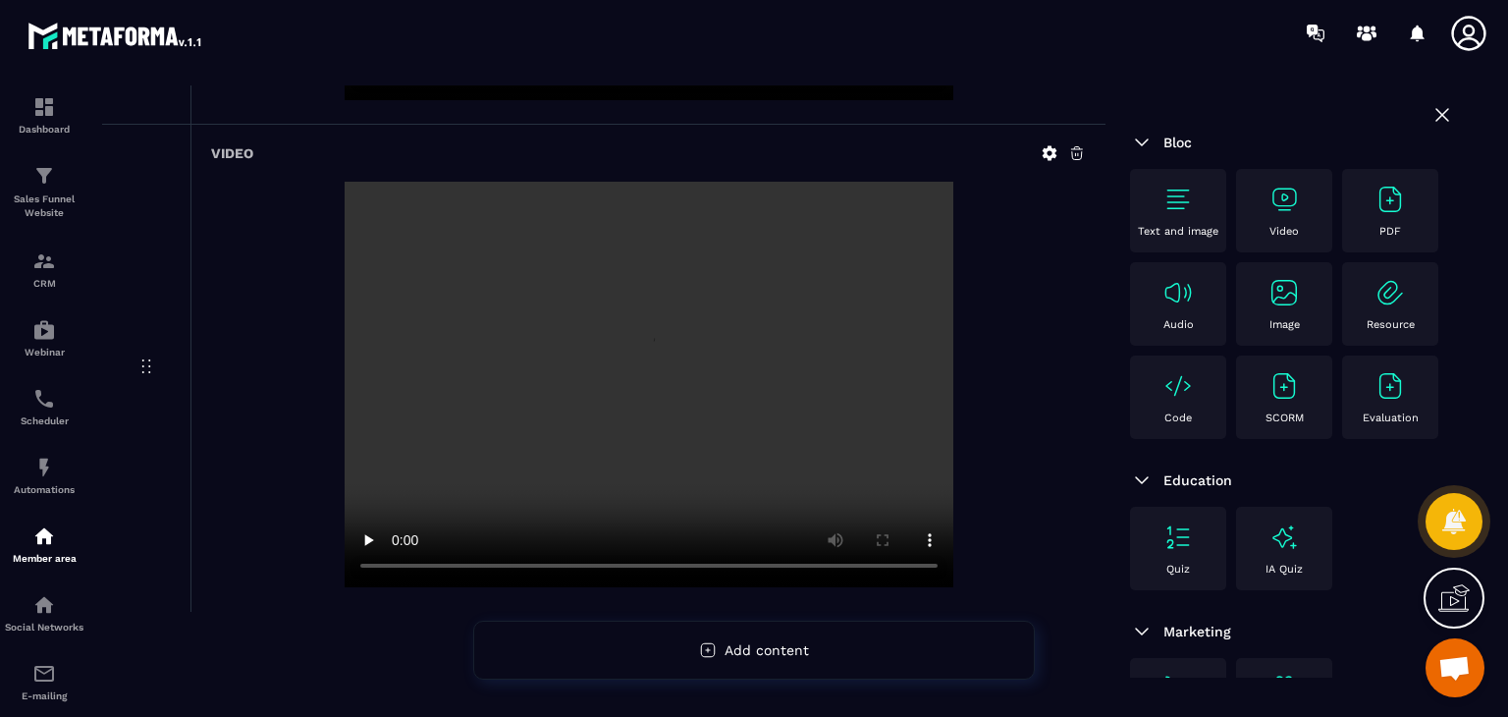
scroll to position [590, 0]
click at [1267, 191] on div "Video" at bounding box center [1284, 211] width 77 height 54
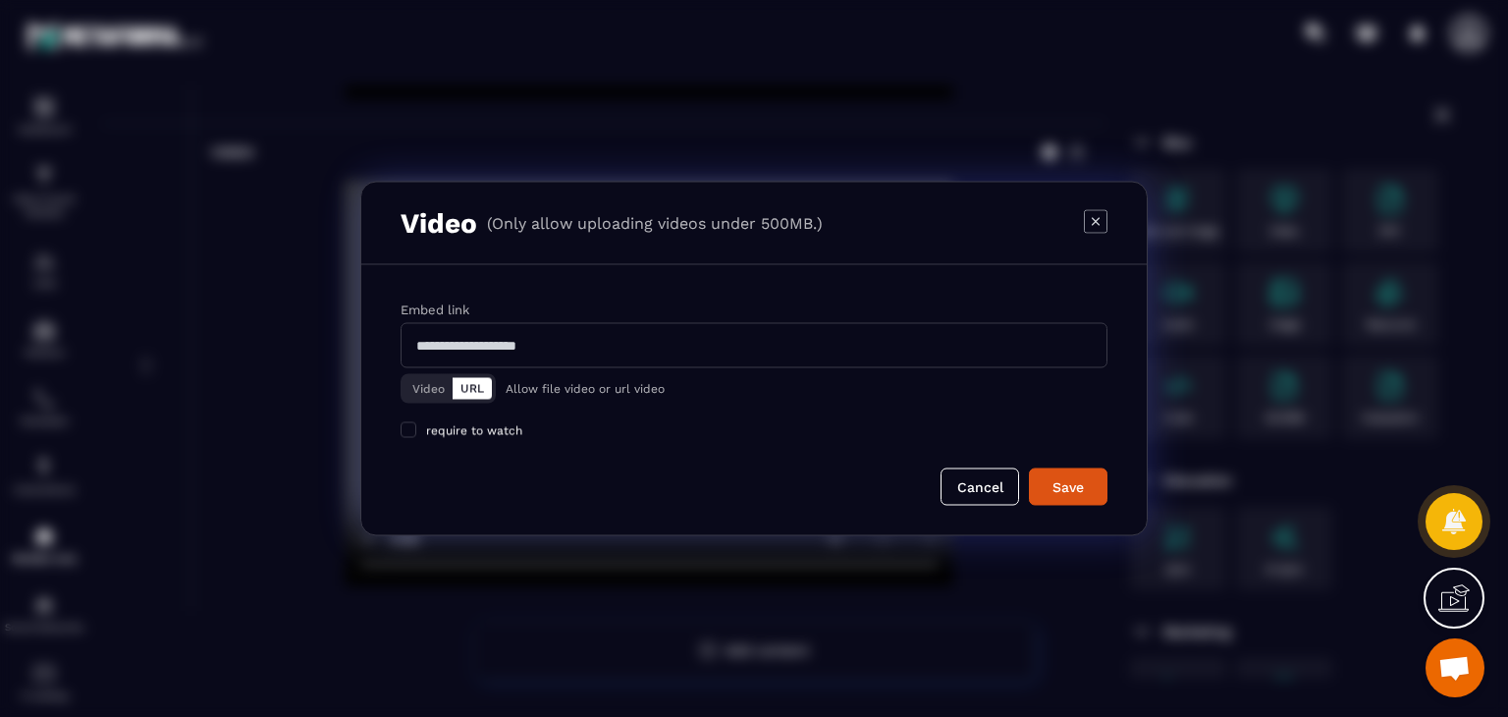
click at [410, 378] on button "Video" at bounding box center [428, 389] width 48 height 22
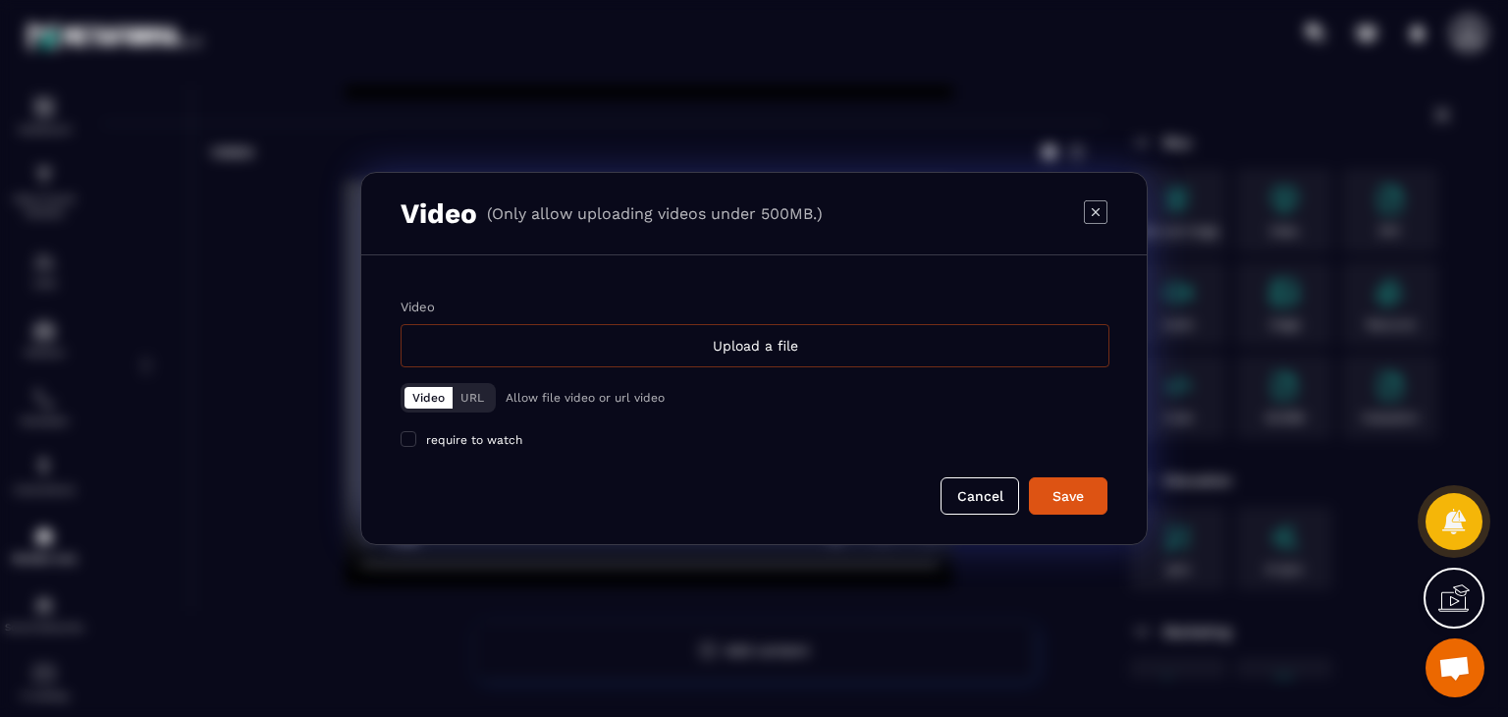
click at [629, 348] on div "Upload a file" at bounding box center [755, 345] width 709 height 43
click at [0, 0] on input "Video Upload a file" at bounding box center [0, 0] width 0 height 0
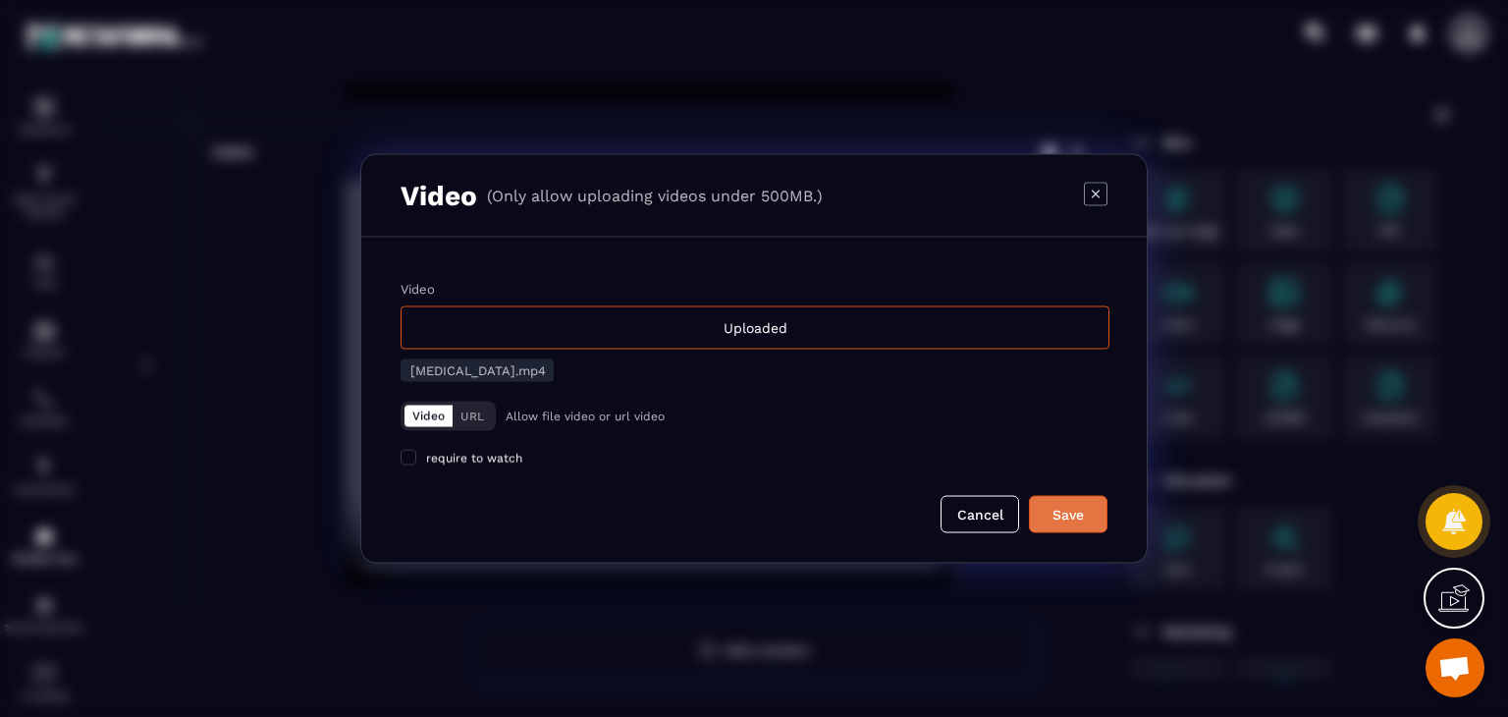
click at [1070, 526] on button "Save" at bounding box center [1068, 514] width 79 height 37
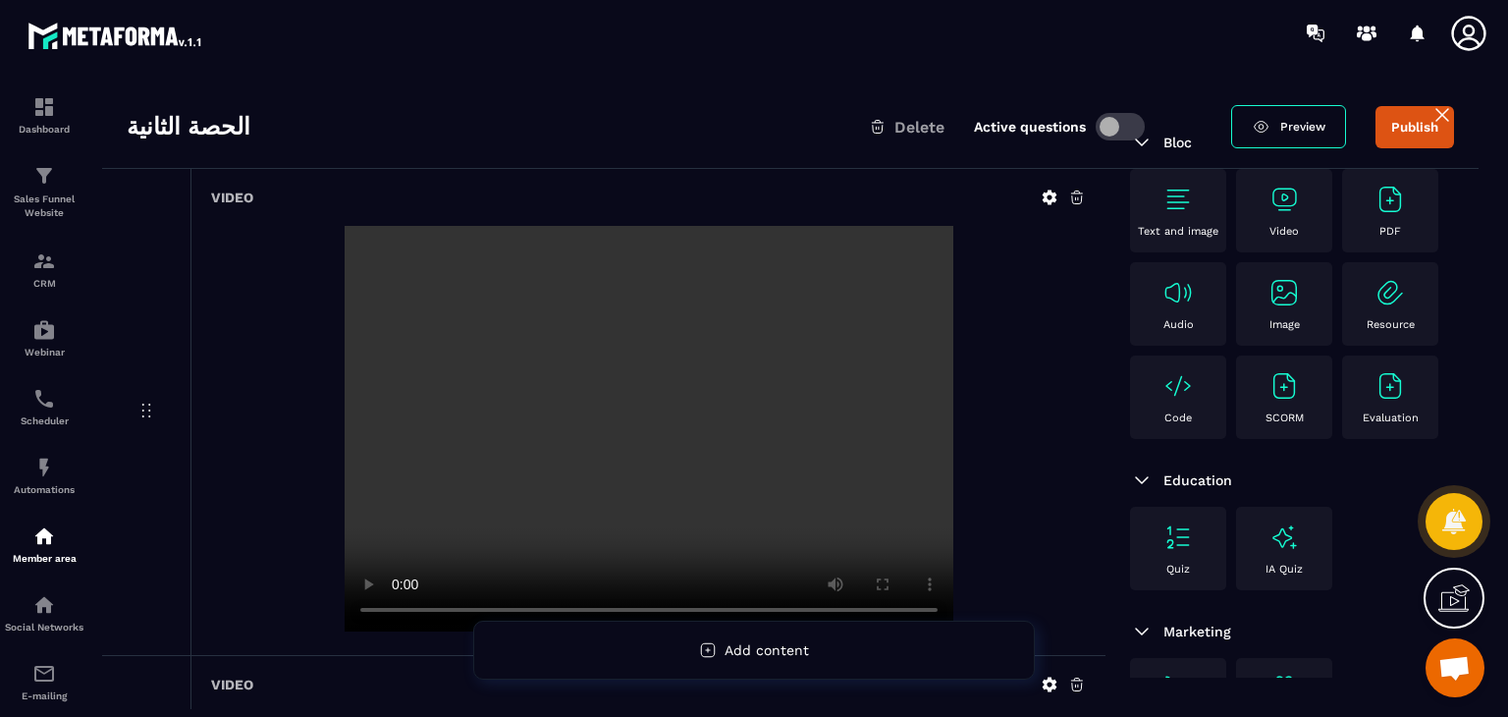
scroll to position [0, 0]
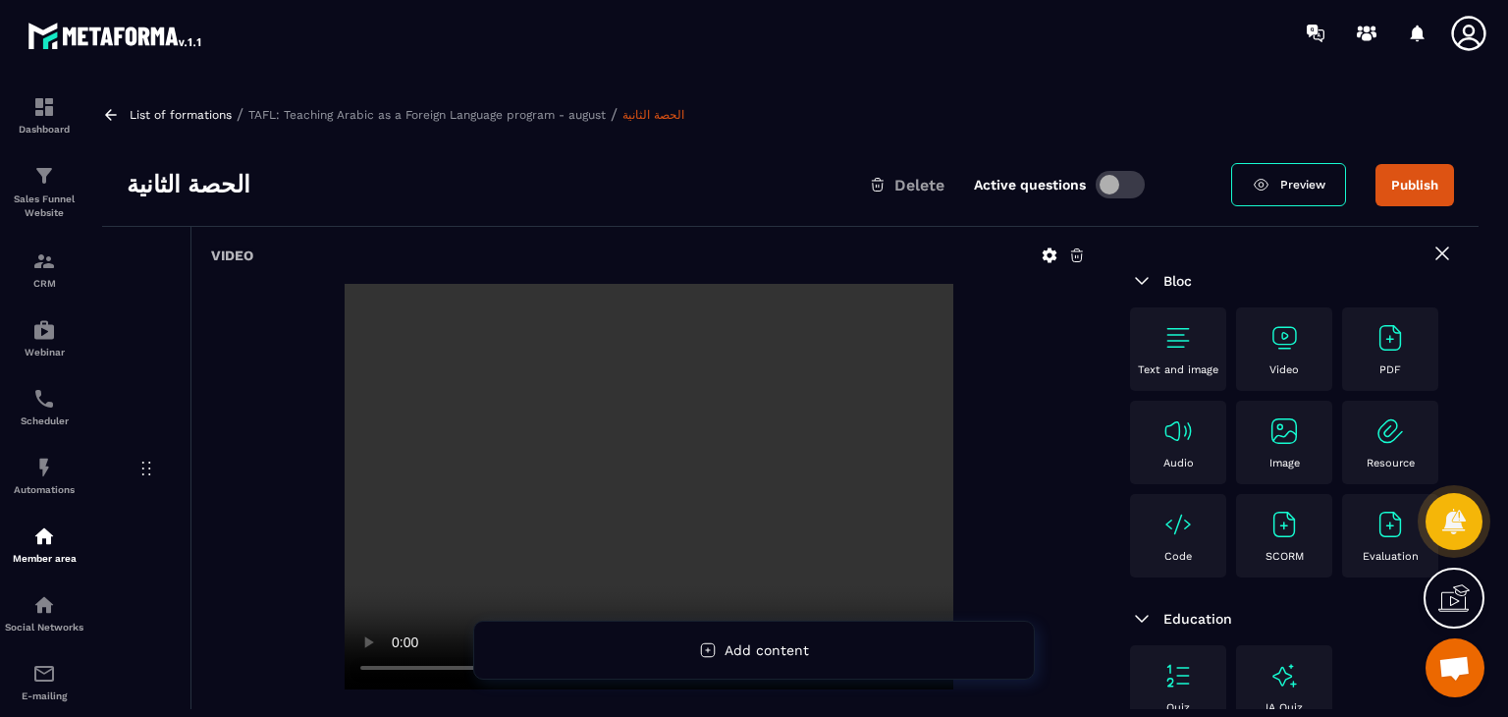
click at [1268, 338] on img at bounding box center [1283, 337] width 31 height 31
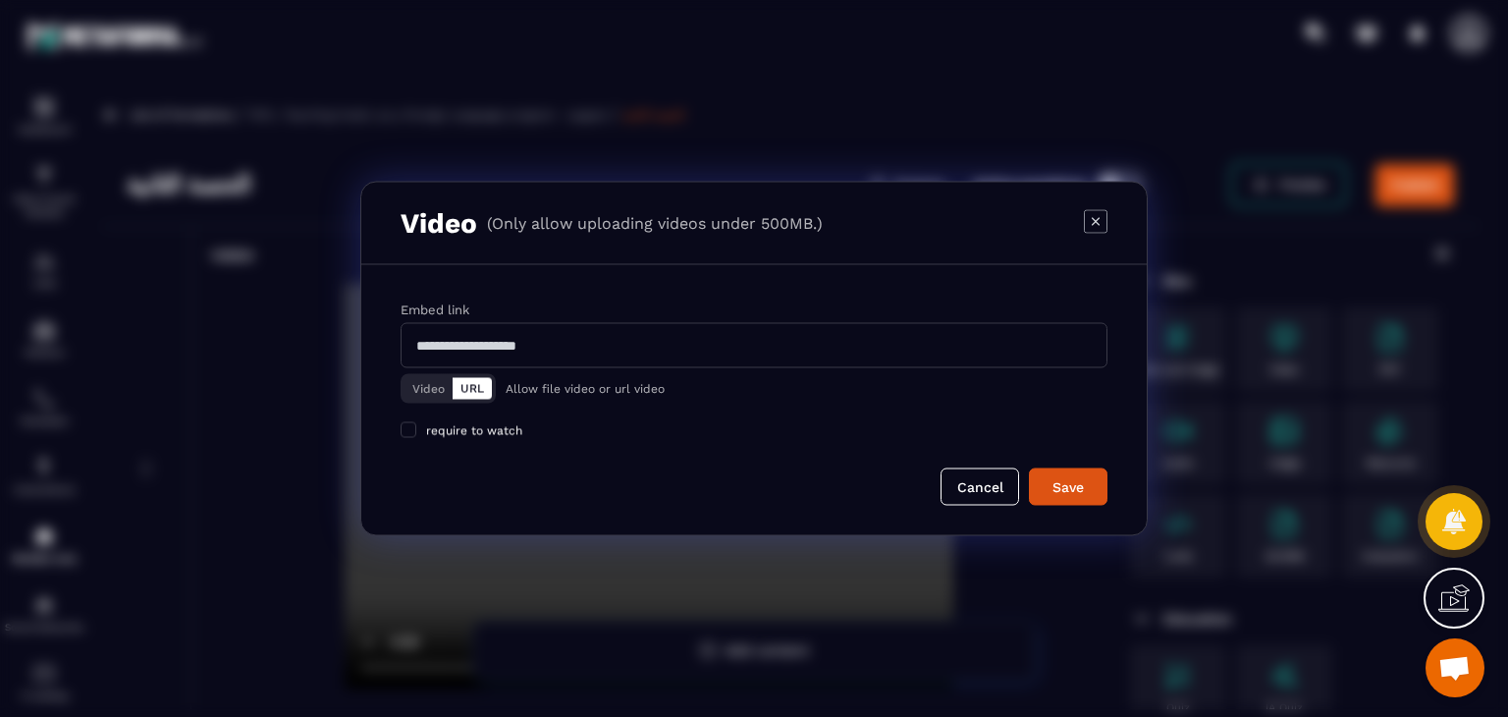
click at [404, 387] on button "Video" at bounding box center [428, 389] width 48 height 22
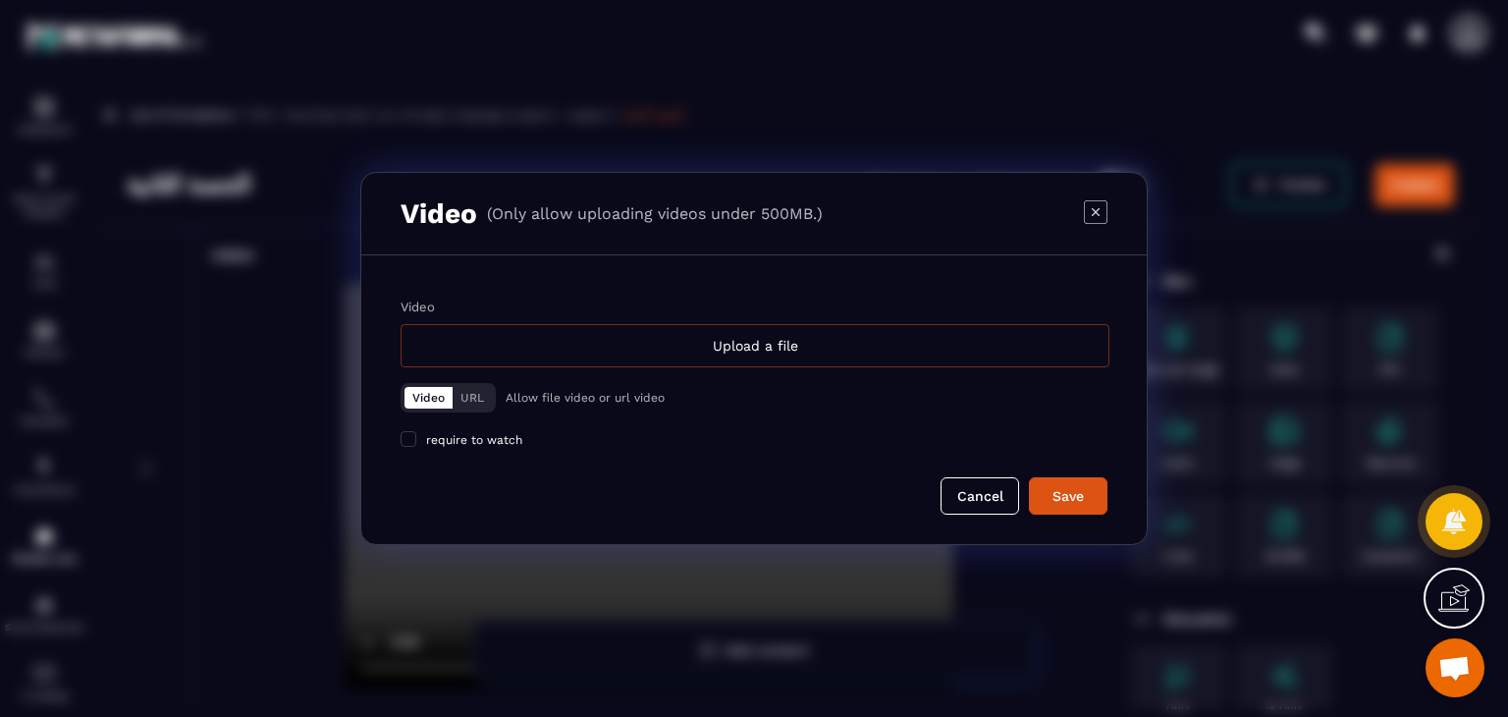
click at [668, 357] on div "Upload a file" at bounding box center [755, 345] width 709 height 43
click at [0, 0] on input "Video Upload a file" at bounding box center [0, 0] width 0 height 0
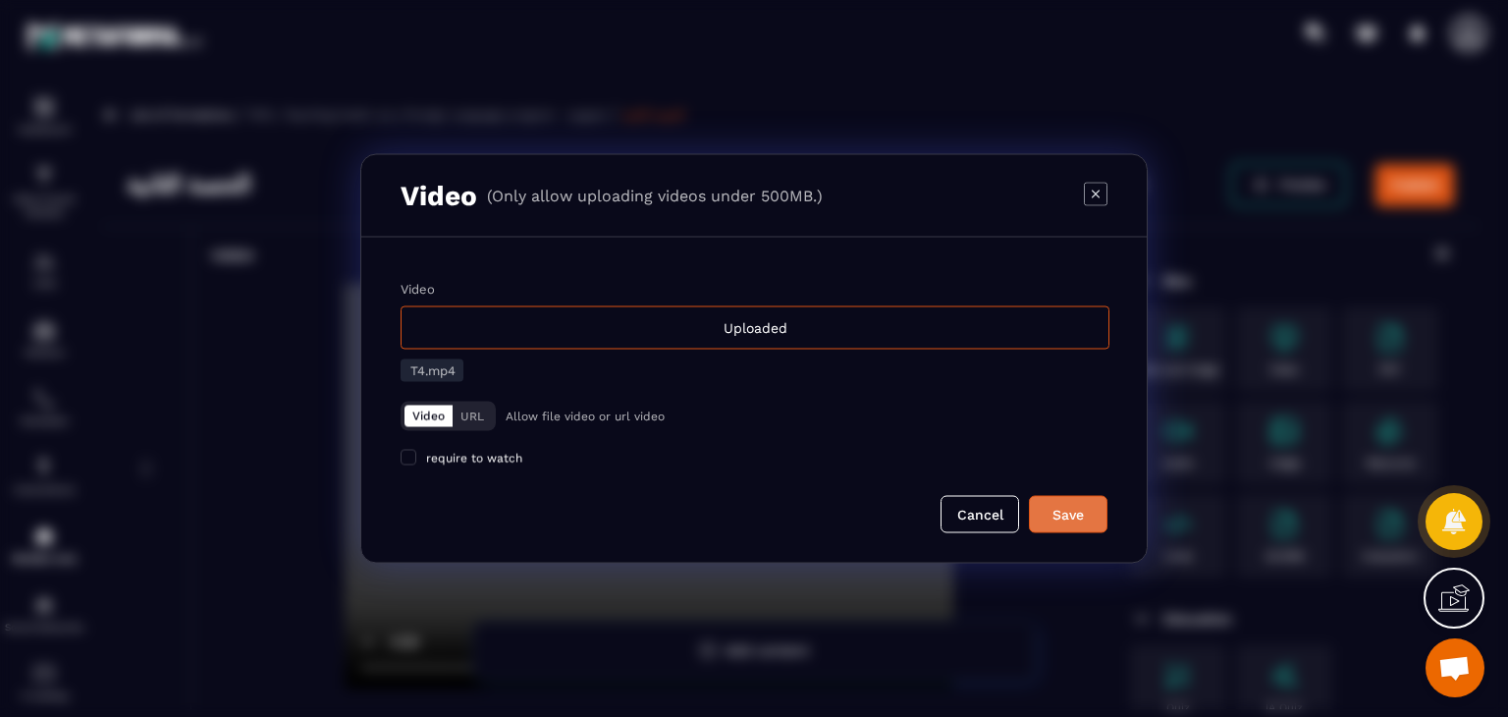
click at [1070, 509] on div "Save" at bounding box center [1068, 515] width 53 height 20
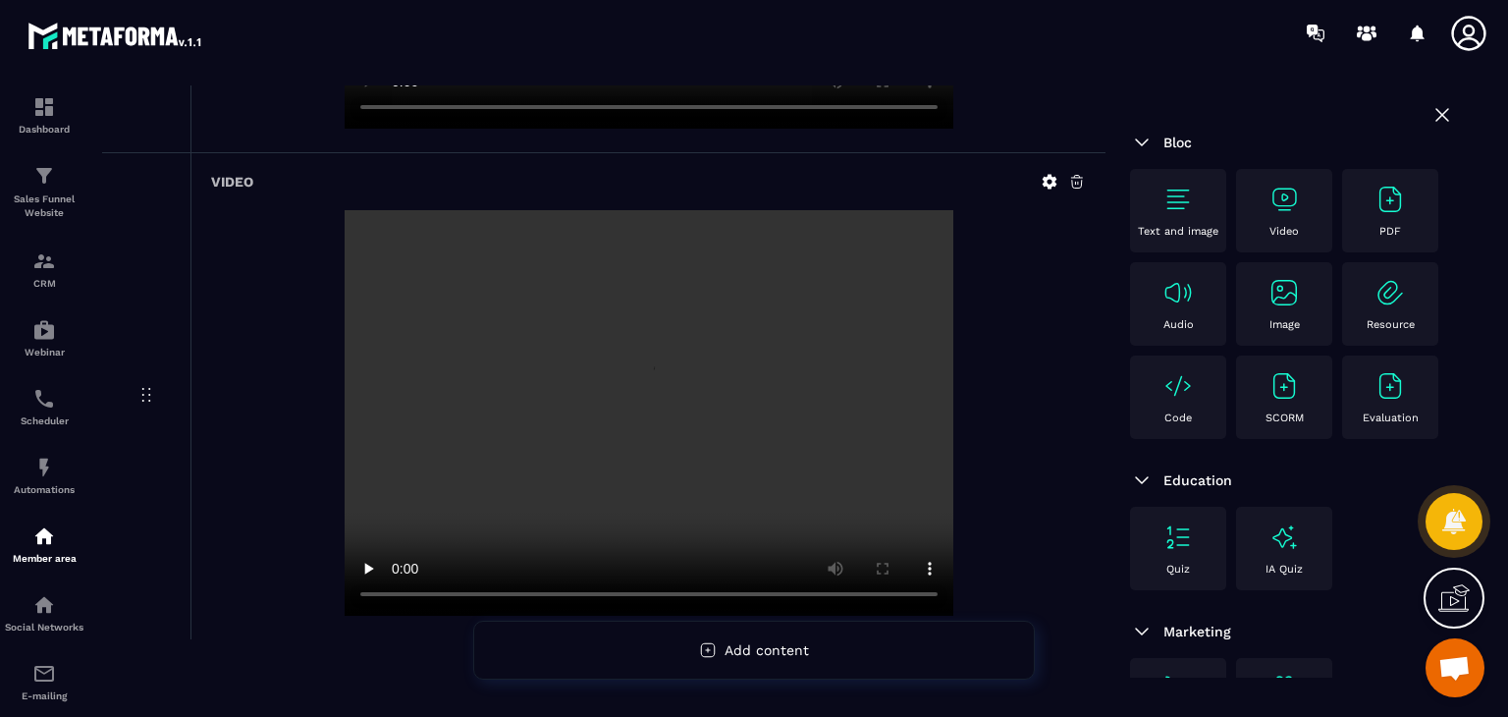
scroll to position [1564, 0]
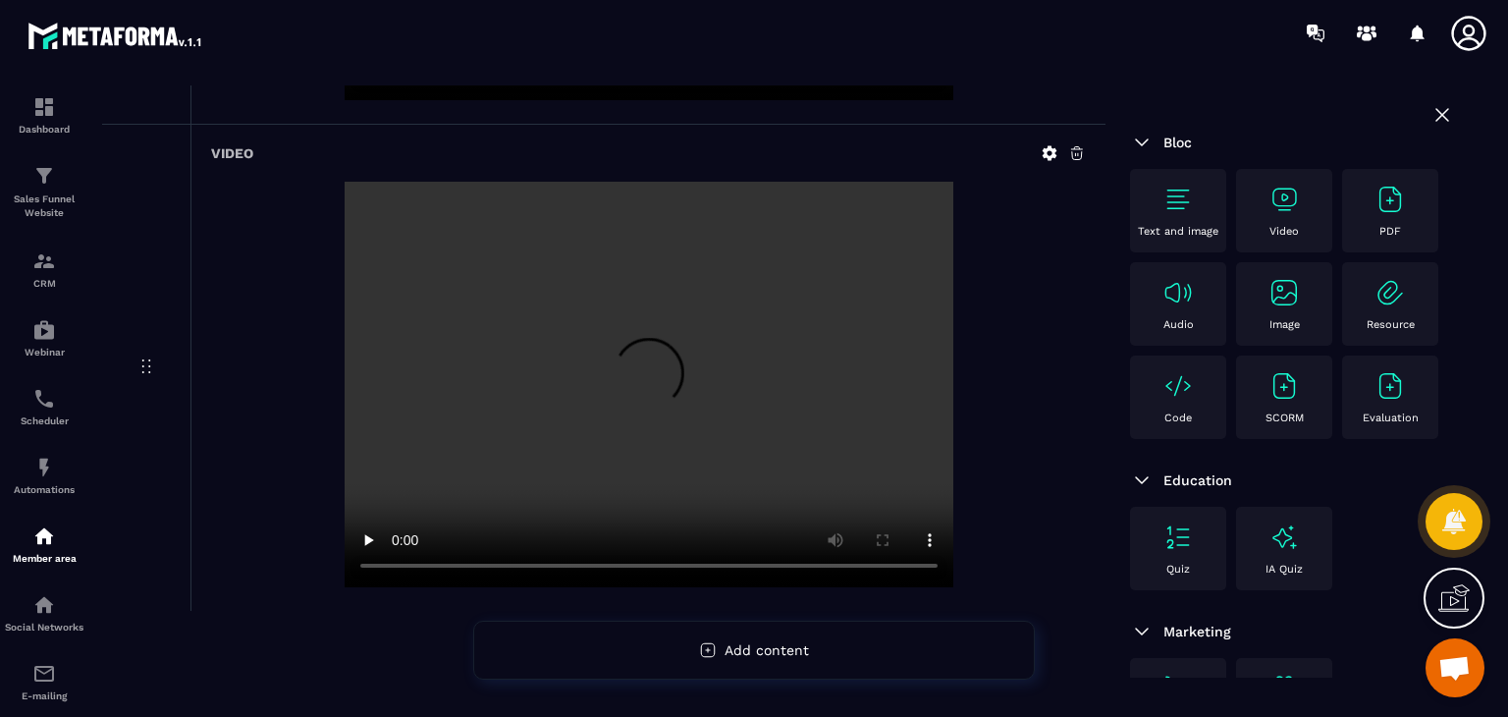
click at [1296, 186] on img at bounding box center [1283, 199] width 31 height 31
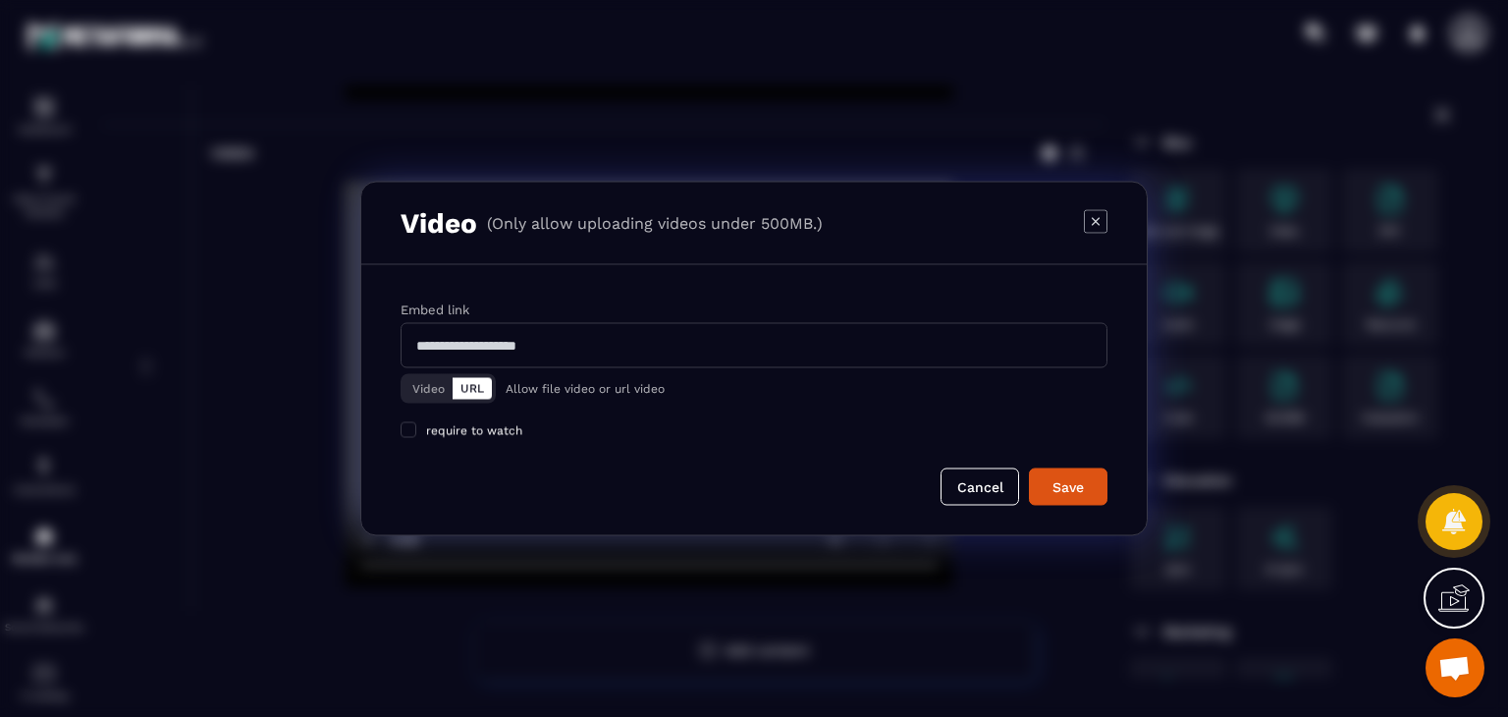
click at [415, 385] on button "Video" at bounding box center [428, 389] width 48 height 22
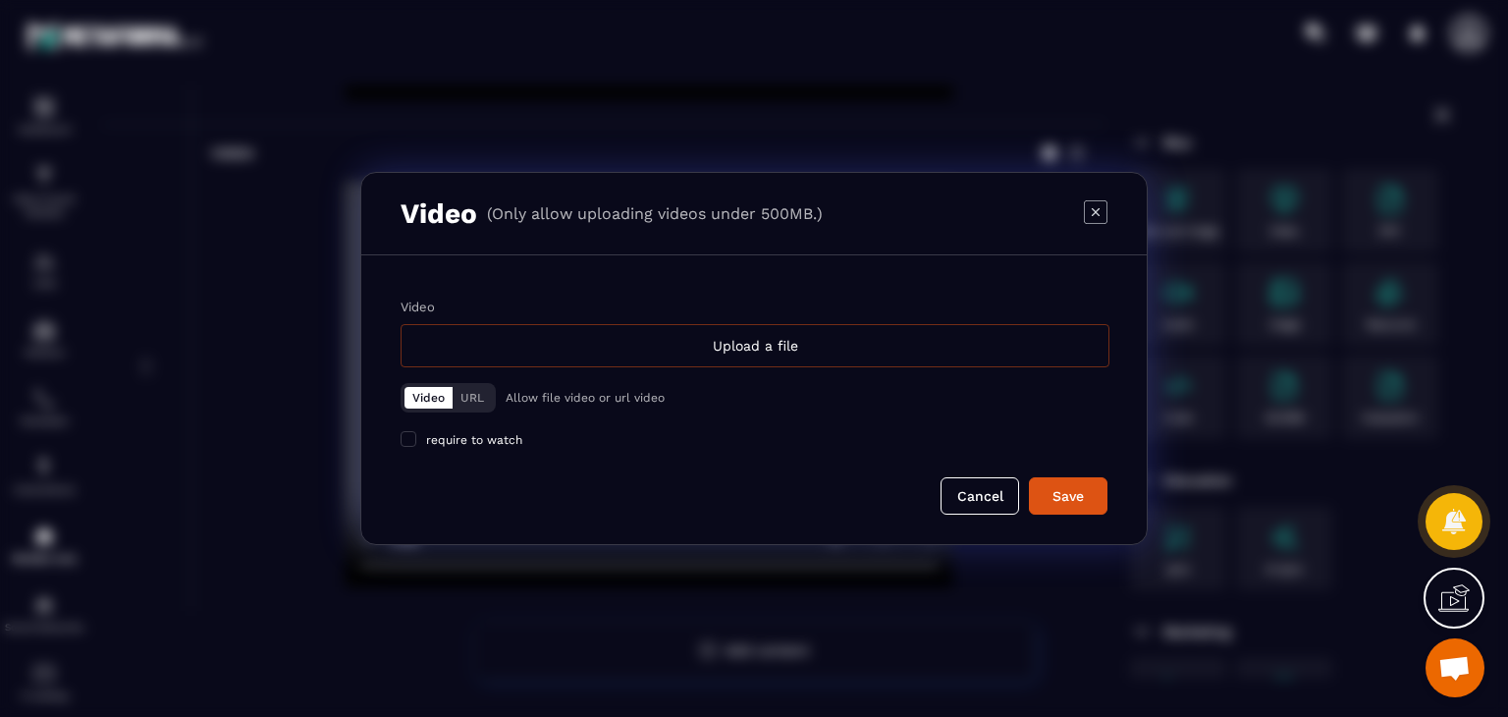
click at [587, 341] on div "Upload a file" at bounding box center [755, 345] width 709 height 43
click at [0, 0] on input "Video Upload a file" at bounding box center [0, 0] width 0 height 0
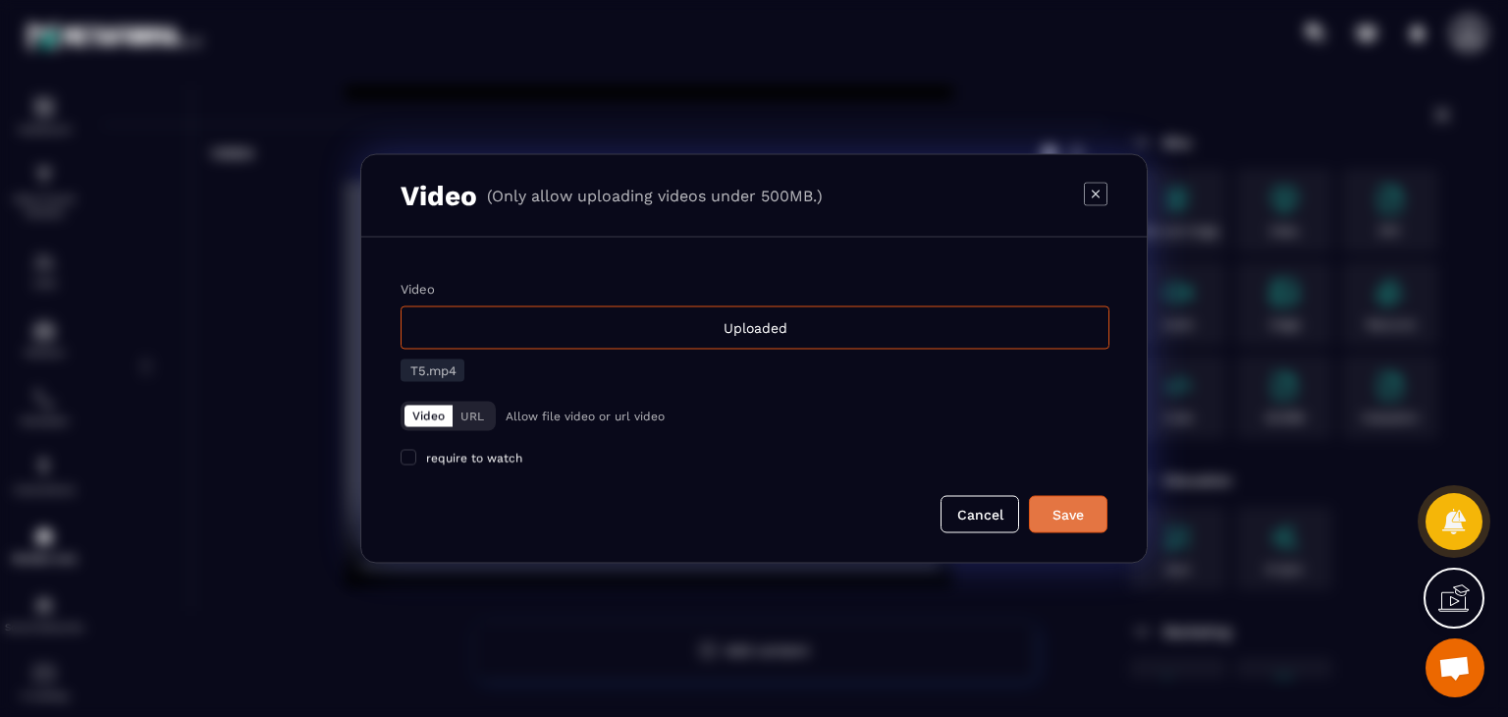
click at [1061, 527] on button "Save" at bounding box center [1068, 514] width 79 height 37
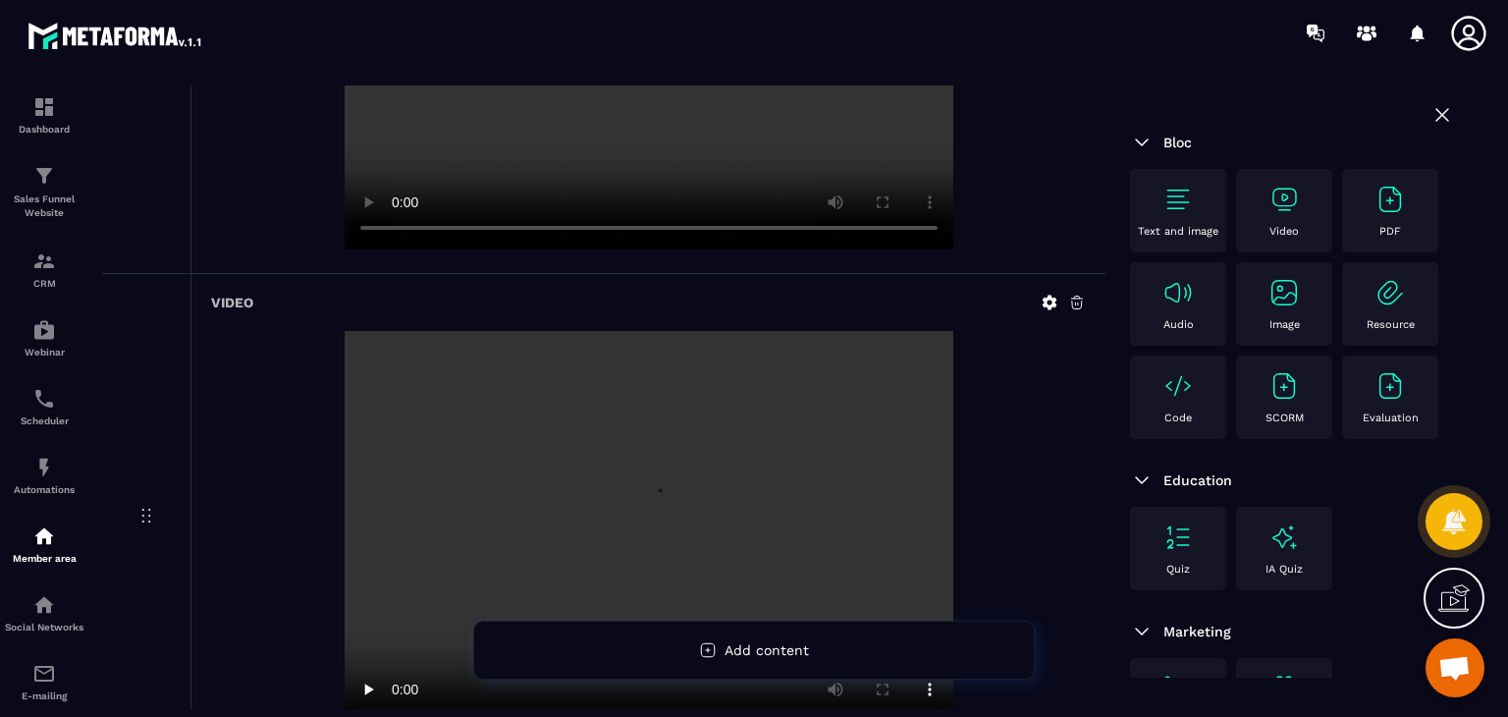
scroll to position [2051, 0]
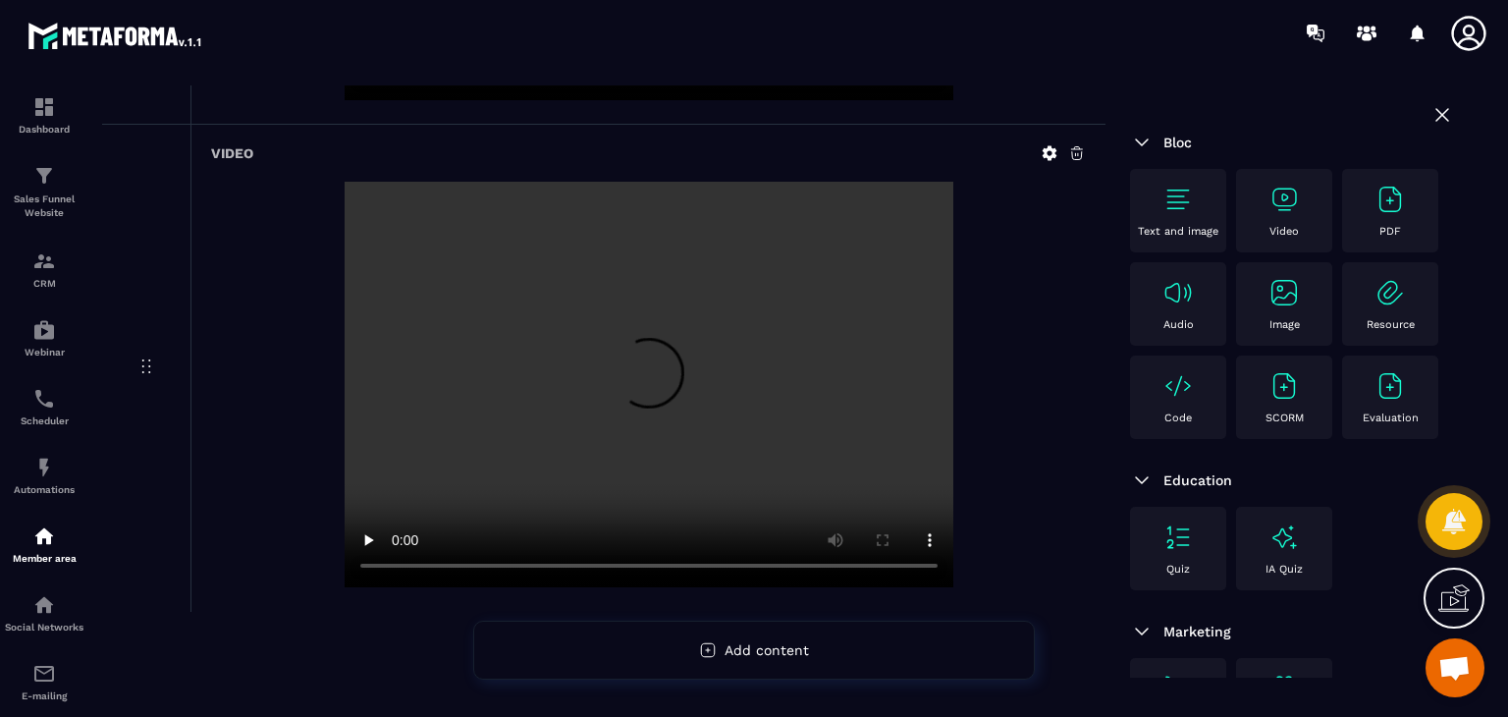
click at [1291, 197] on img at bounding box center [1283, 199] width 31 height 31
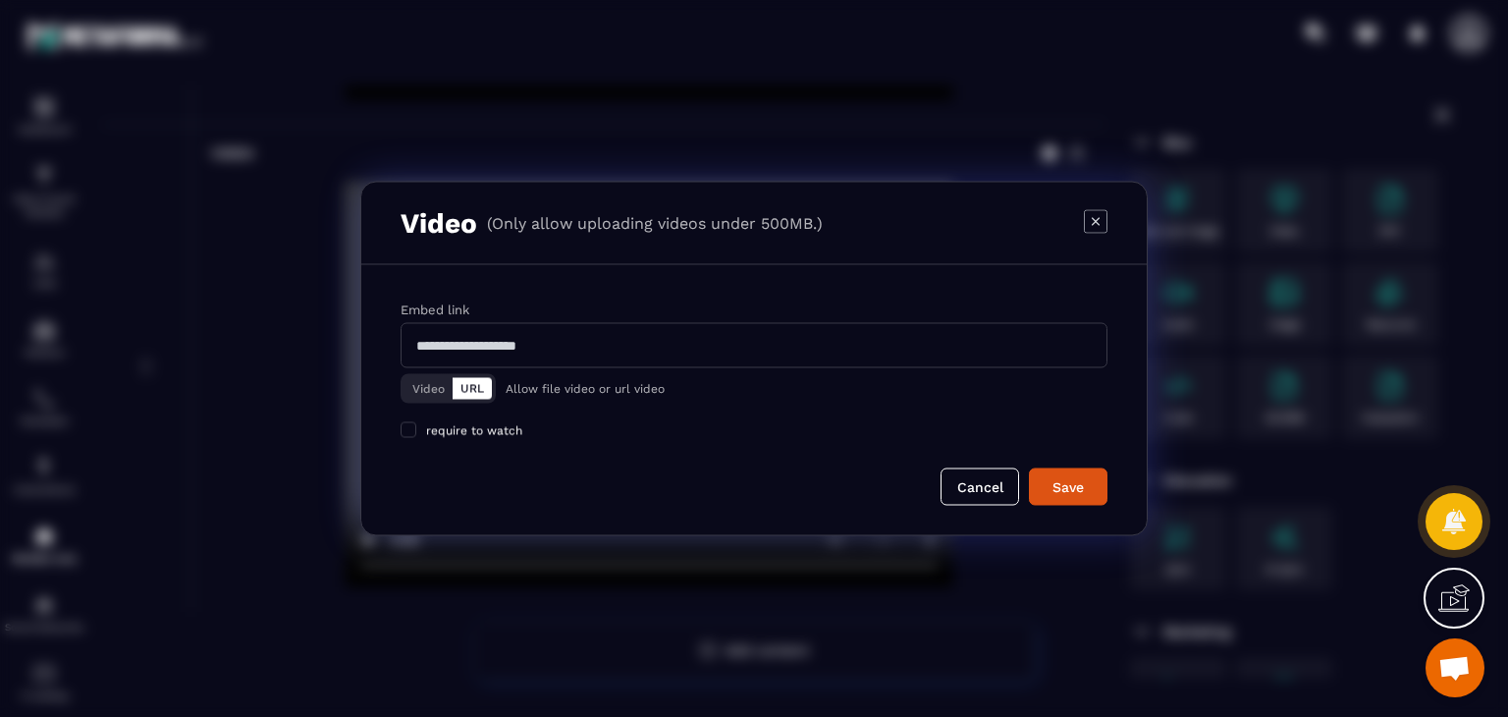
click at [402, 386] on div "Video URL" at bounding box center [448, 388] width 95 height 29
click at [420, 379] on button "Video" at bounding box center [428, 389] width 48 height 22
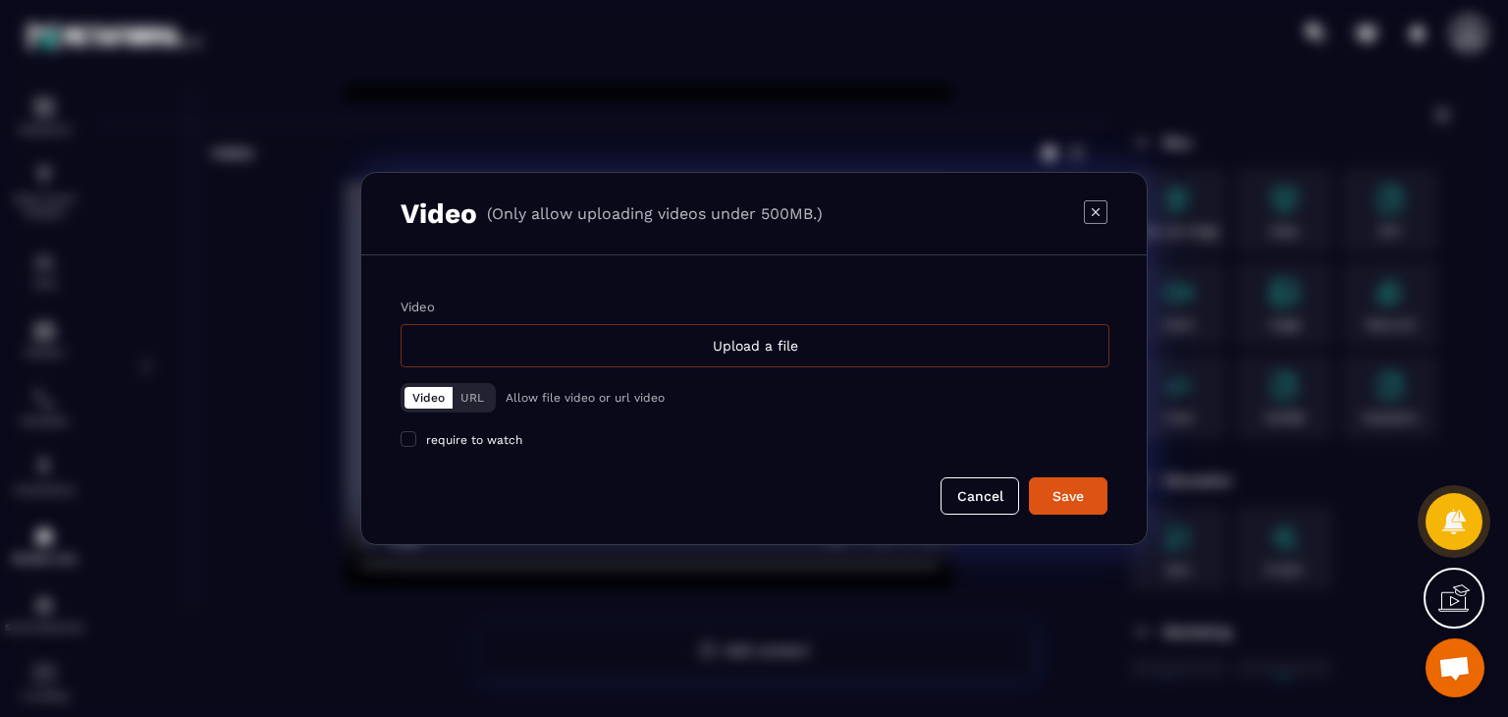
click at [550, 352] on div "Upload a file" at bounding box center [755, 345] width 709 height 43
click at [0, 0] on input "Video Upload a file" at bounding box center [0, 0] width 0 height 0
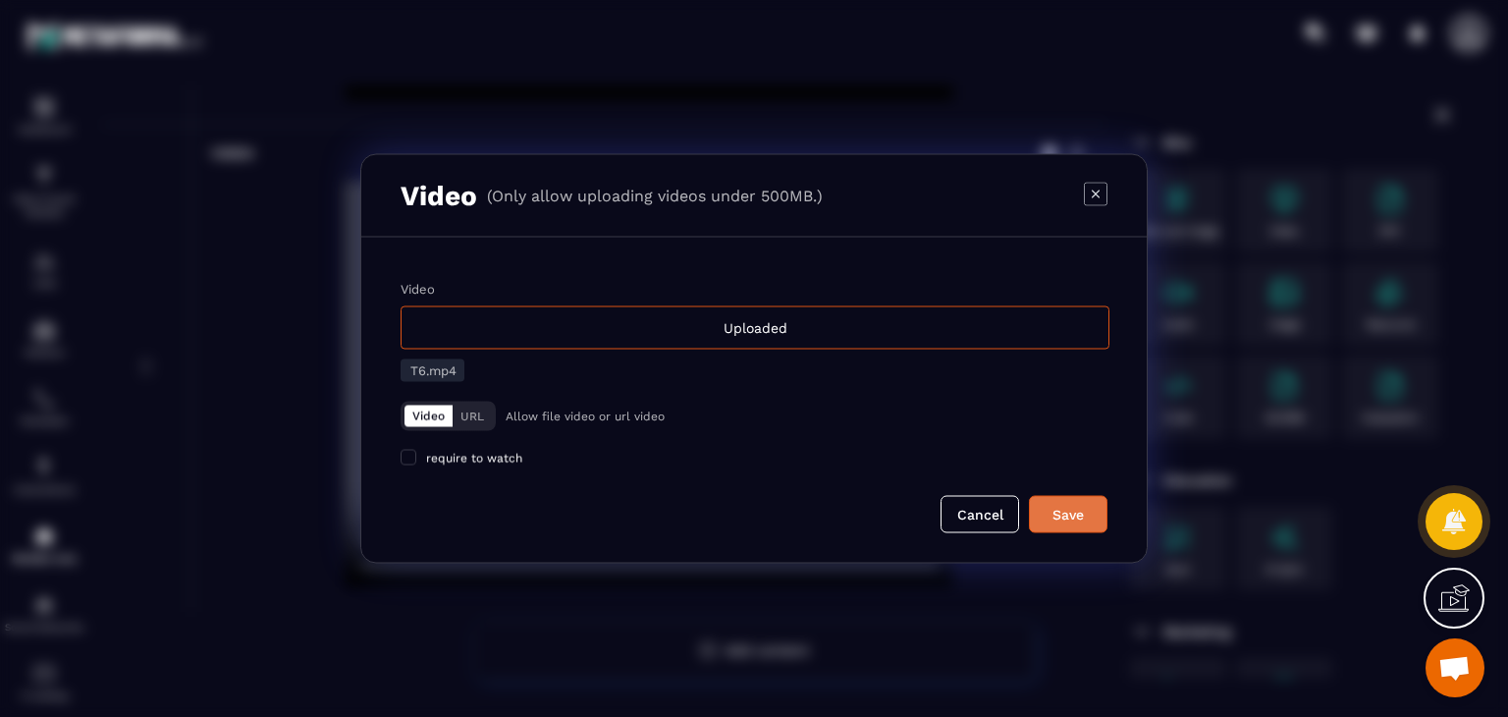
click at [1064, 503] on button "Save" at bounding box center [1068, 514] width 79 height 37
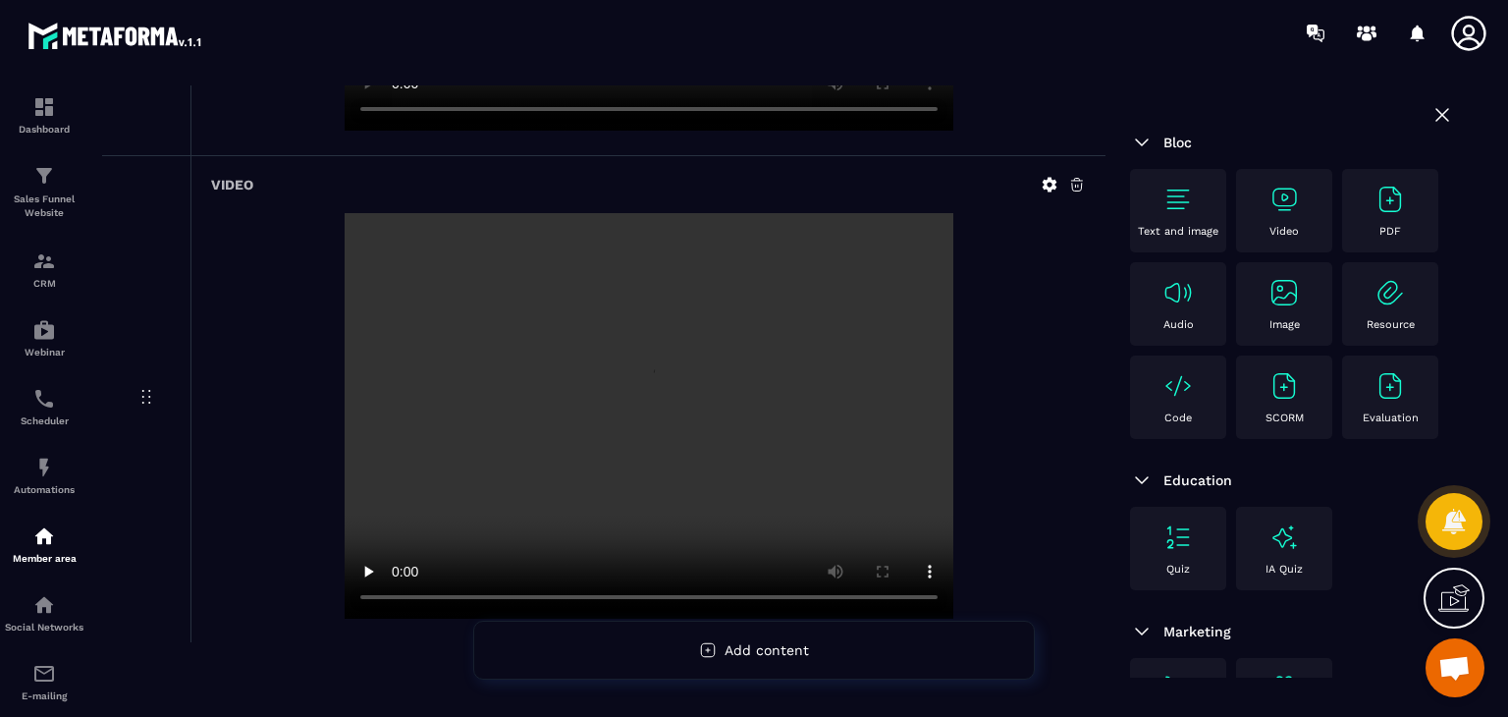
scroll to position [2538, 0]
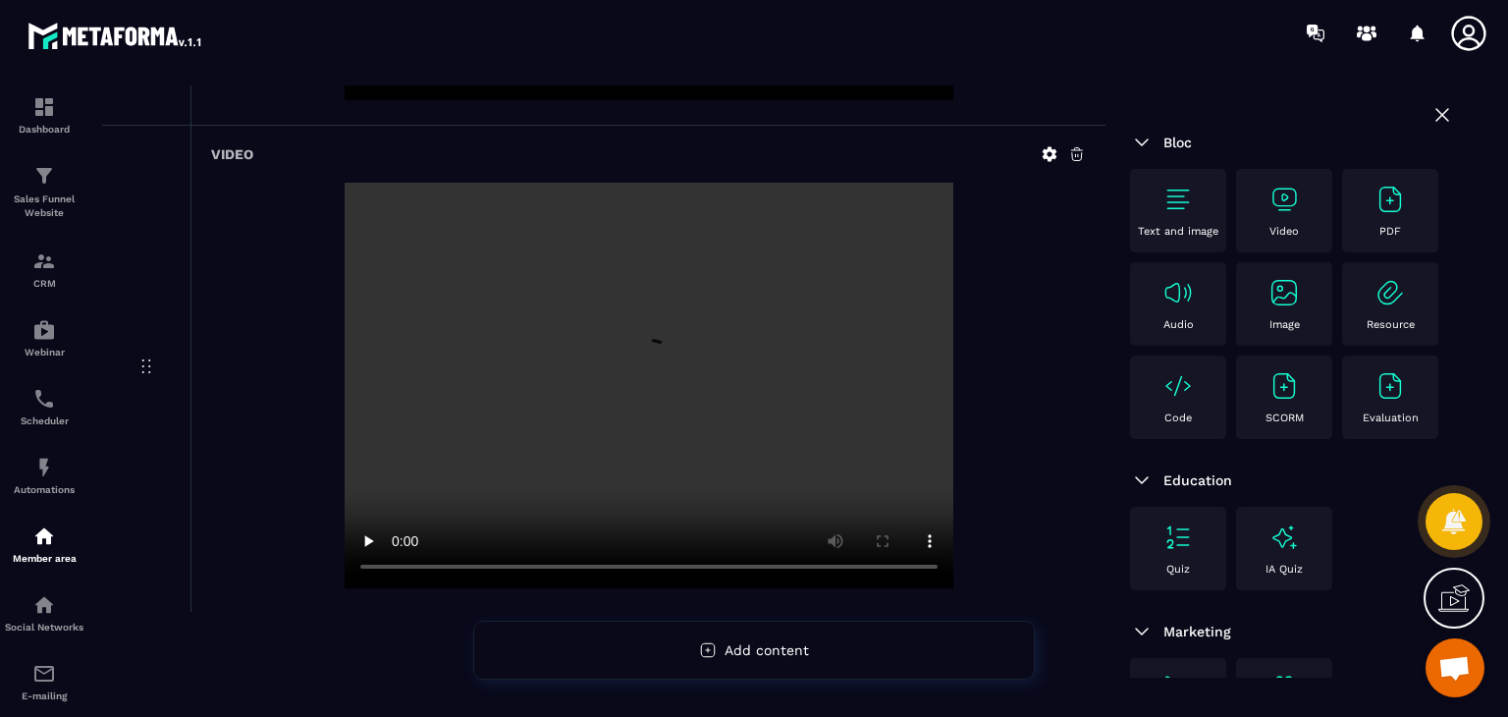
click at [1295, 204] on img at bounding box center [1283, 199] width 31 height 31
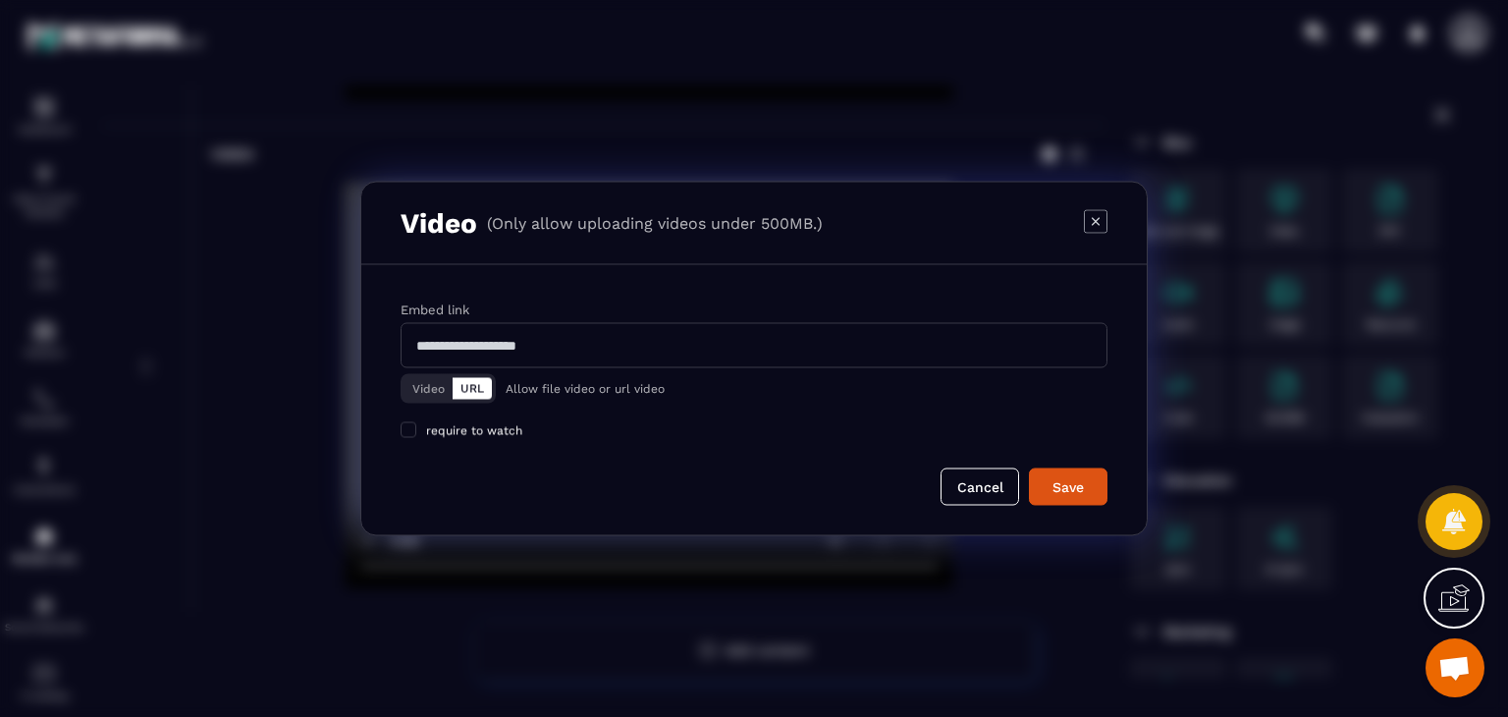
drag, startPoint x: 430, startPoint y: 391, endPoint x: 500, endPoint y: 369, distance: 73.0
click at [430, 388] on button "Video" at bounding box center [428, 389] width 48 height 22
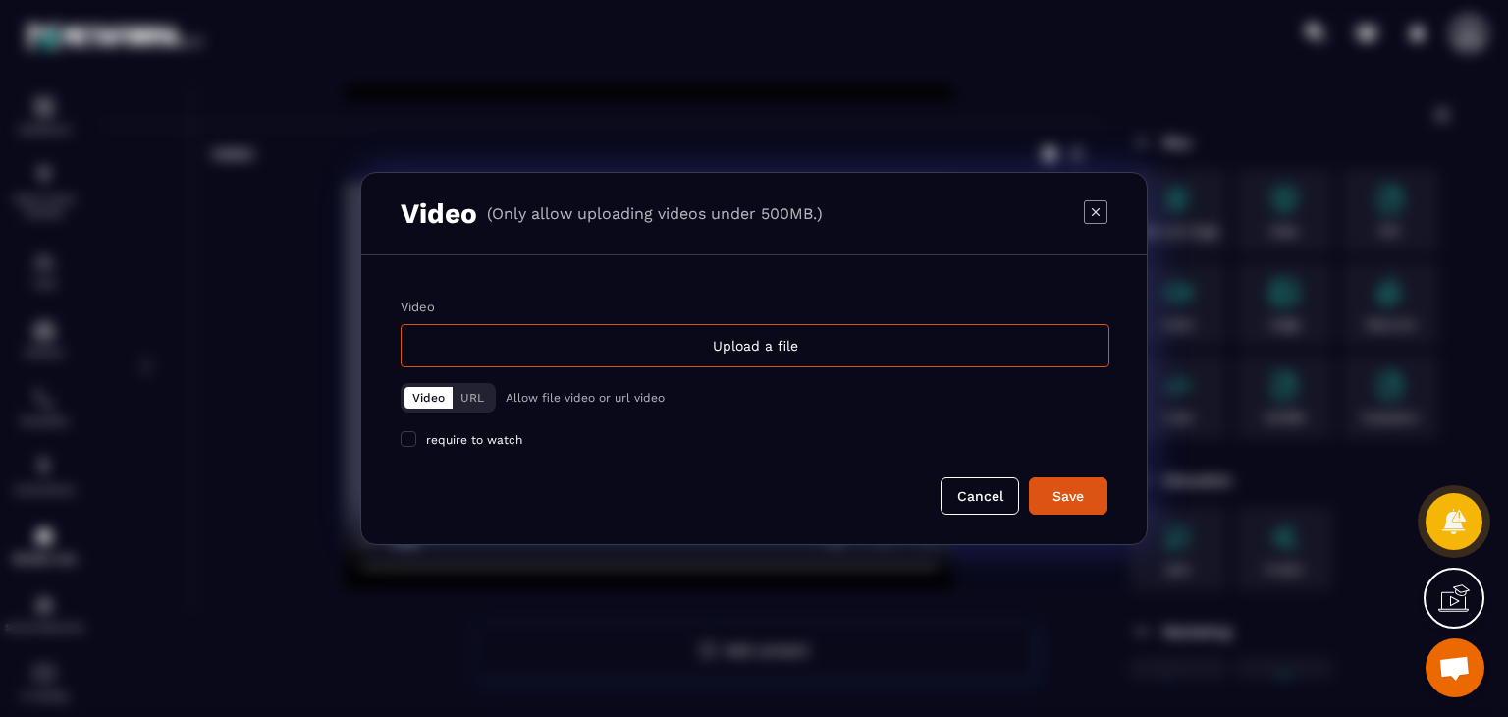
click at [700, 334] on div "Upload a file" at bounding box center [755, 345] width 709 height 43
click at [0, 0] on input "Video Upload a file" at bounding box center [0, 0] width 0 height 0
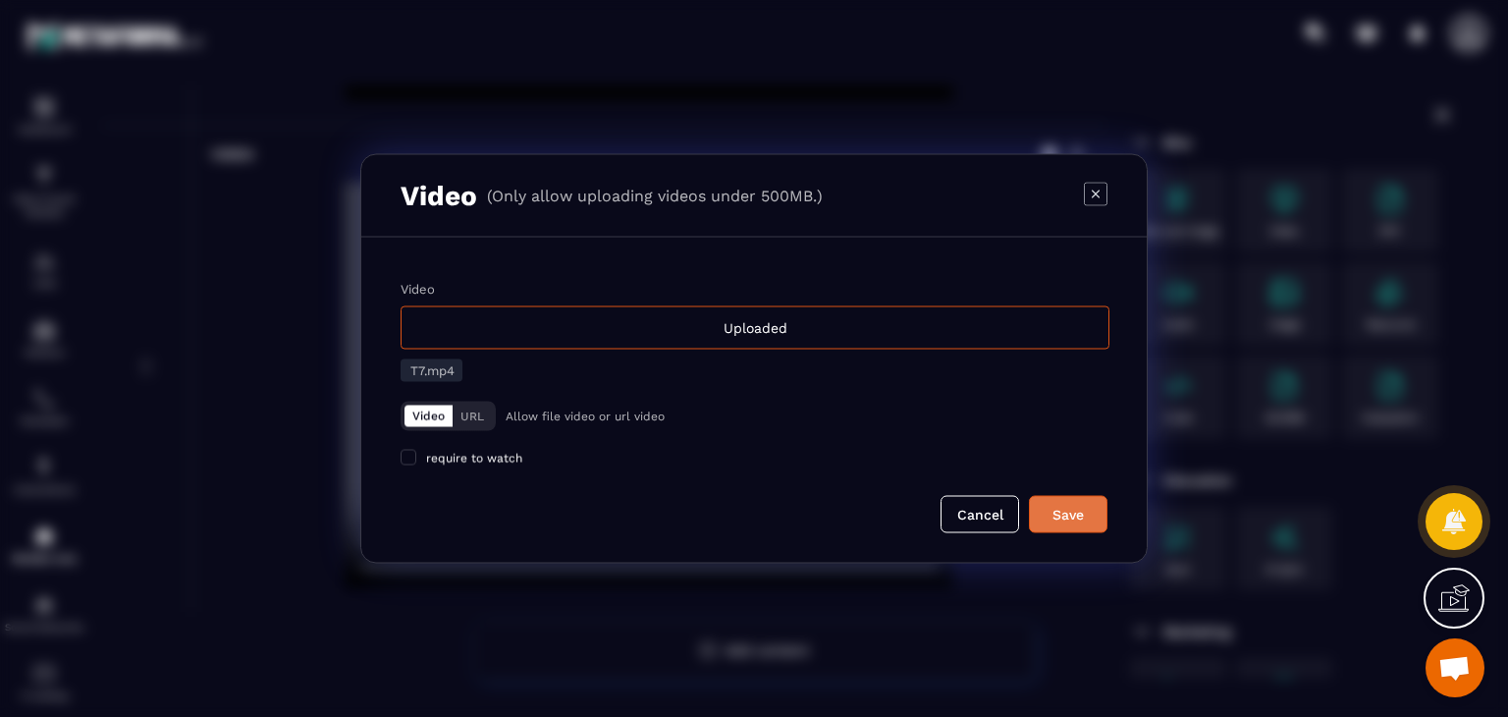
click at [1073, 515] on div "Save" at bounding box center [1068, 515] width 53 height 20
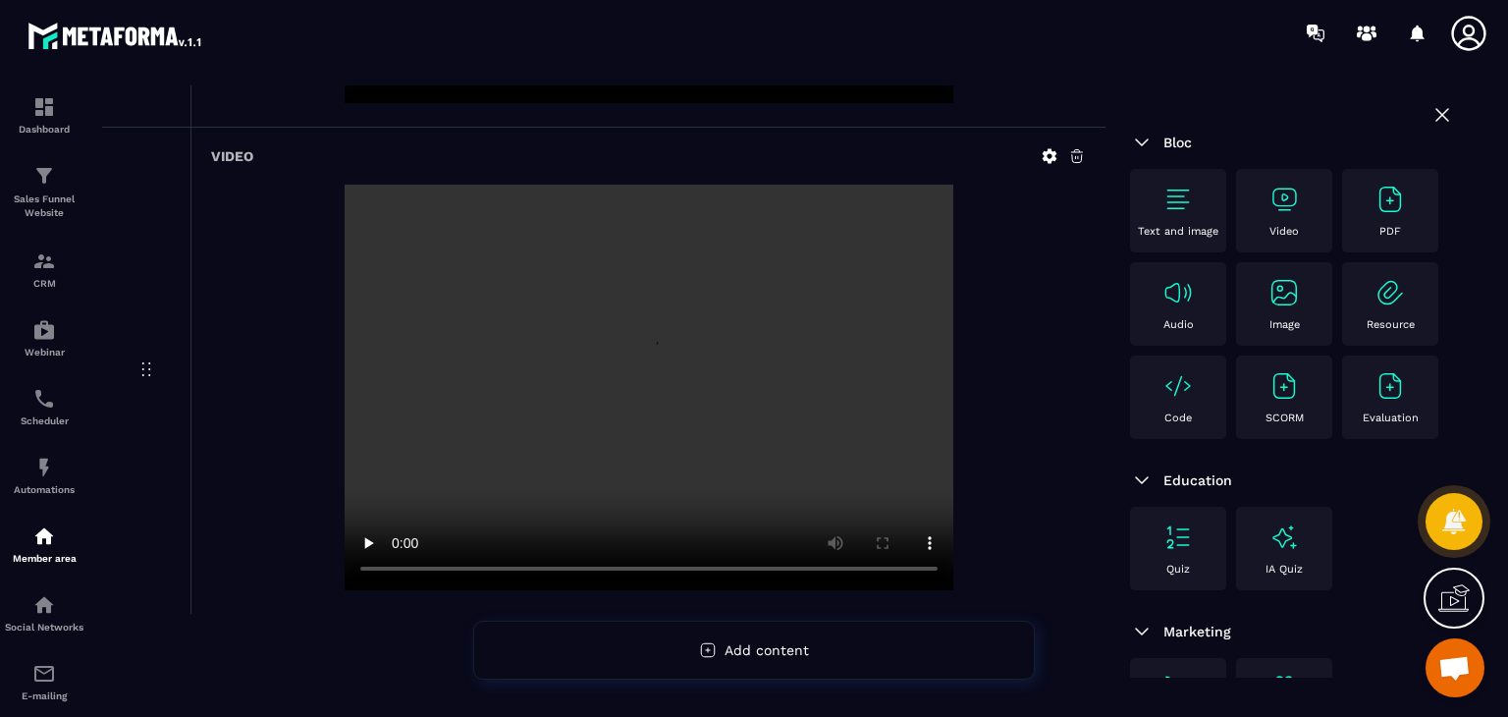
scroll to position [3026, 0]
click at [1303, 197] on div "Video" at bounding box center [1284, 211] width 77 height 54
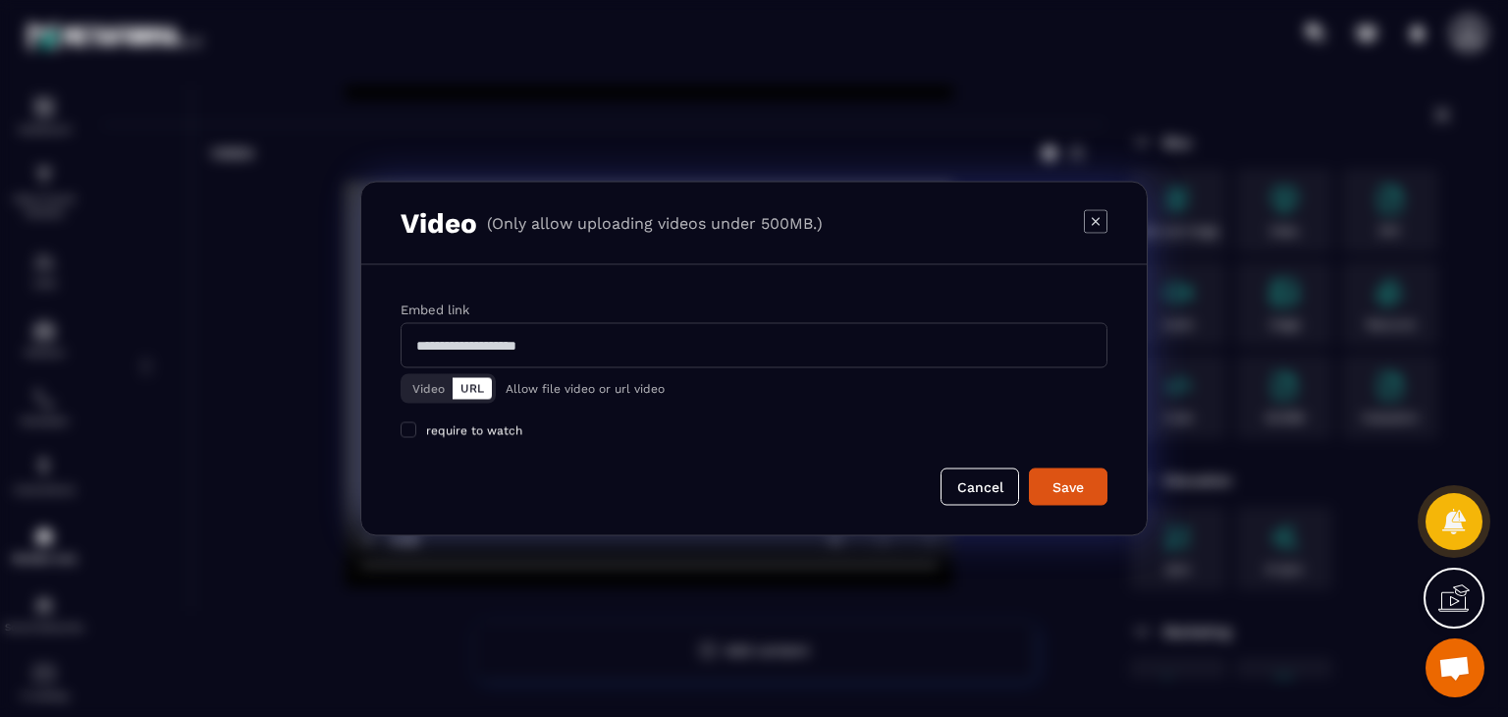
click at [409, 396] on button "Video" at bounding box center [428, 389] width 48 height 22
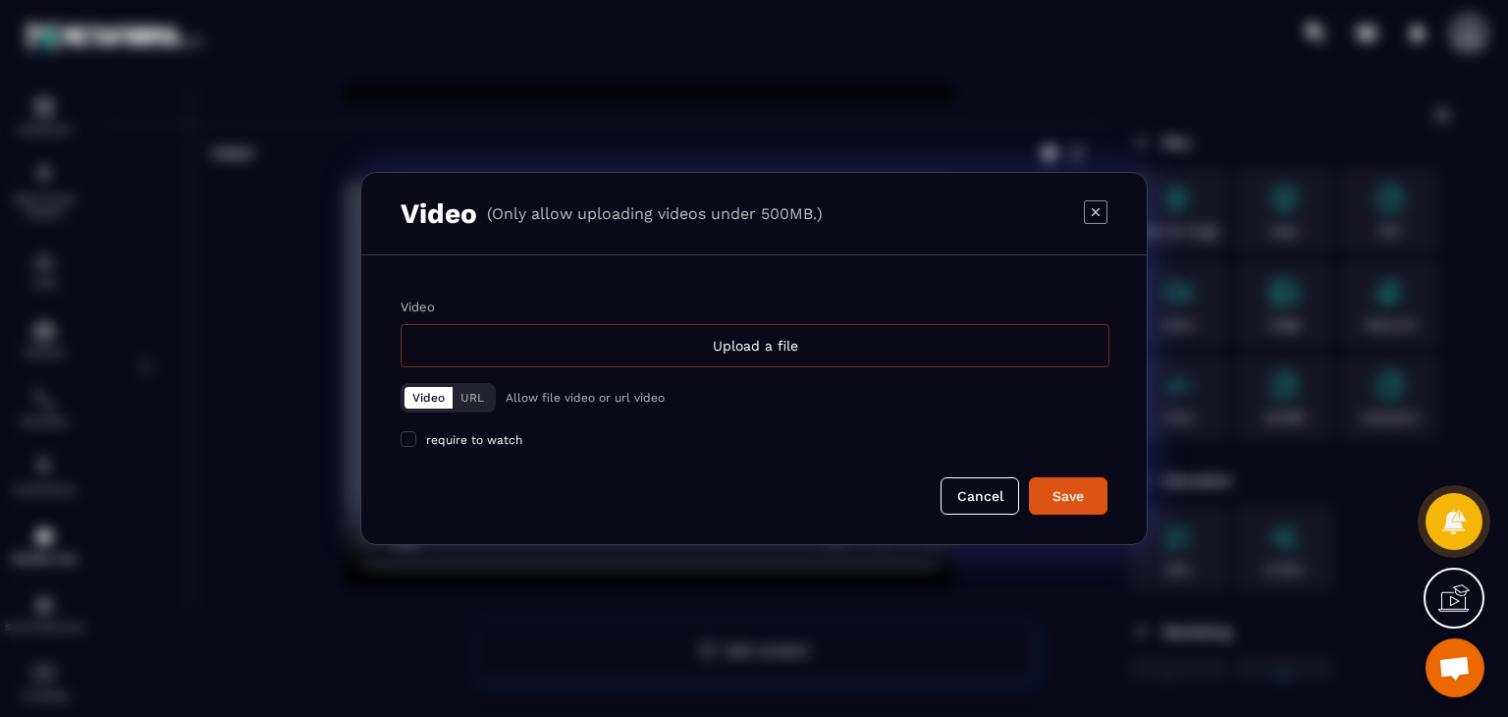
click at [599, 348] on div "Upload a file" at bounding box center [755, 345] width 709 height 43
click at [0, 0] on input "Video Upload a file" at bounding box center [0, 0] width 0 height 0
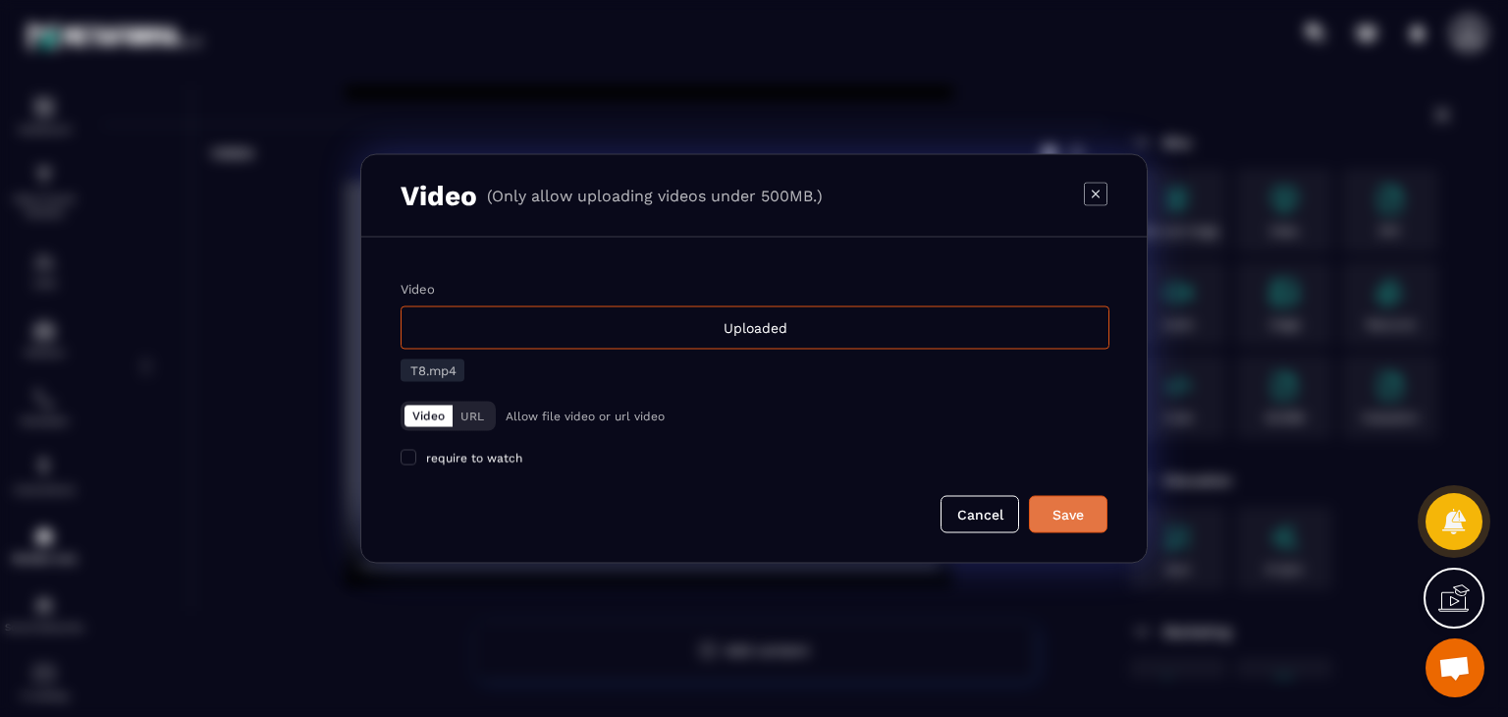
click at [1071, 523] on button "Save" at bounding box center [1068, 514] width 79 height 37
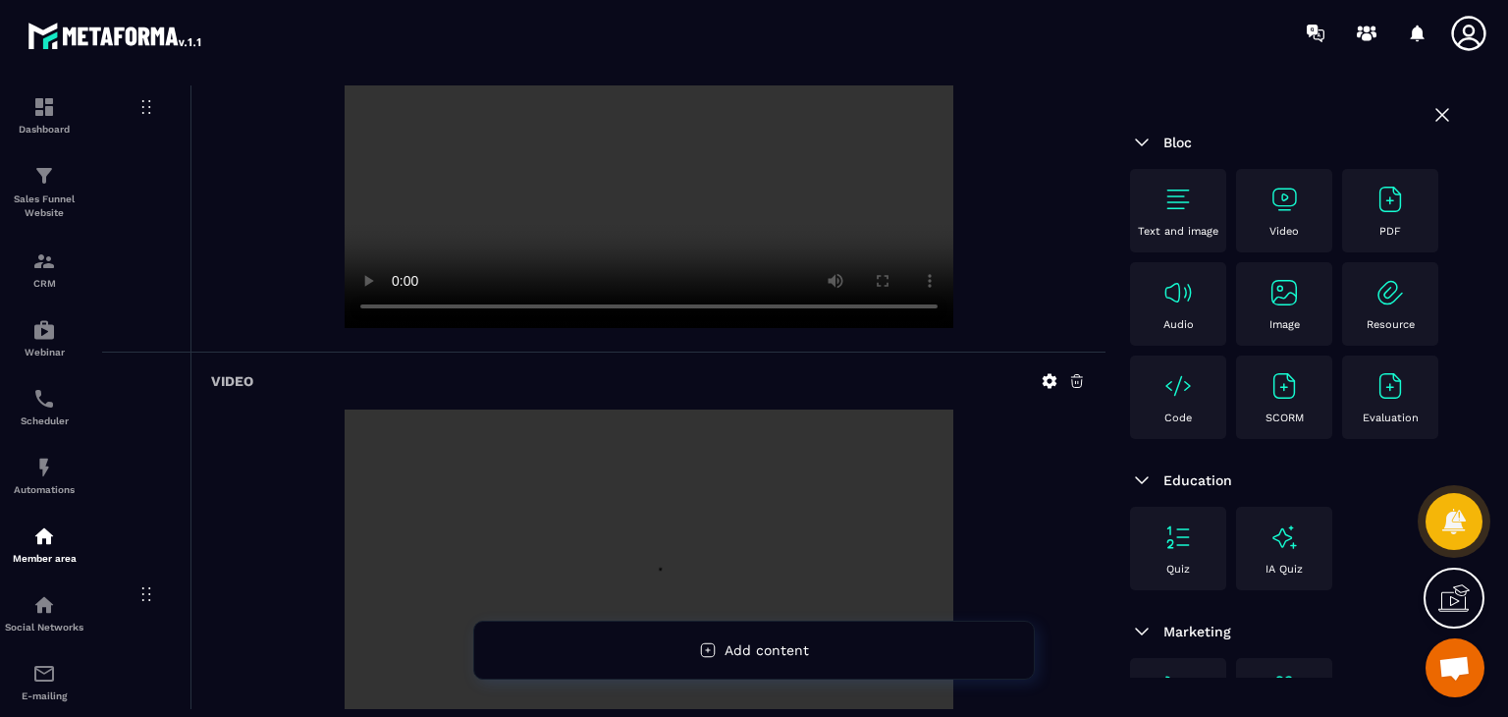
scroll to position [3512, 0]
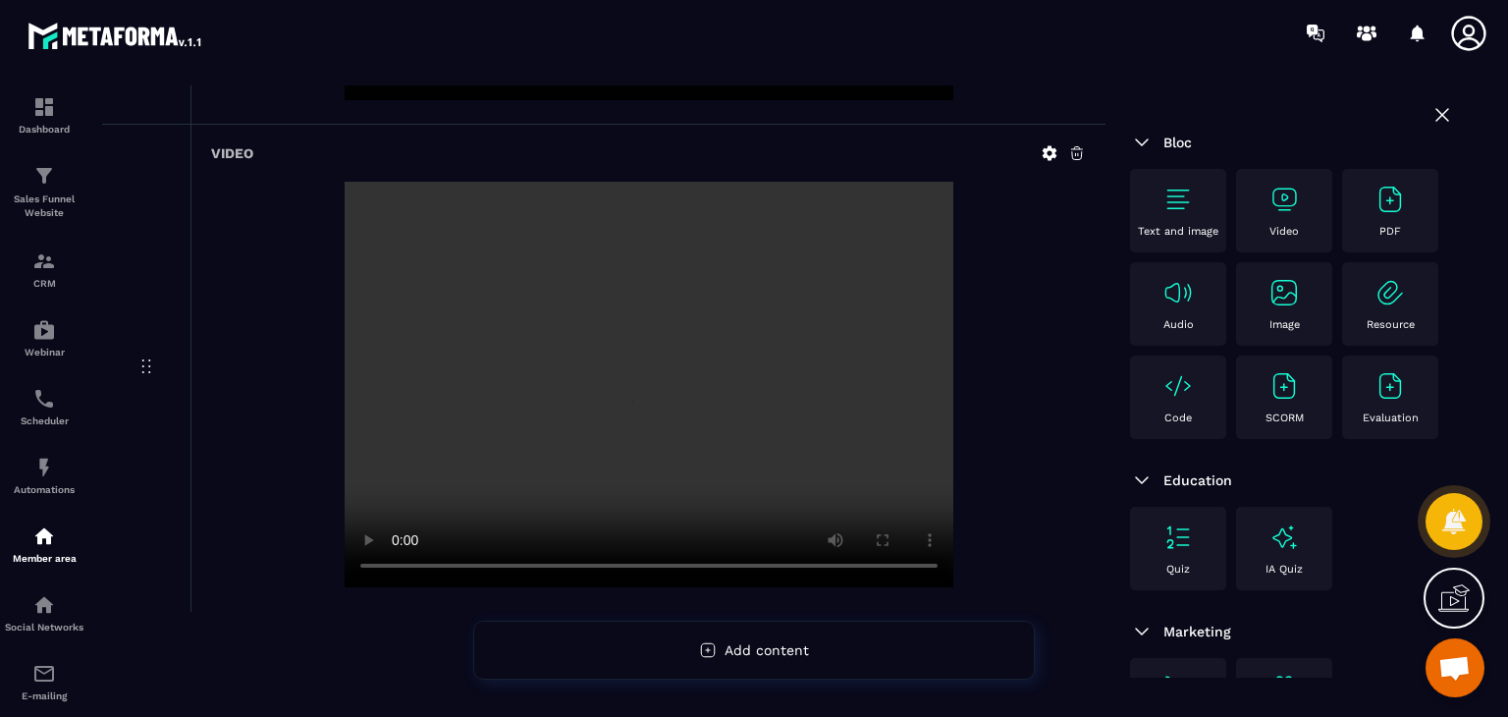
drag, startPoint x: 1500, startPoint y: 377, endPoint x: 1489, endPoint y: 366, distance: 15.3
click at [1495, 368] on section "Dashboard Sales Funnel Website CRM Webinar Scheduler Automations Member area So…" at bounding box center [754, 397] width 1508 height 663
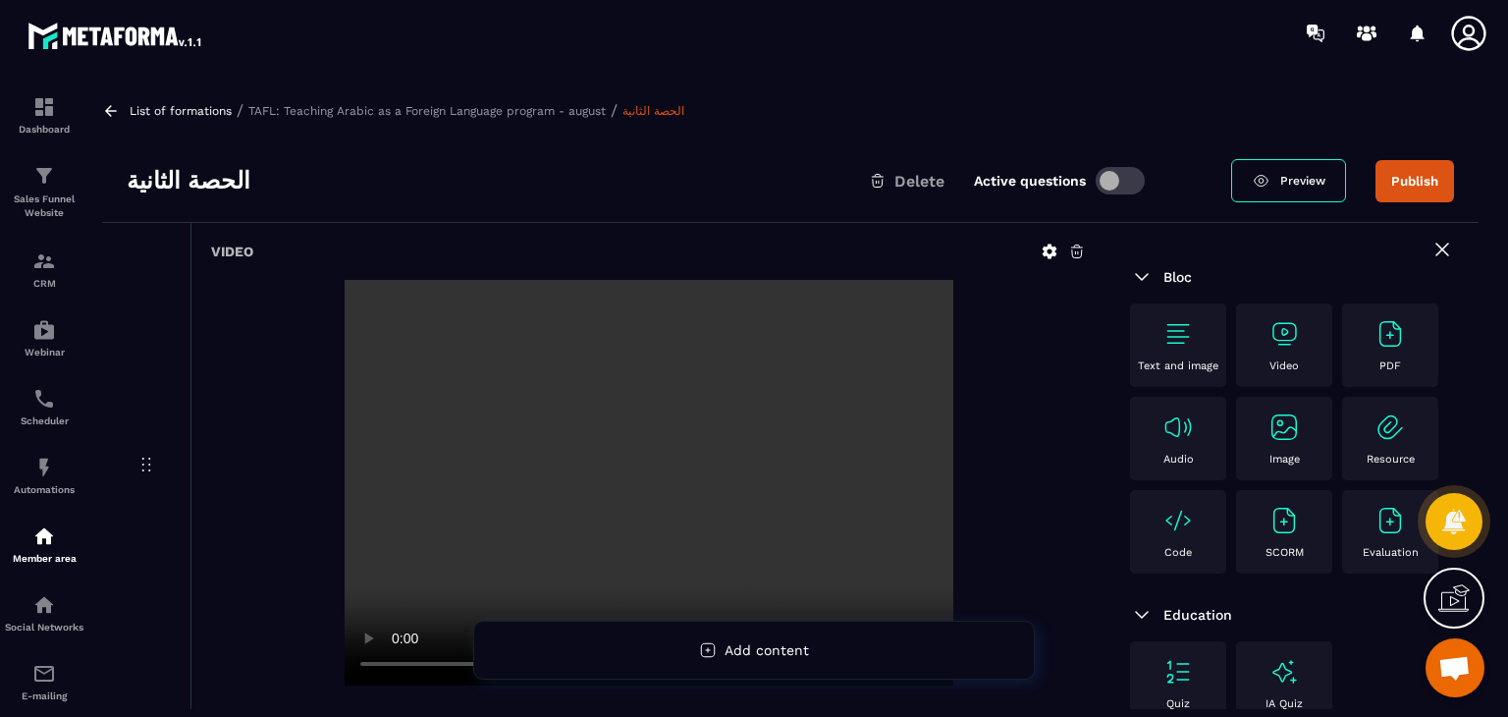
scroll to position [0, 0]
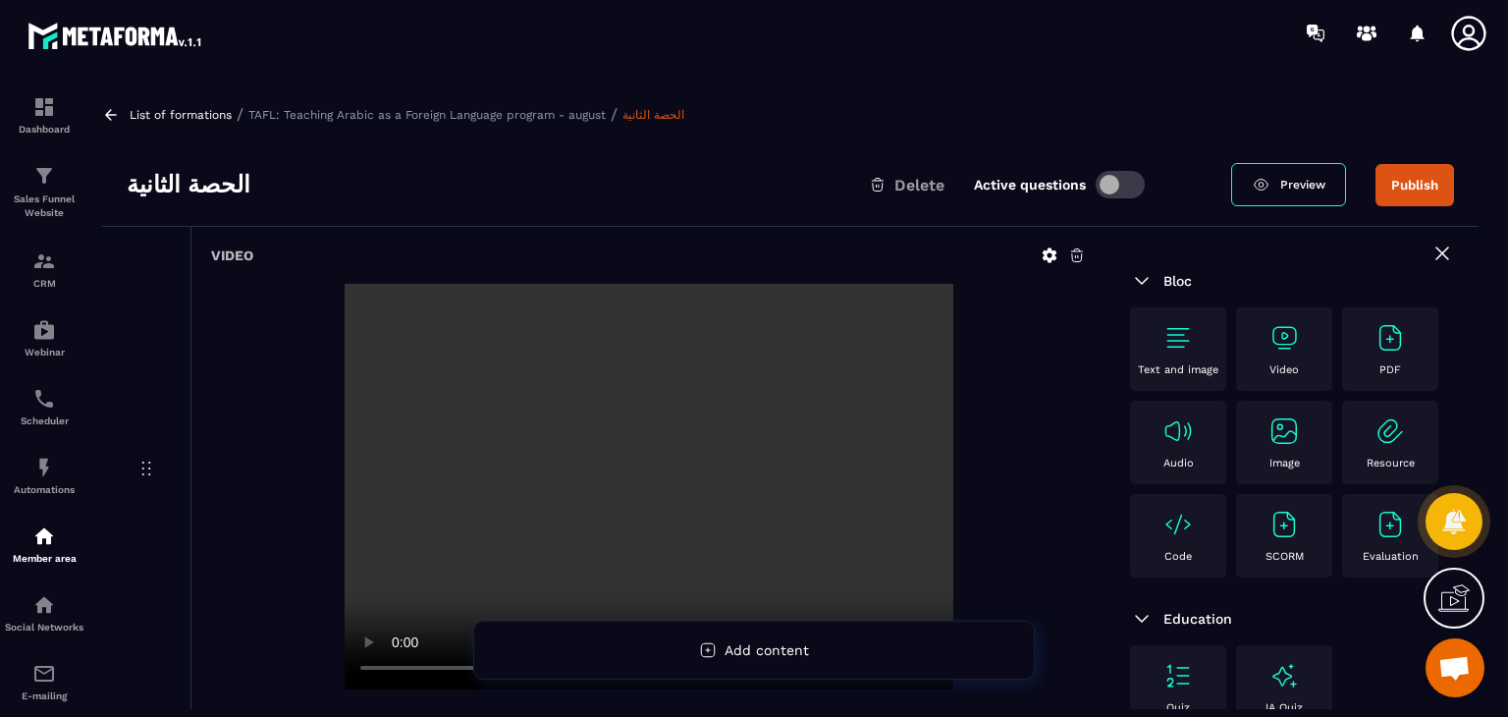
click at [1419, 187] on button "Publish" at bounding box center [1414, 185] width 79 height 42
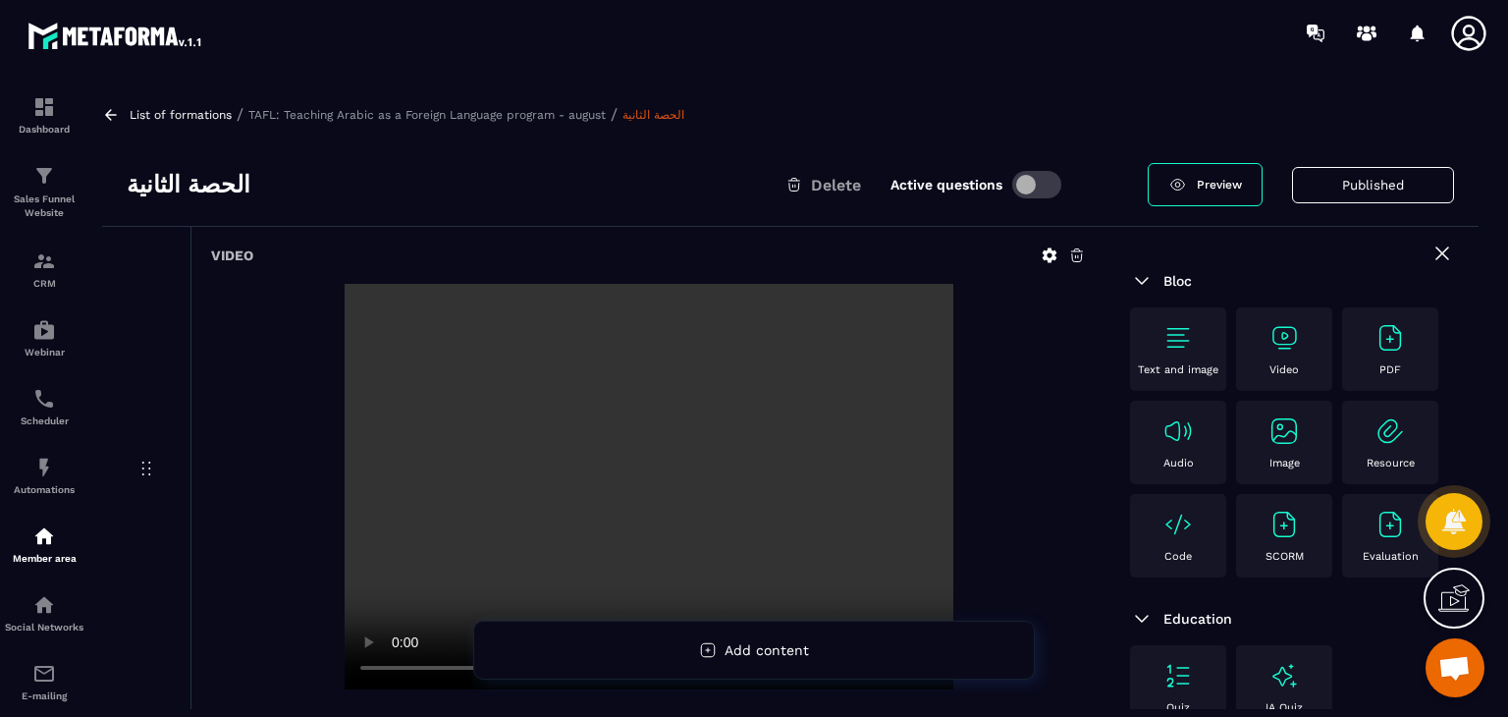
click at [102, 112] on icon at bounding box center [111, 115] width 18 height 18
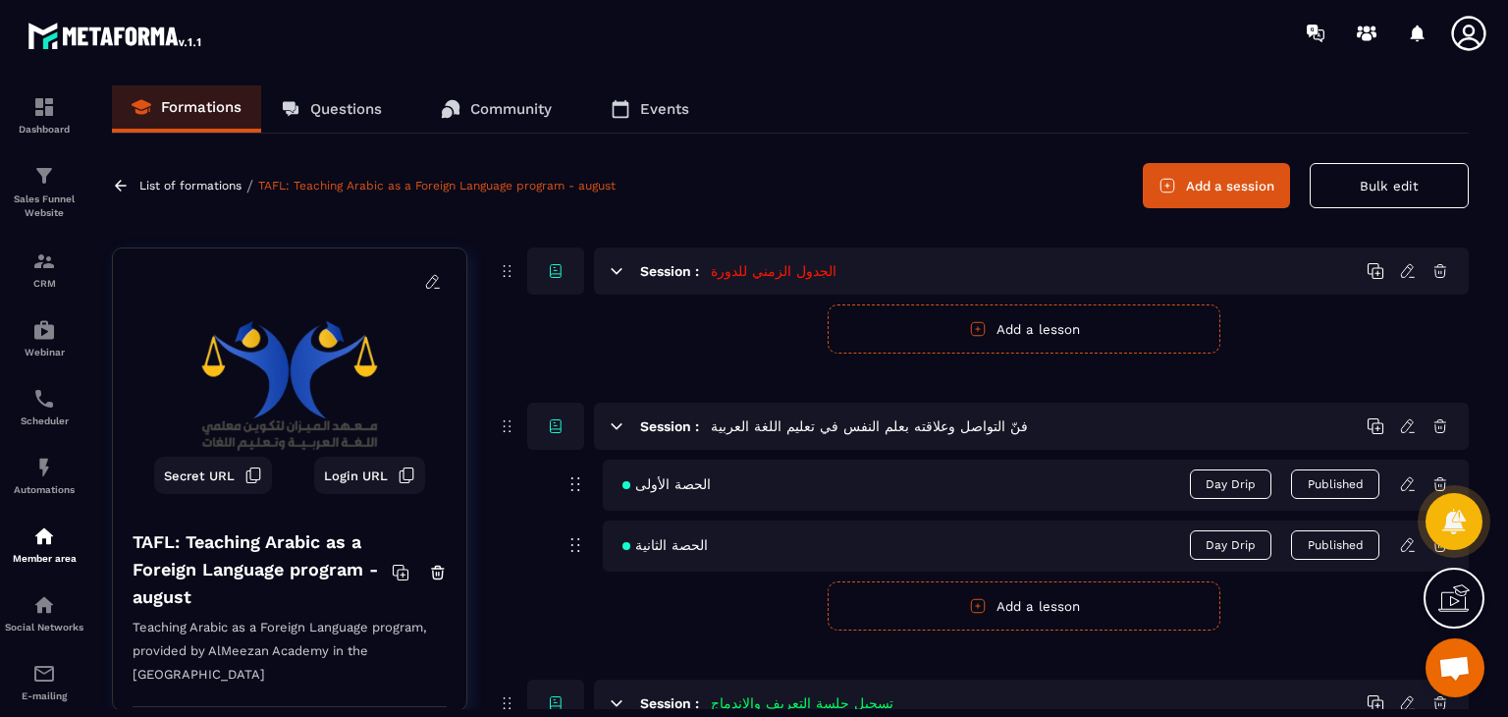
click at [115, 187] on icon at bounding box center [121, 186] width 18 height 18
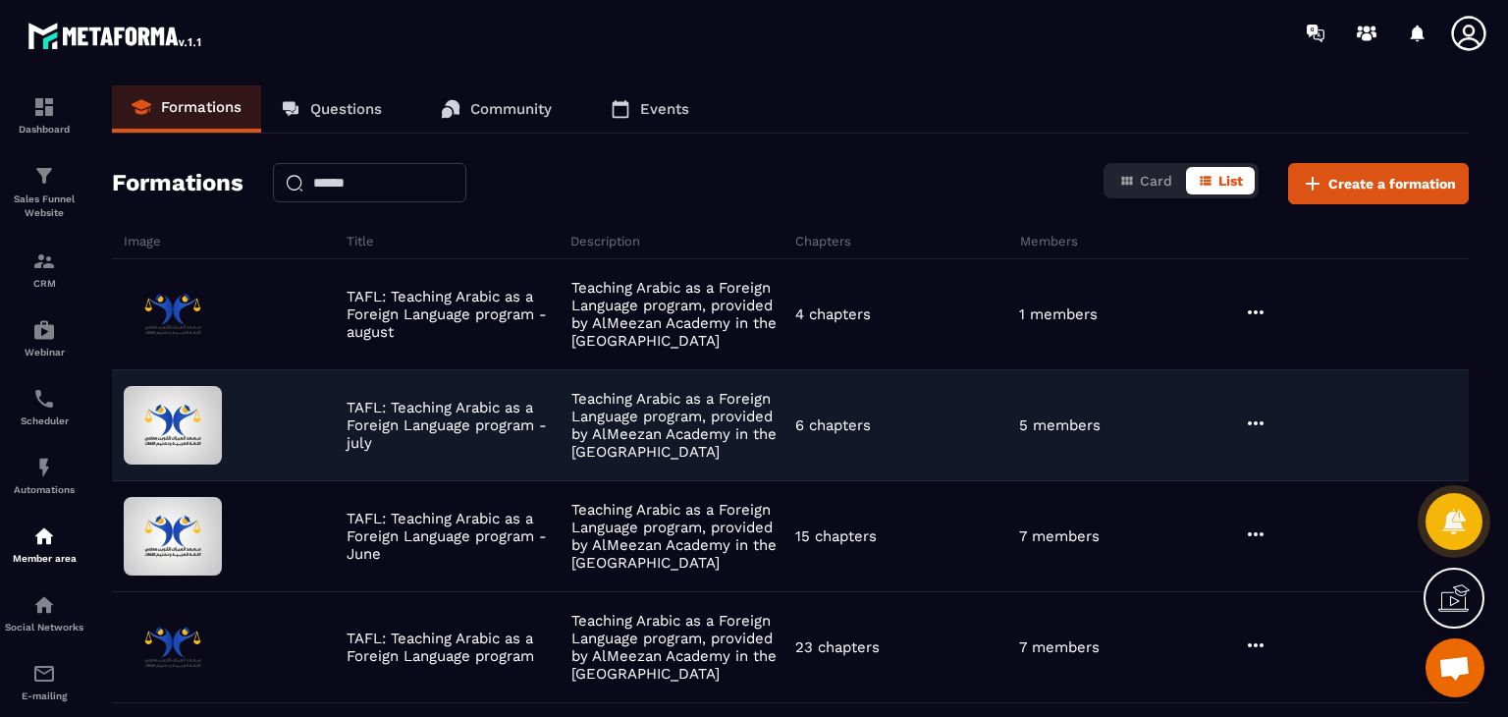
click at [1259, 414] on icon at bounding box center [1256, 423] width 24 height 24
click at [1272, 448] on button "Edit" at bounding box center [1306, 463] width 118 height 35
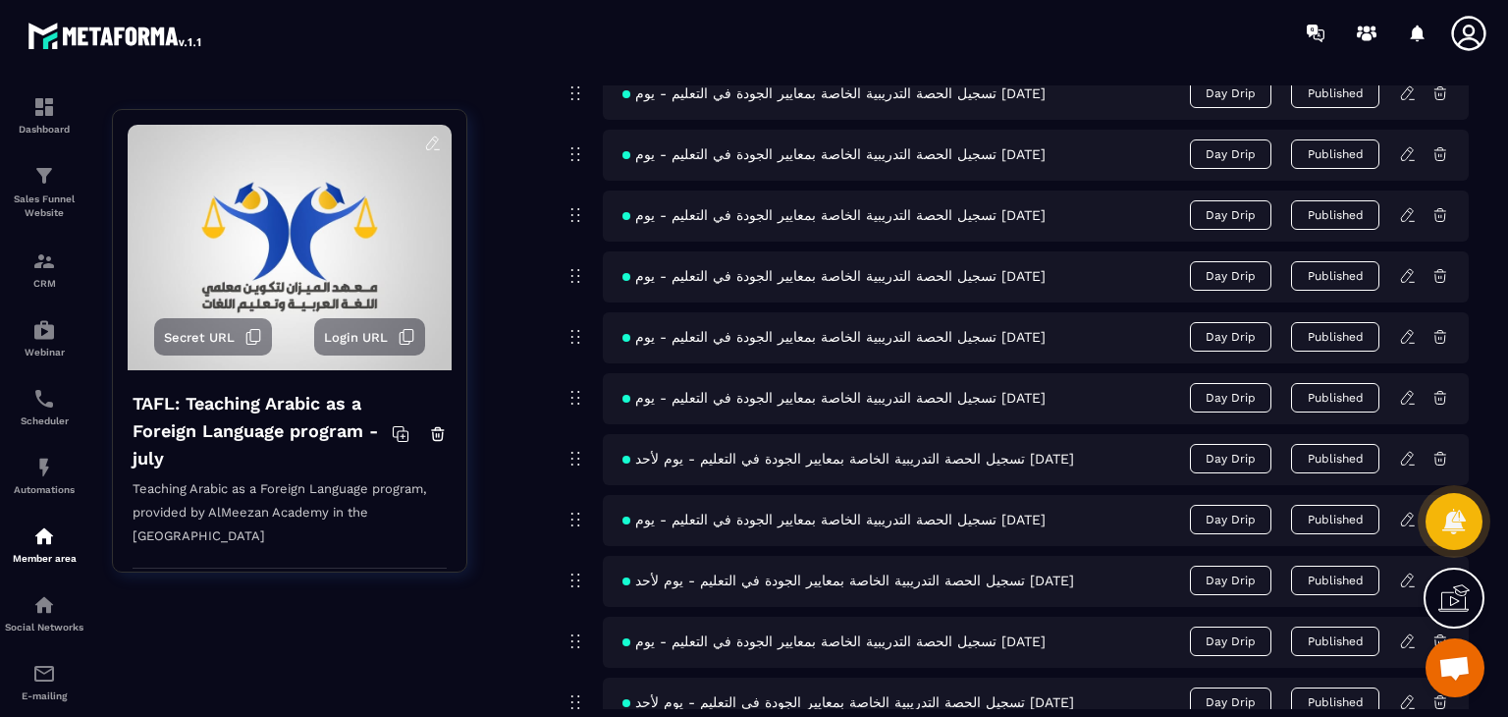
scroll to position [1521, 0]
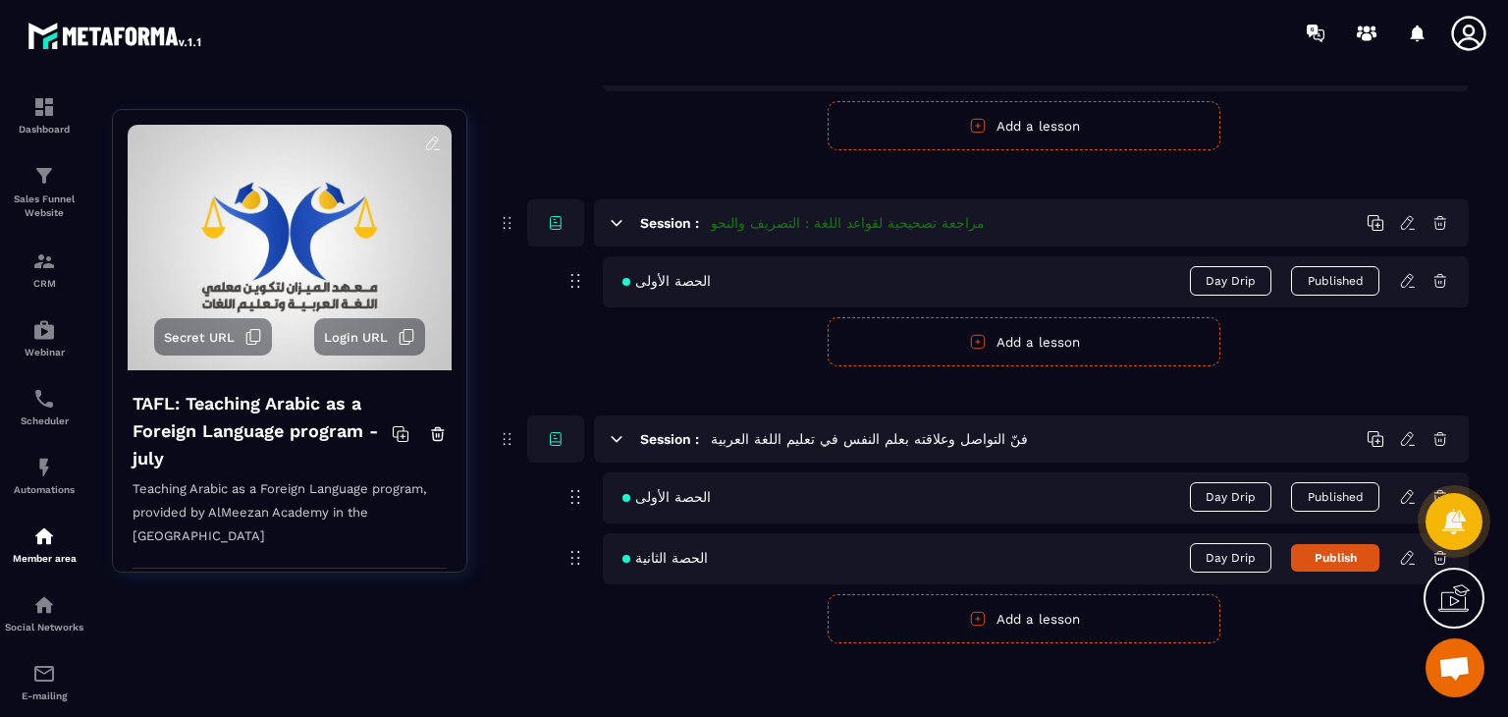
click at [1354, 550] on button "Publish" at bounding box center [1335, 557] width 88 height 27
